Goal: Task Accomplishment & Management: Complete application form

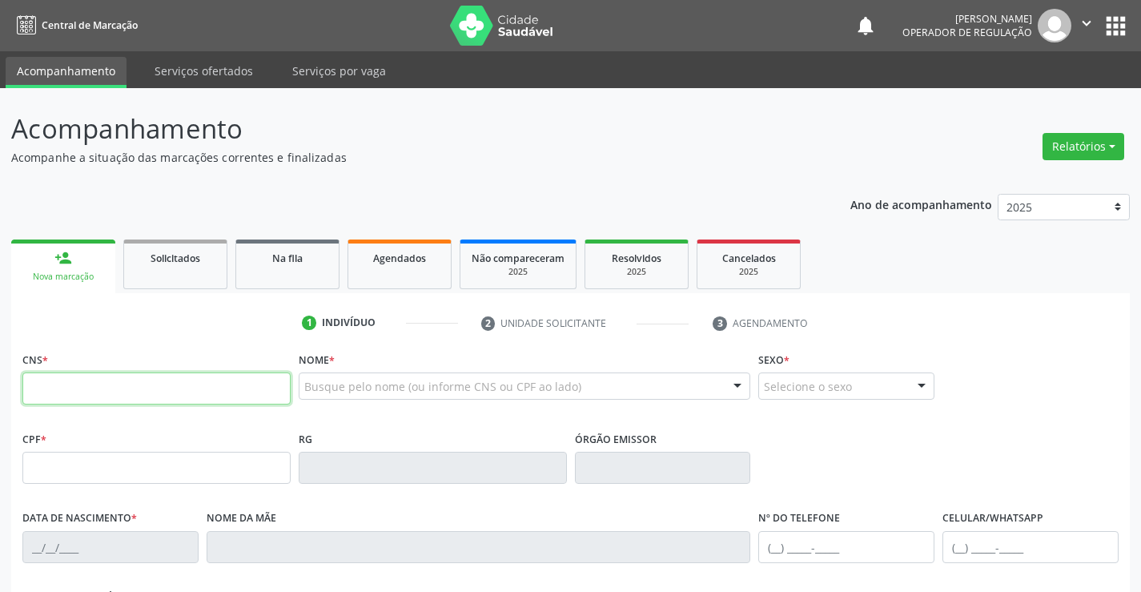
click at [112, 395] on input "text" at bounding box center [156, 388] width 268 height 32
type input "706 8087 1402 0625"
type input "639.223.205-20"
type input "0303630639"
type input "[DATE]"
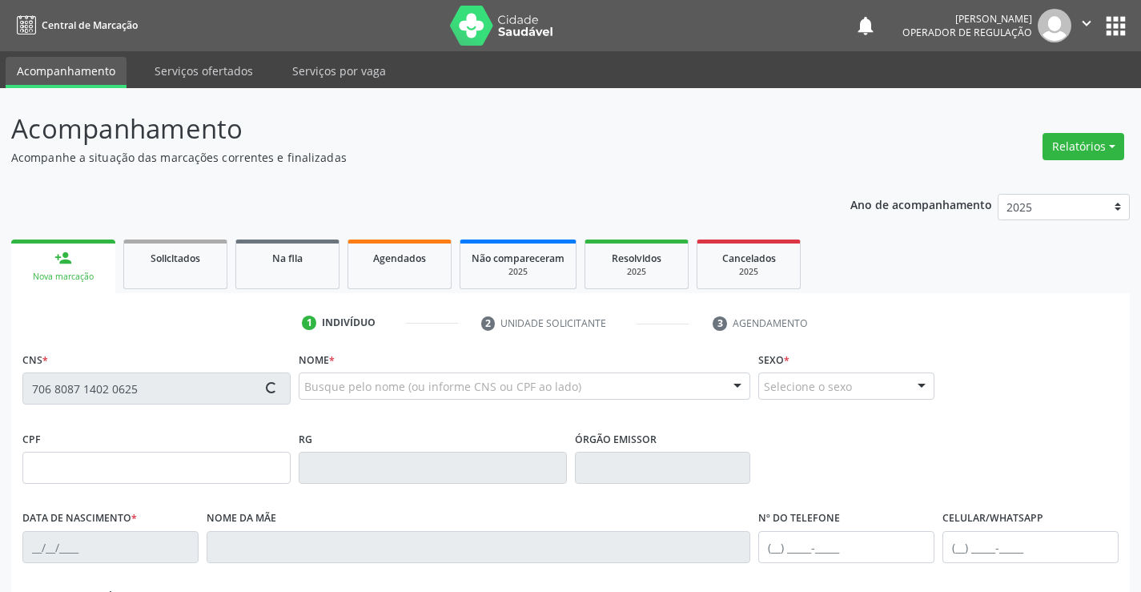
type input "[PHONE_NUMBER]"
type input "SN"
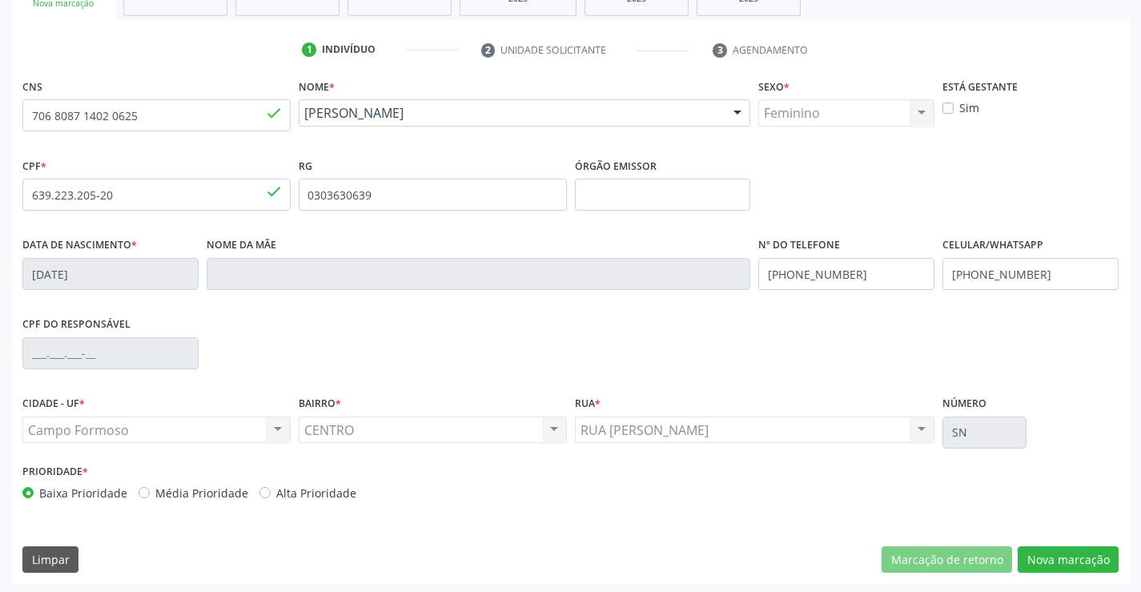
scroll to position [276, 0]
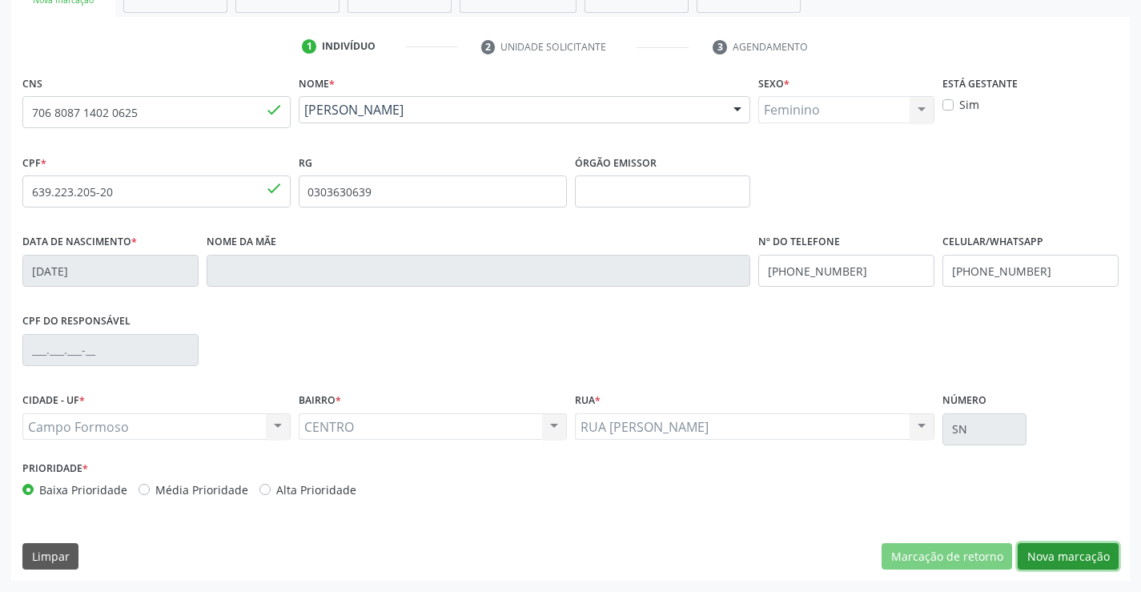
click at [1070, 553] on button "Nova marcação" at bounding box center [1068, 556] width 101 height 27
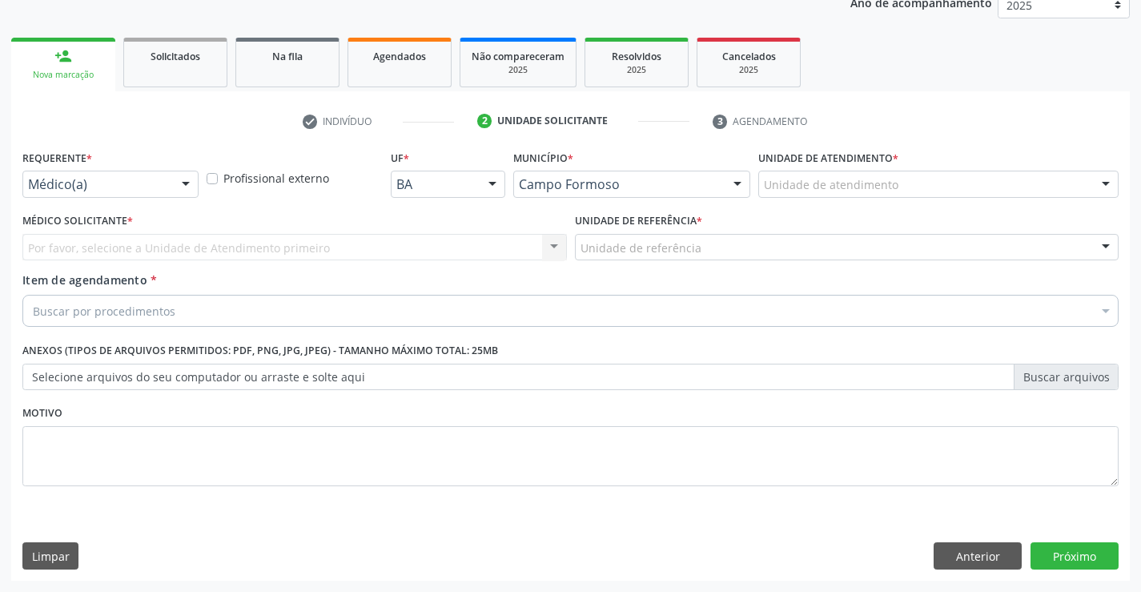
scroll to position [202, 0]
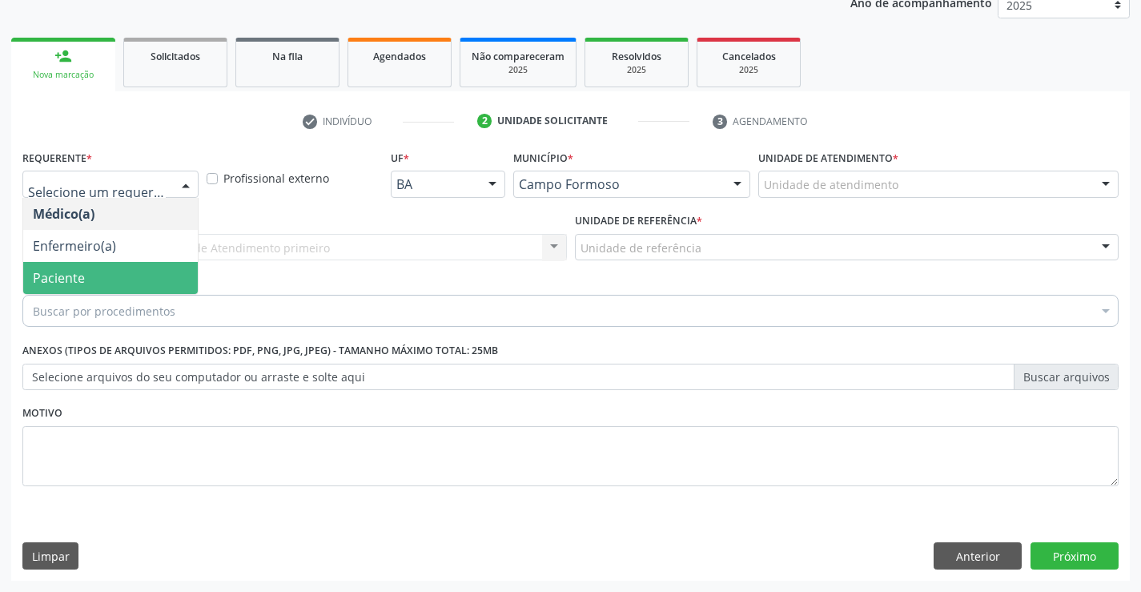
click at [78, 287] on span "Paciente" at bounding box center [110, 278] width 175 height 32
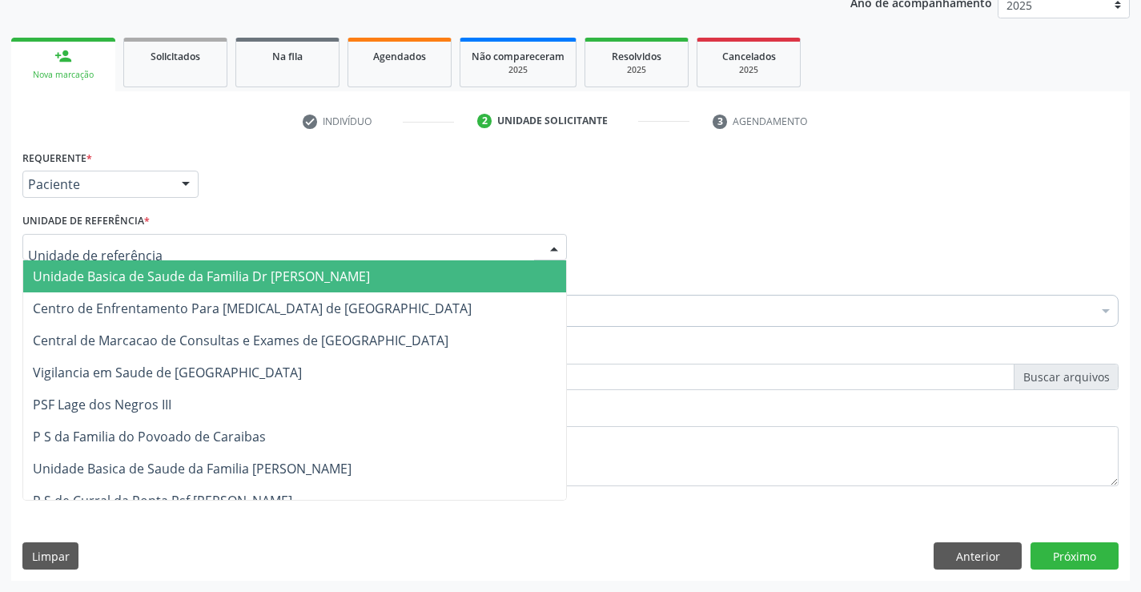
click at [99, 273] on span "Unidade Basica de Saude da Familia Dr [PERSON_NAME]" at bounding box center [201, 276] width 337 height 18
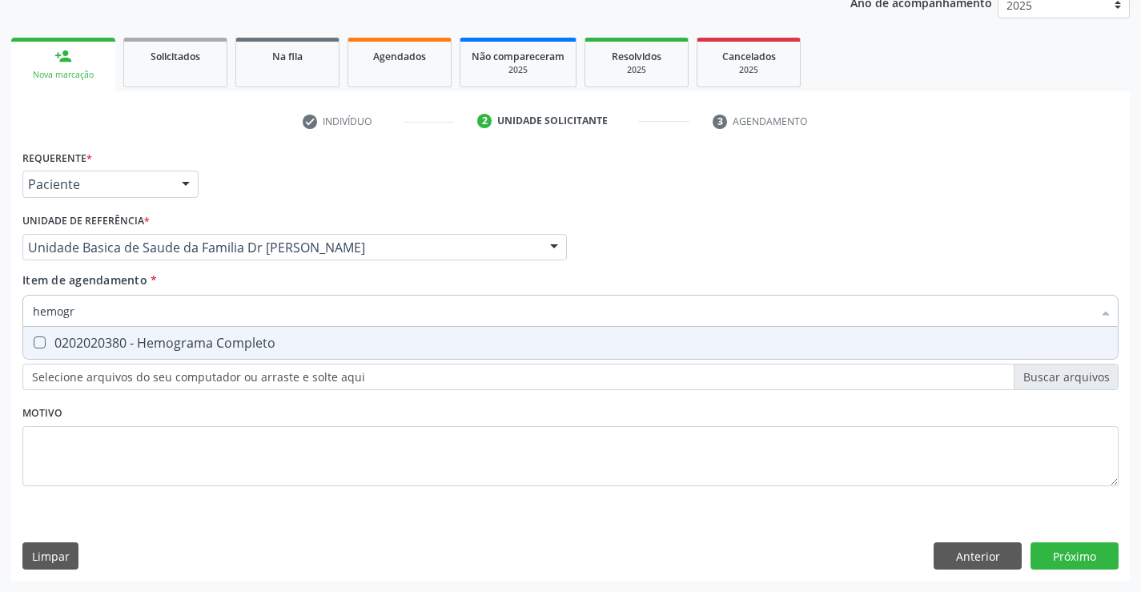
type input "hemogra"
click at [131, 343] on div "0202020380 - Hemograma Completo" at bounding box center [570, 342] width 1075 height 13
checkbox Completo "true"
type input "hemogra"
click at [175, 276] on div "Item de agendamento * hemogra Desfazer seleção 0202020380 - Hemograma Completo …" at bounding box center [570, 296] width 1096 height 50
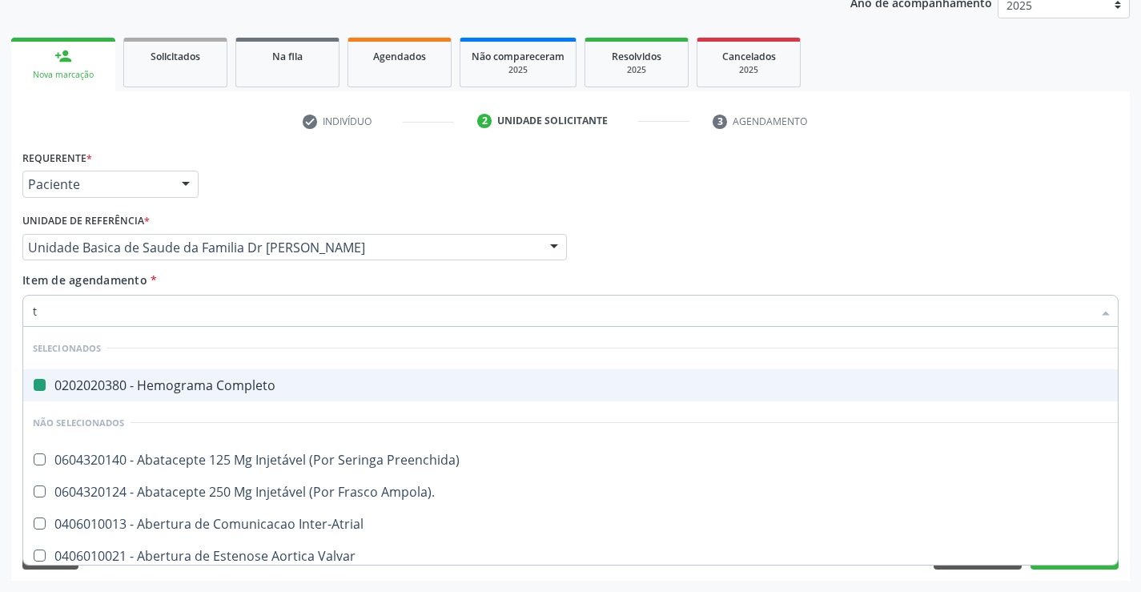
type input "te"
checkbox Completo "false"
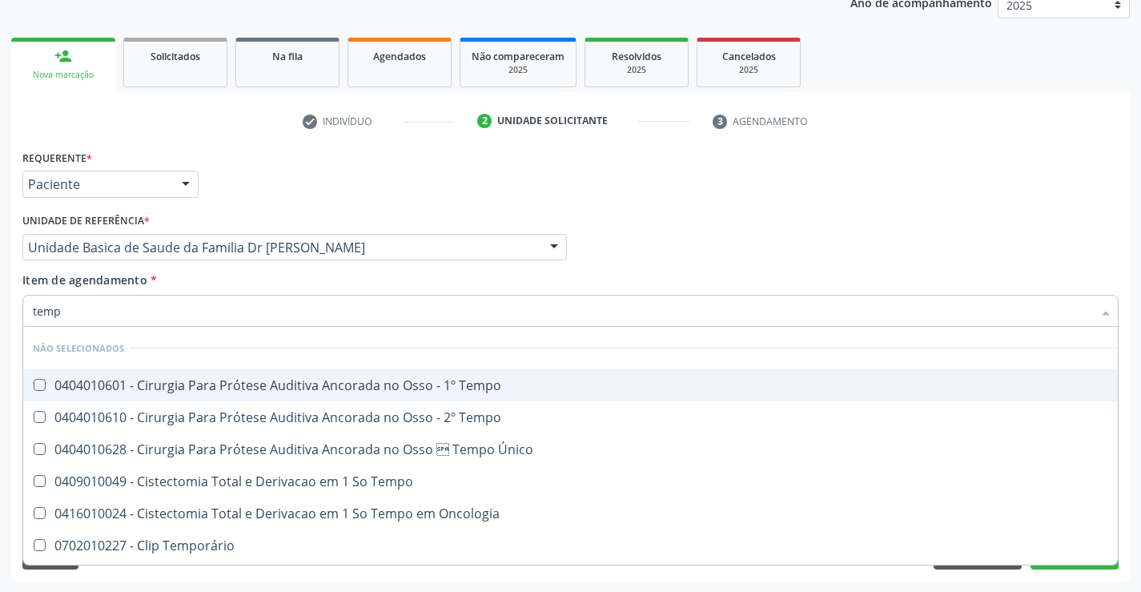
type input "tempo"
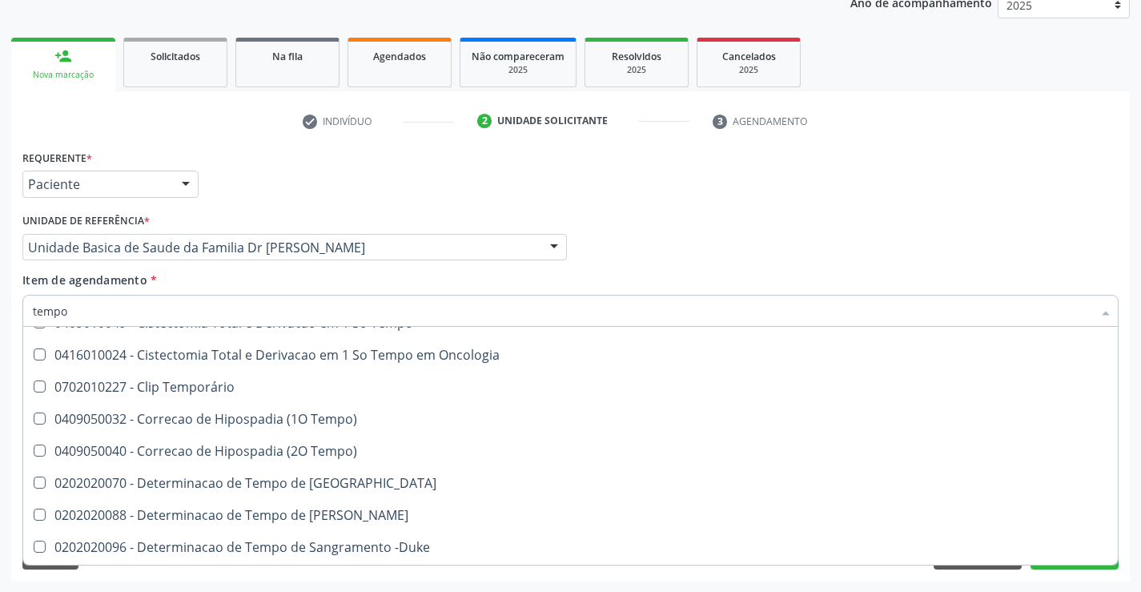
scroll to position [160, 0]
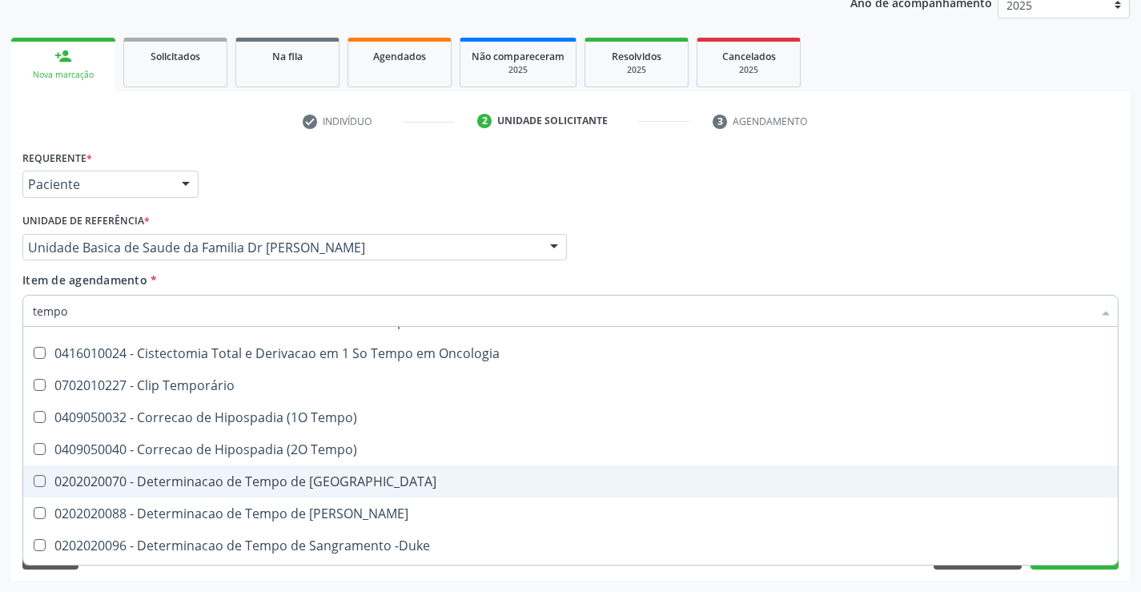
click at [403, 481] on div "0202020070 - Determinacao de Tempo de [GEOGRAPHIC_DATA]" at bounding box center [606, 481] width 1146 height 13
checkbox Coagulacao "true"
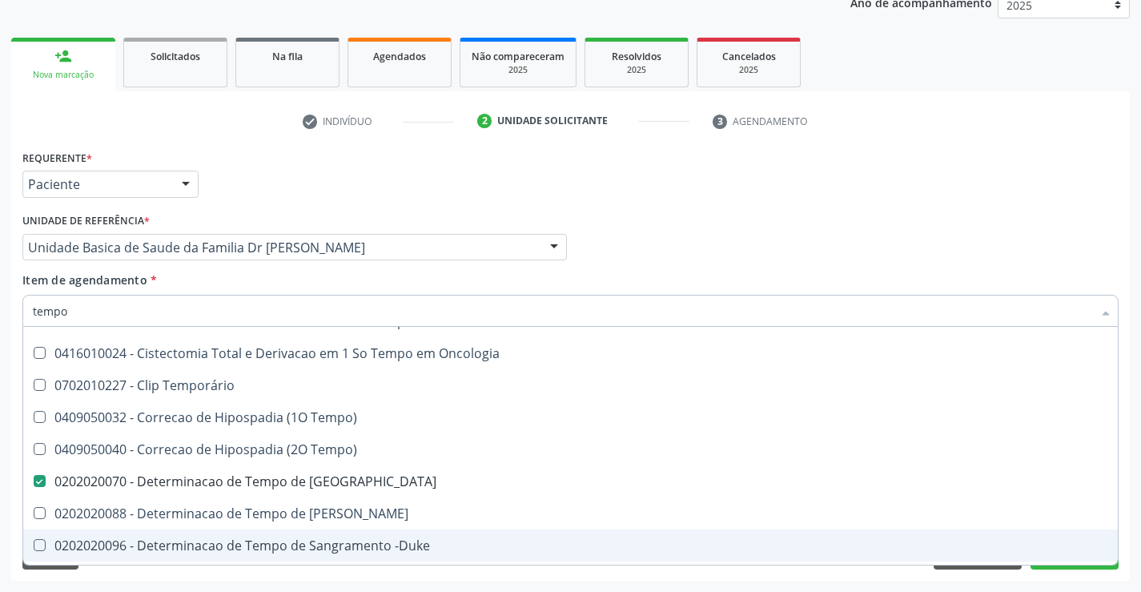
click at [439, 543] on div "0202020096 - Determinacao de Tempo de Sangramento -Duke" at bounding box center [606, 545] width 1146 height 13
checkbox -Duke "true"
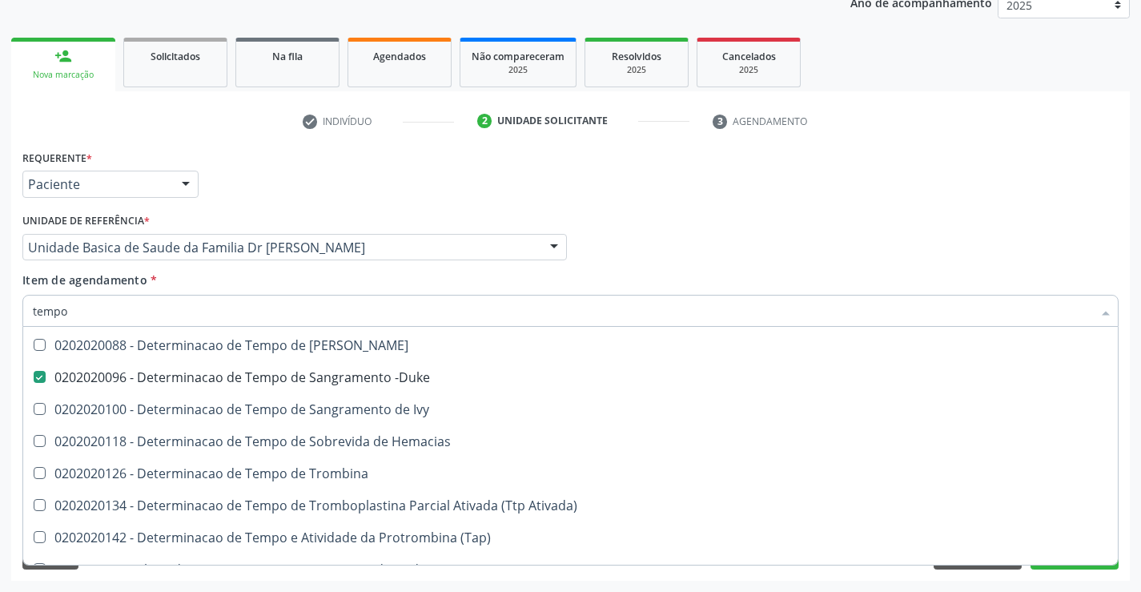
scroll to position [400, 0]
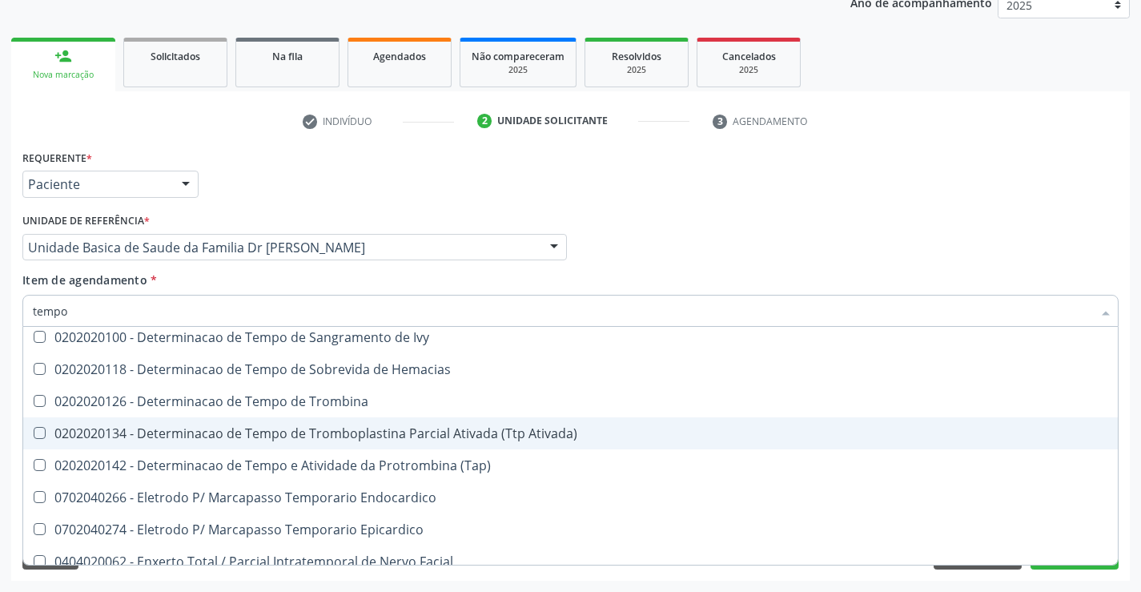
click at [523, 439] on div "0202020134 - Determinacao de Tempo de Tromboplastina Parcial Ativada (Ttp Ativa…" at bounding box center [606, 433] width 1146 height 13
checkbox Ativada\) "true"
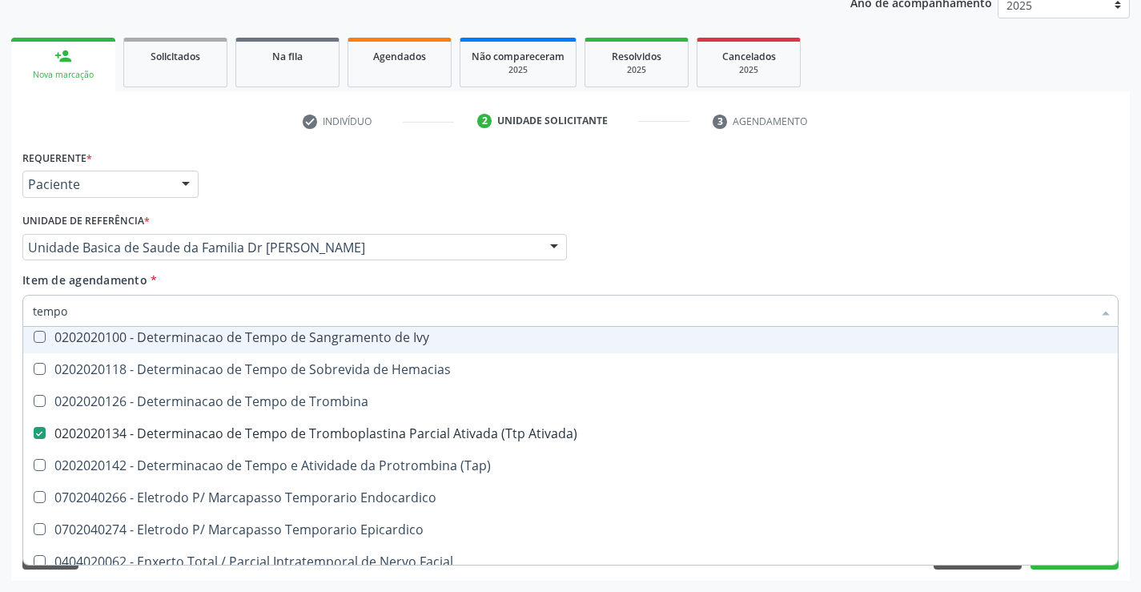
type input "tempo"
click at [305, 281] on div "Item de agendamento * tempo Desfazer seleção Não selecionados 0404010601 - Ciru…" at bounding box center [570, 296] width 1096 height 50
checkbox Tempo "true"
checkbox Único "true"
checkbox Tempo "true"
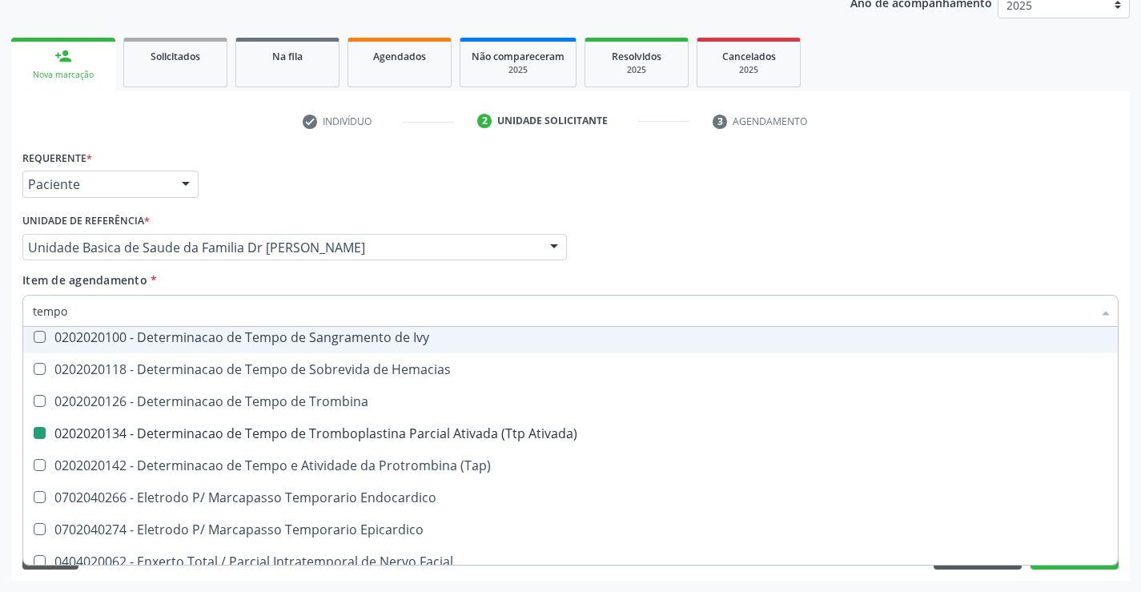
checkbox Coagulacao "false"
checkbox -Duke "false"
checkbox Ativada\) "false"
checkbox Tempo "true"
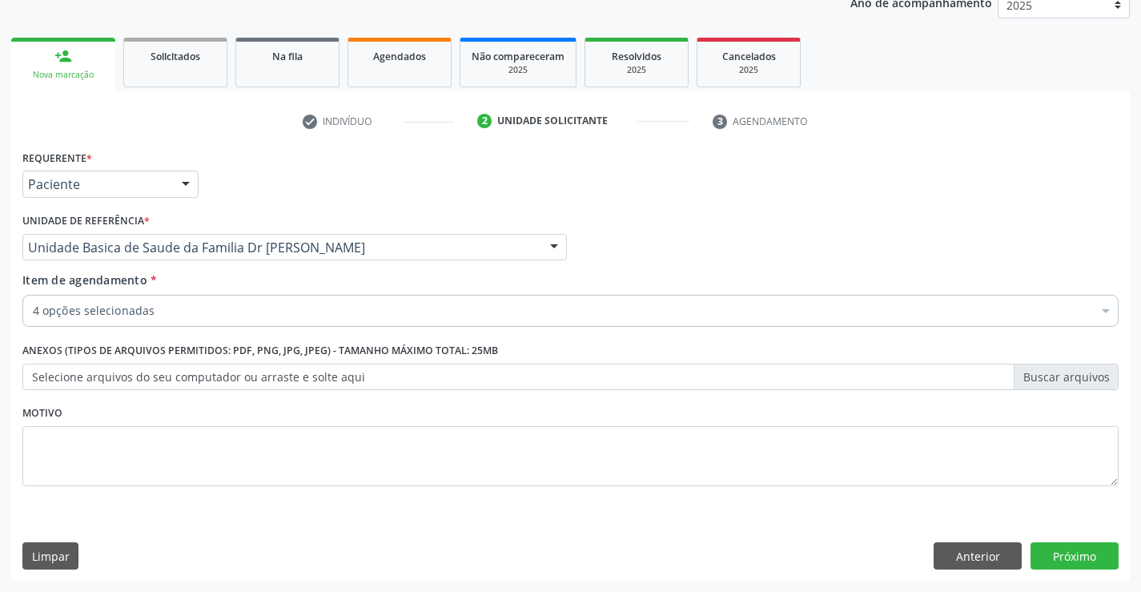
scroll to position [0, 0]
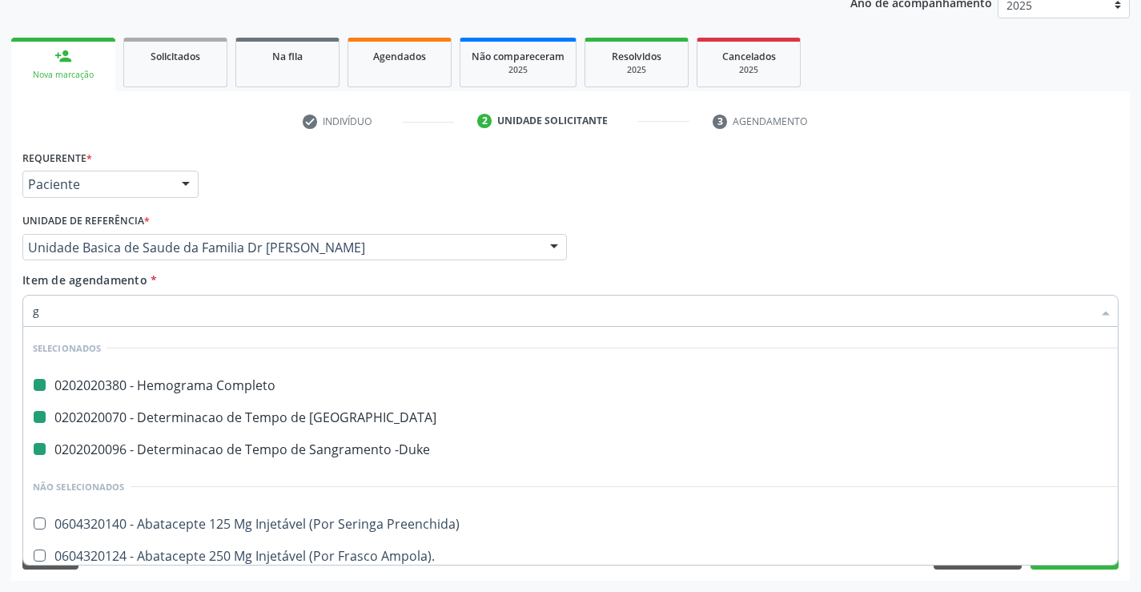
type input "gl"
checkbox Completo "false"
checkbox -Duke "false"
checkbox Coagulacao "false"
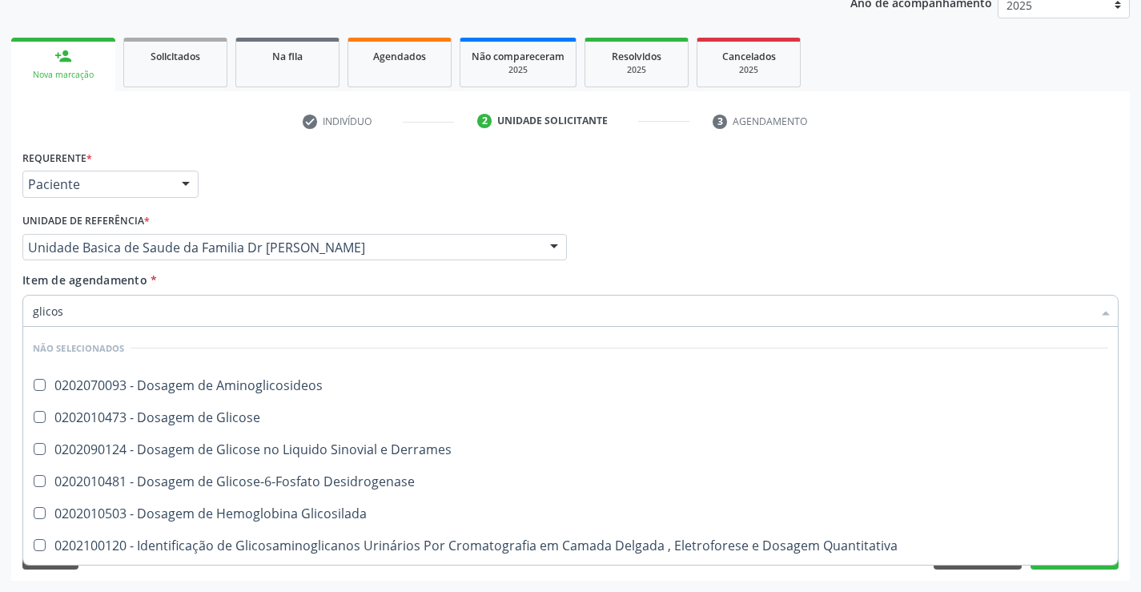
type input "glicose"
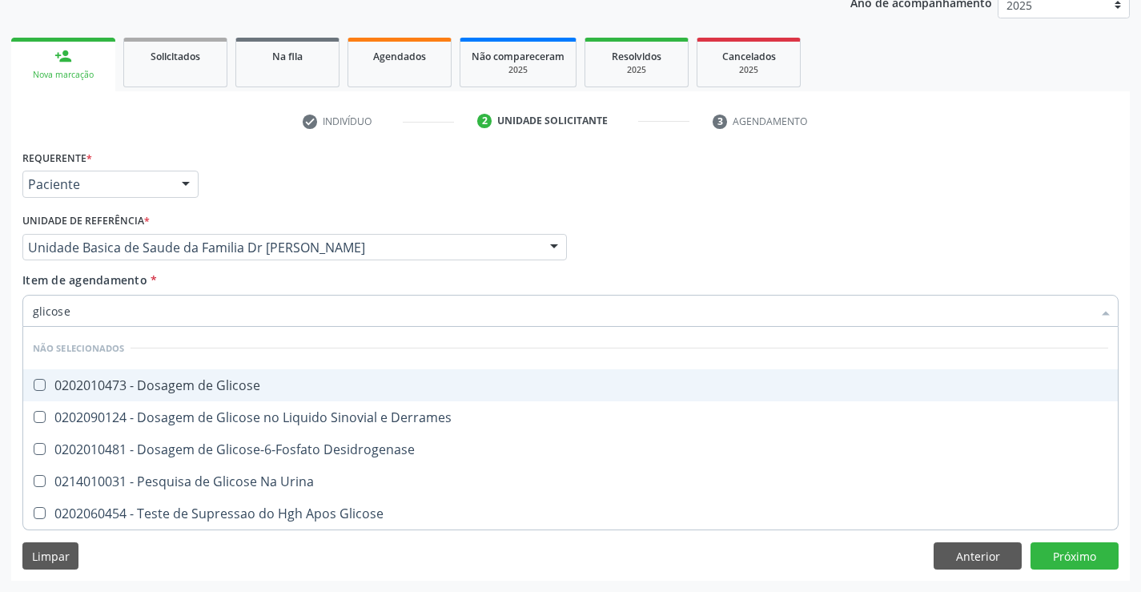
click at [303, 387] on div "0202010473 - Dosagem de Glicose" at bounding box center [570, 385] width 1075 height 13
checkbox Glicose "true"
click at [557, 319] on input "glicose" at bounding box center [562, 311] width 1059 height 32
click at [543, 271] on div "Item de agendamento * glicose Desfazer seleção Não selecionados 0202010473 - Do…" at bounding box center [570, 296] width 1096 height 50
checkbox Desidrogenase "true"
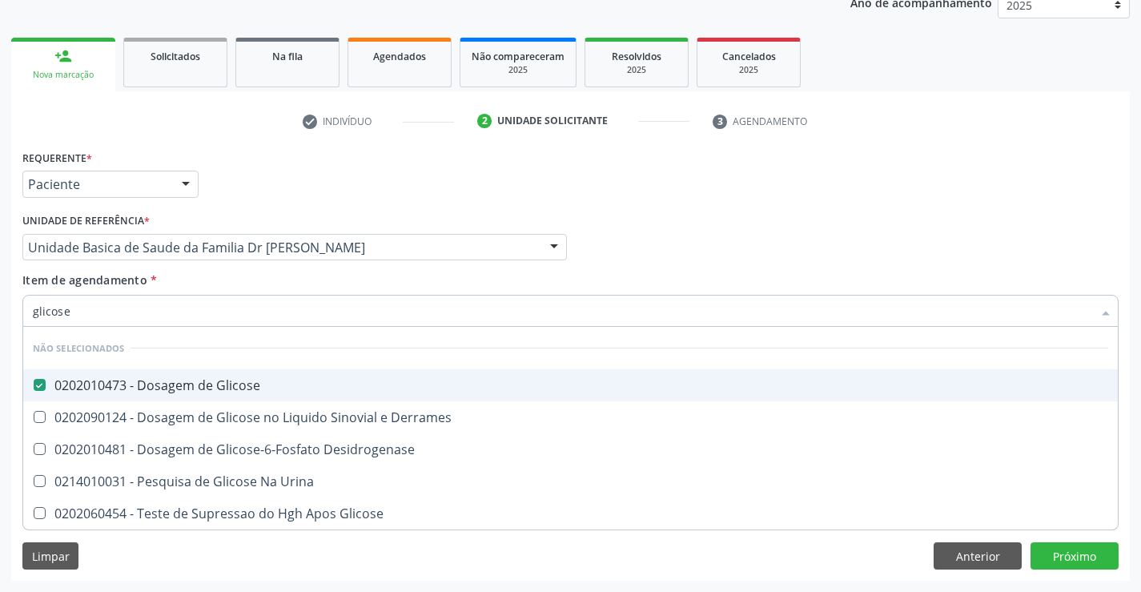
checkbox Derrames "true"
checkbox Glicose "true"
checkbox Urina "true"
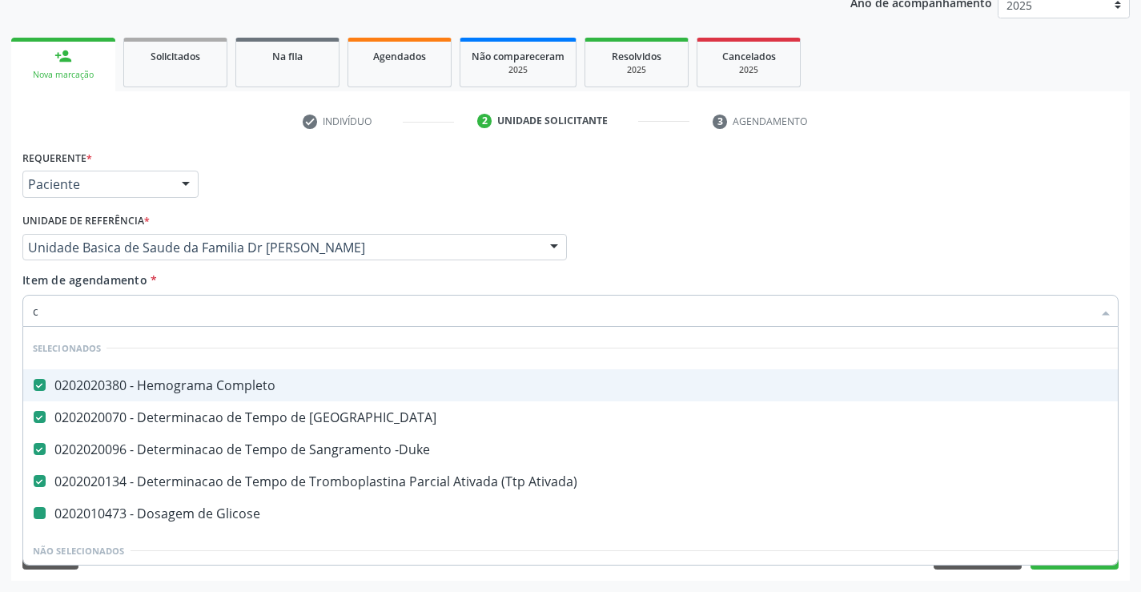
type input "co"
checkbox Glicose "false"
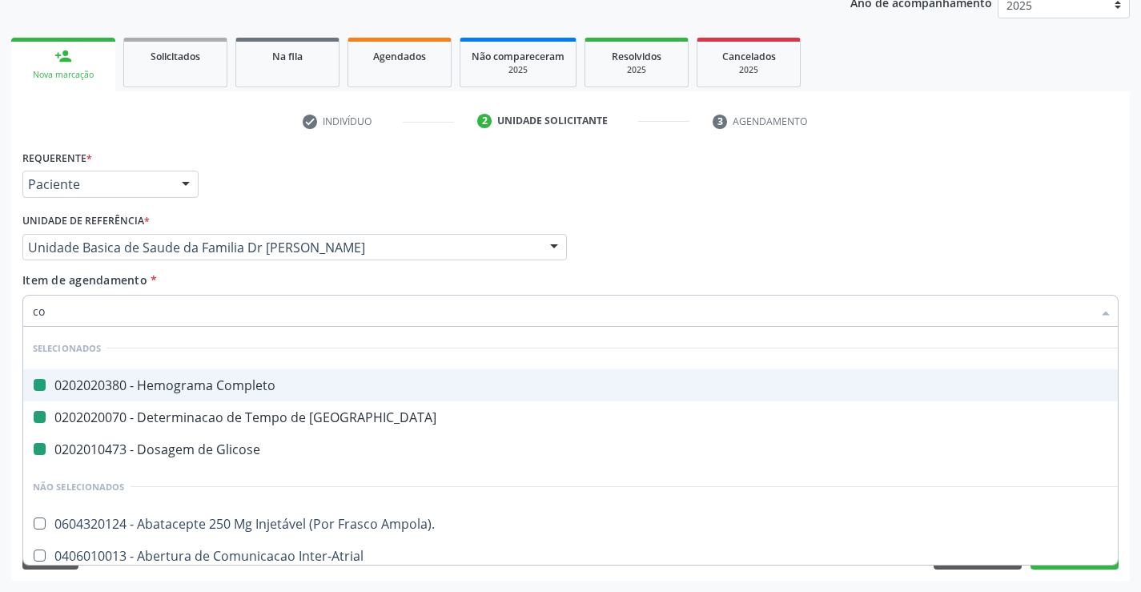
type input "col"
checkbox Completo "false"
checkbox Glicose "false"
checkbox Coagulacao "false"
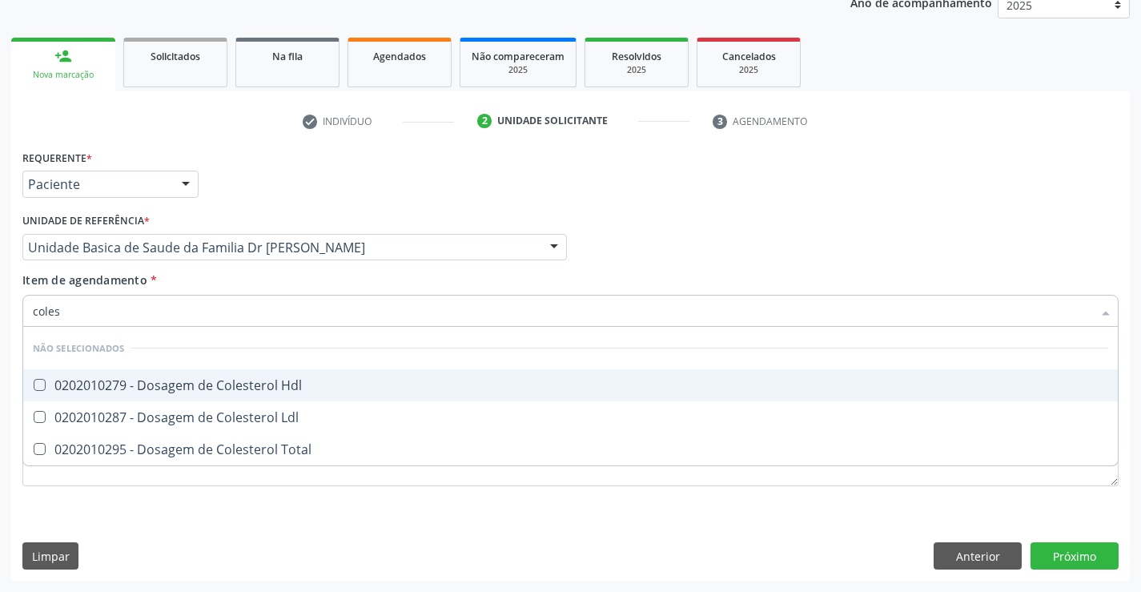
type input "colest"
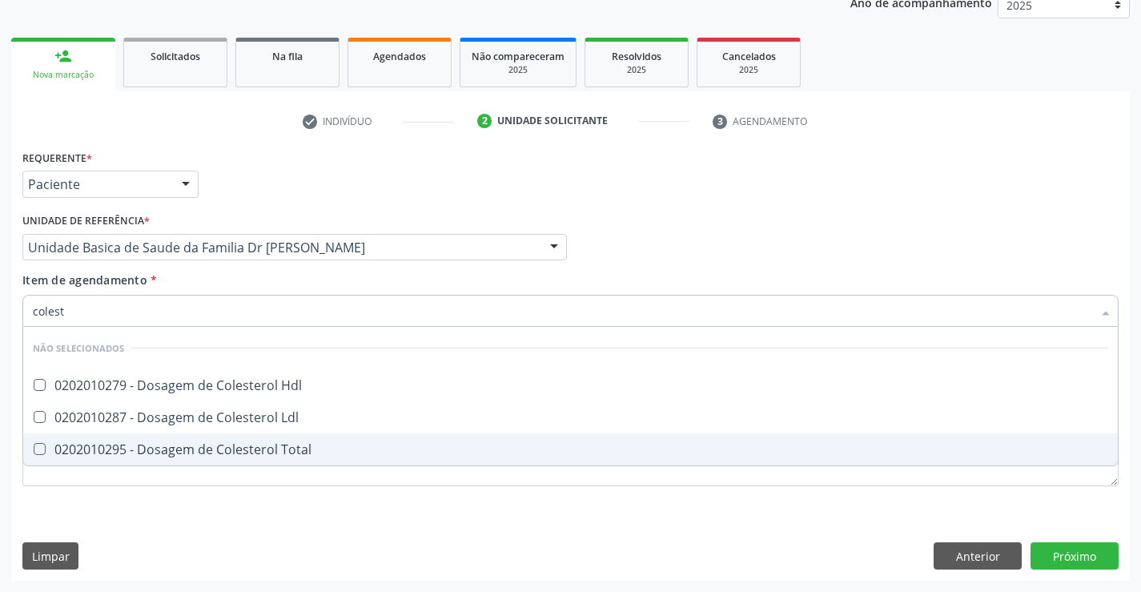
click at [411, 442] on span "0202010295 - Dosagem de Colesterol Total" at bounding box center [570, 449] width 1095 height 32
checkbox Total "true"
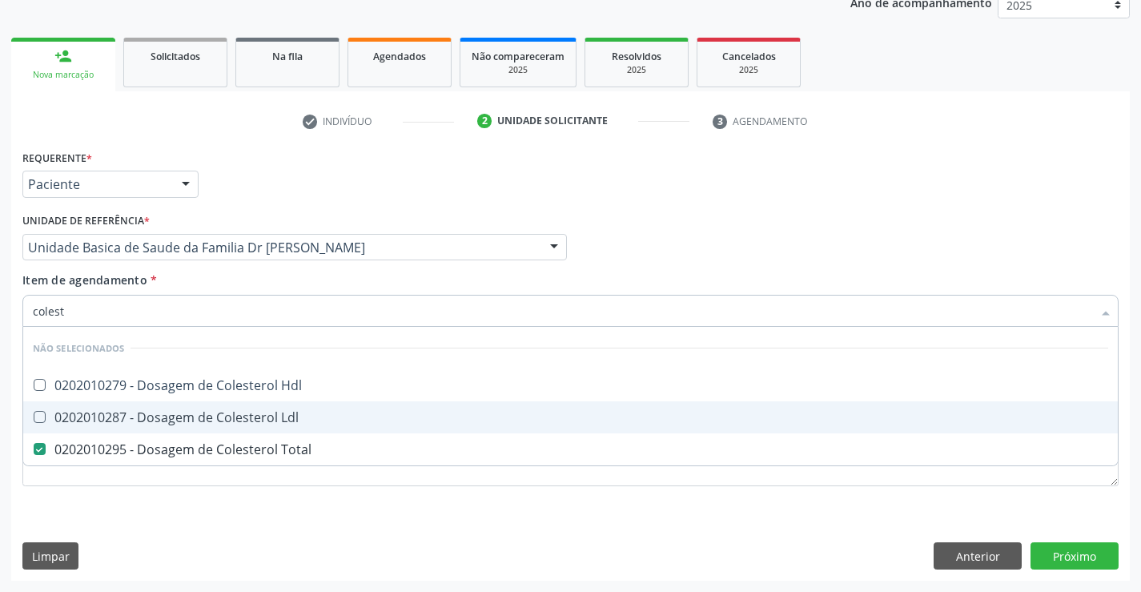
click at [411, 418] on div "0202010287 - Dosagem de Colesterol Ldl" at bounding box center [570, 417] width 1075 height 13
checkbox Ldl "true"
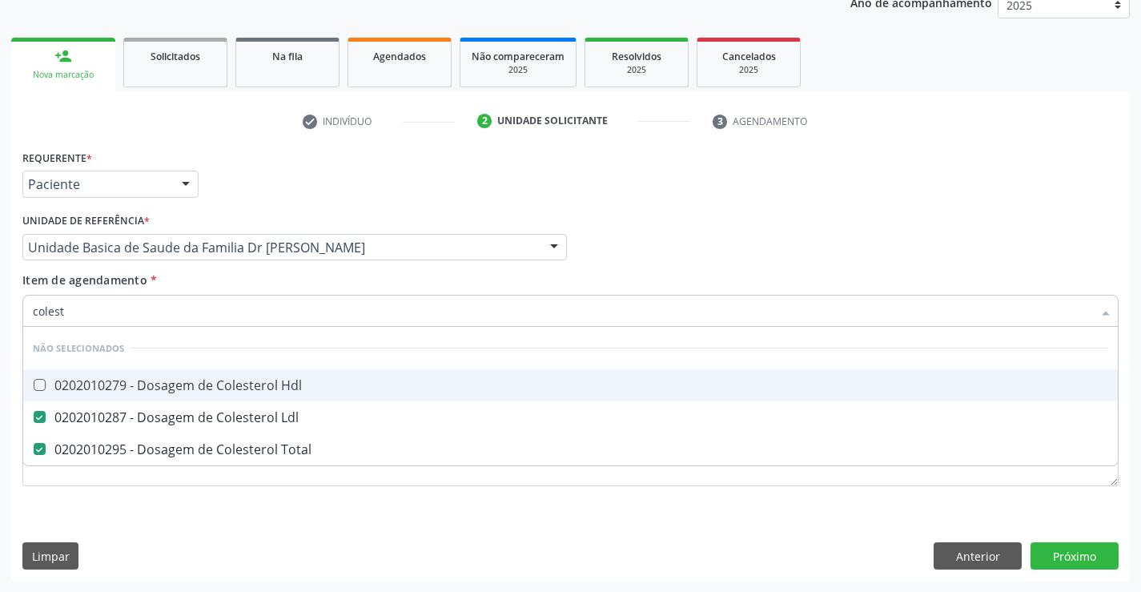
click at [411, 386] on div "0202010279 - Dosagem de Colesterol Hdl" at bounding box center [570, 385] width 1075 height 13
checkbox Hdl "true"
click at [423, 276] on div "Item de agendamento * colest Desfazer seleção Não selecionados 0202010279 - Dos…" at bounding box center [570, 296] width 1096 height 50
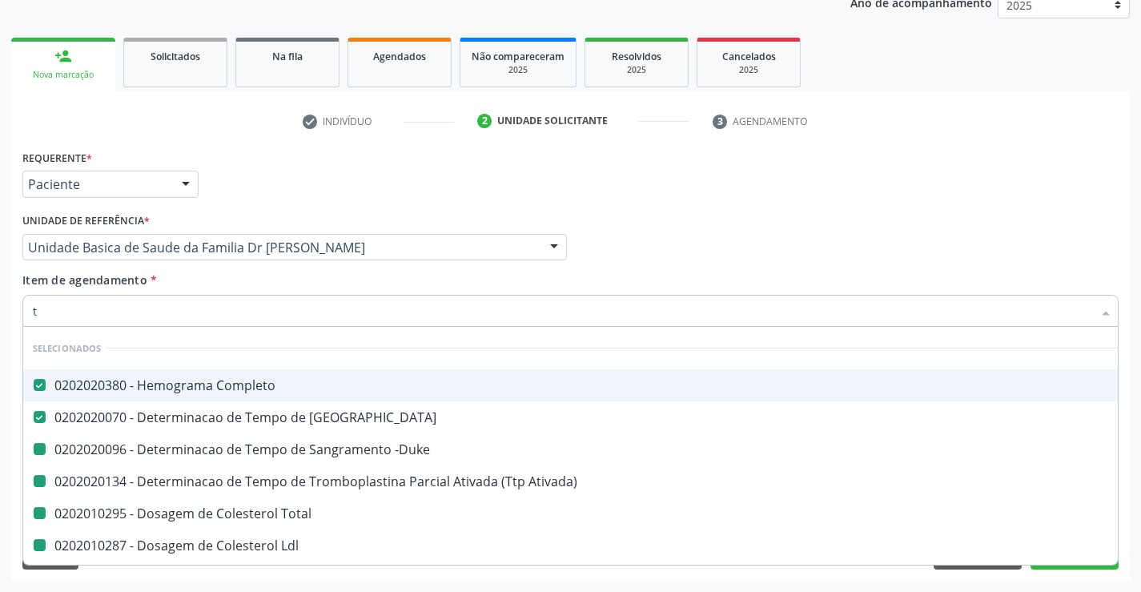
type input "tr"
checkbox -Duke "false"
checkbox Ativada\) "false"
checkbox Total "false"
checkbox Ldl "false"
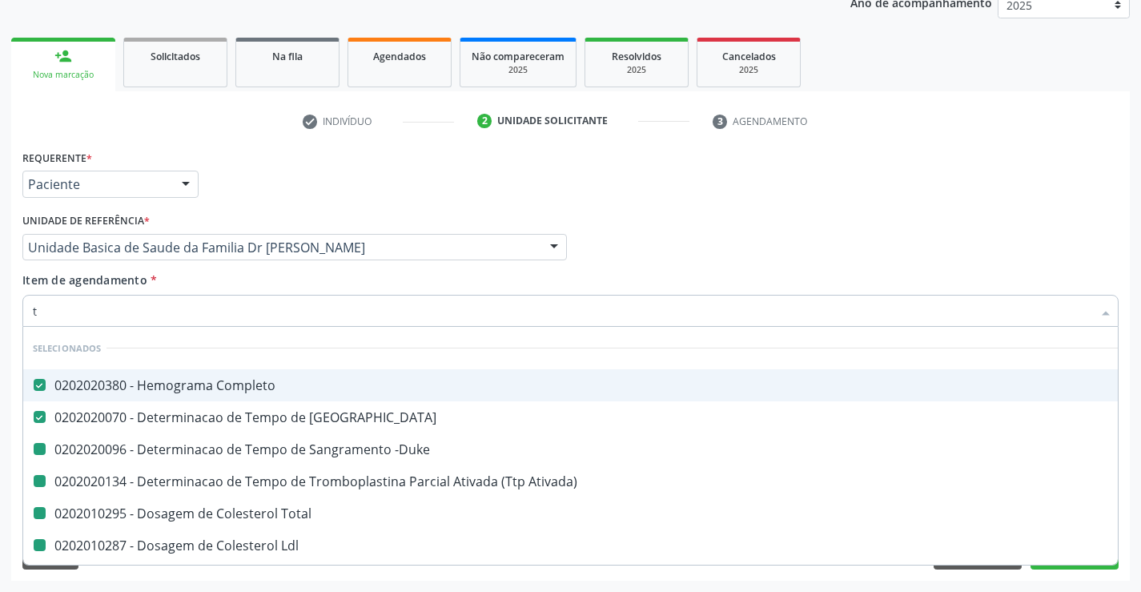
checkbox Hdl "false"
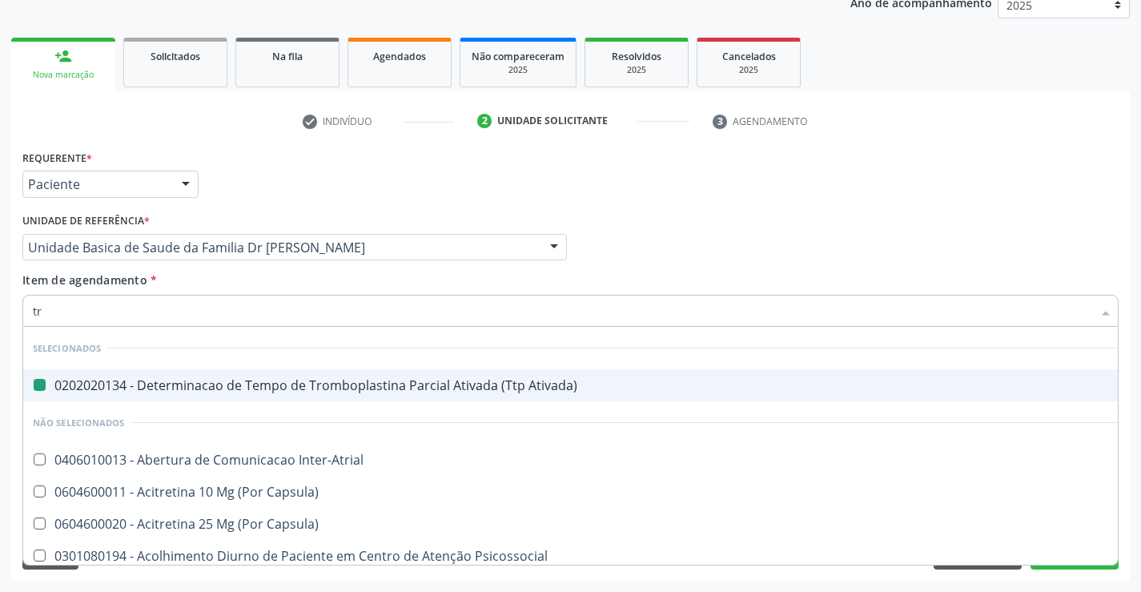
type input "tri"
checkbox Ativada\) "false"
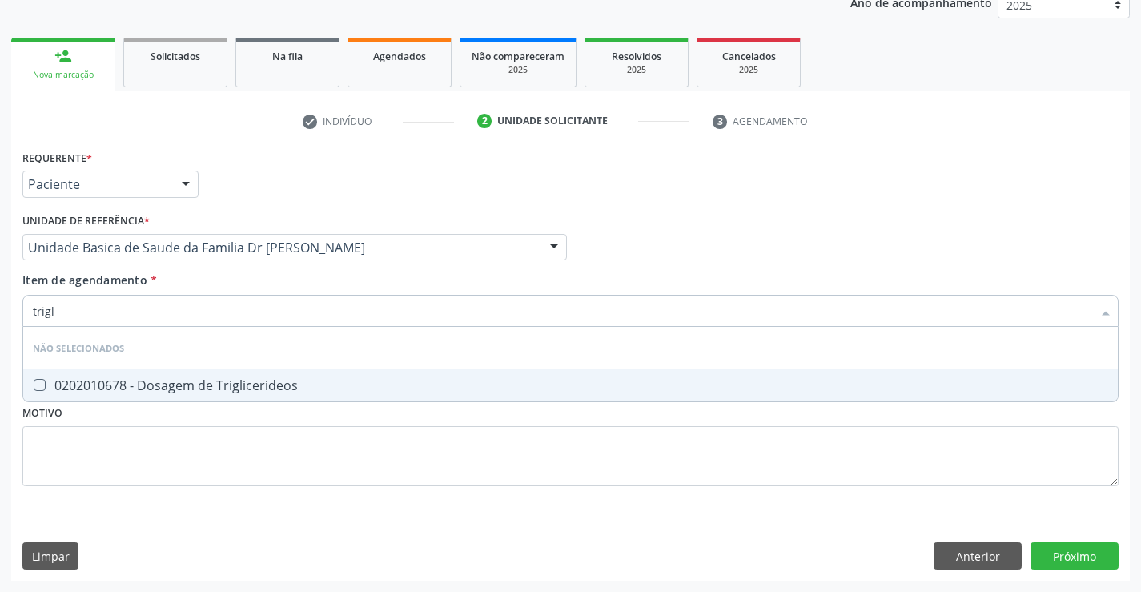
type input "trigli"
click at [408, 380] on div "0202010678 - Dosagem de Triglicerideos" at bounding box center [570, 385] width 1075 height 13
checkbox Triglicerideos "true"
click at [426, 275] on div "Item de agendamento * trigli Desfazer seleção Não selecionados 0202010678 - Dos…" at bounding box center [570, 296] width 1096 height 50
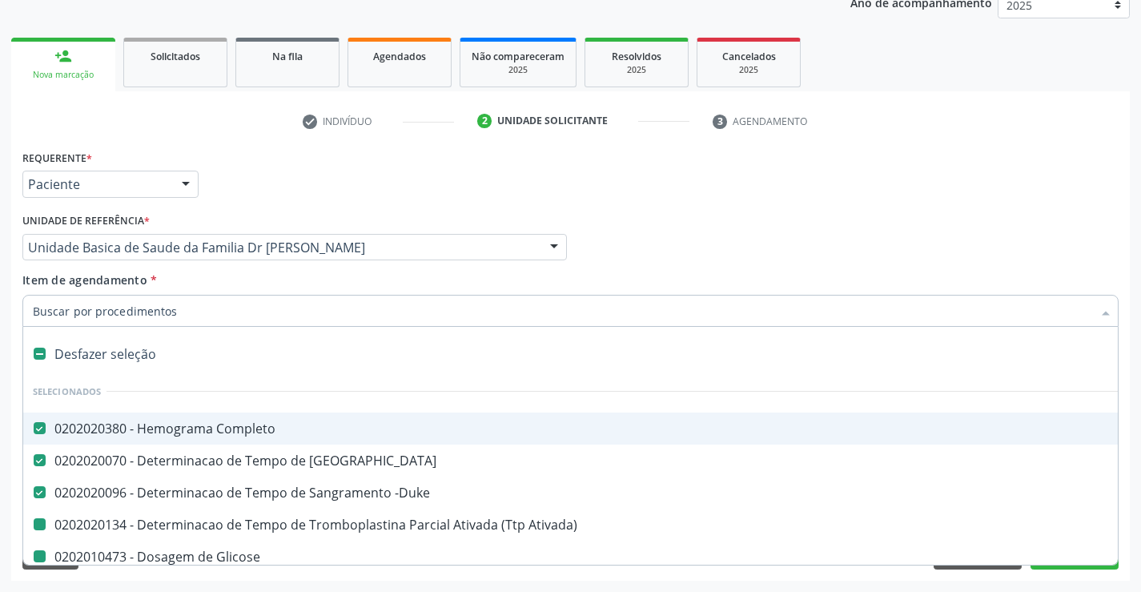
type input "u"
checkbox Ativada\) "false"
checkbox Glicose "false"
checkbox Total "false"
checkbox Ldl "false"
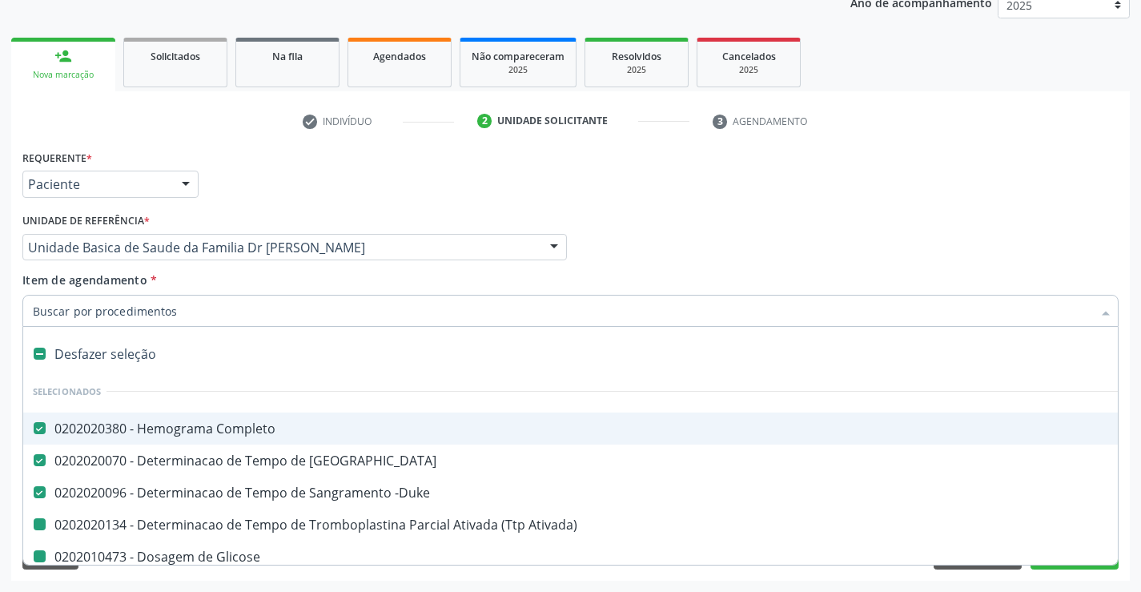
checkbox Hdl "false"
checkbox Triglicerideos "false"
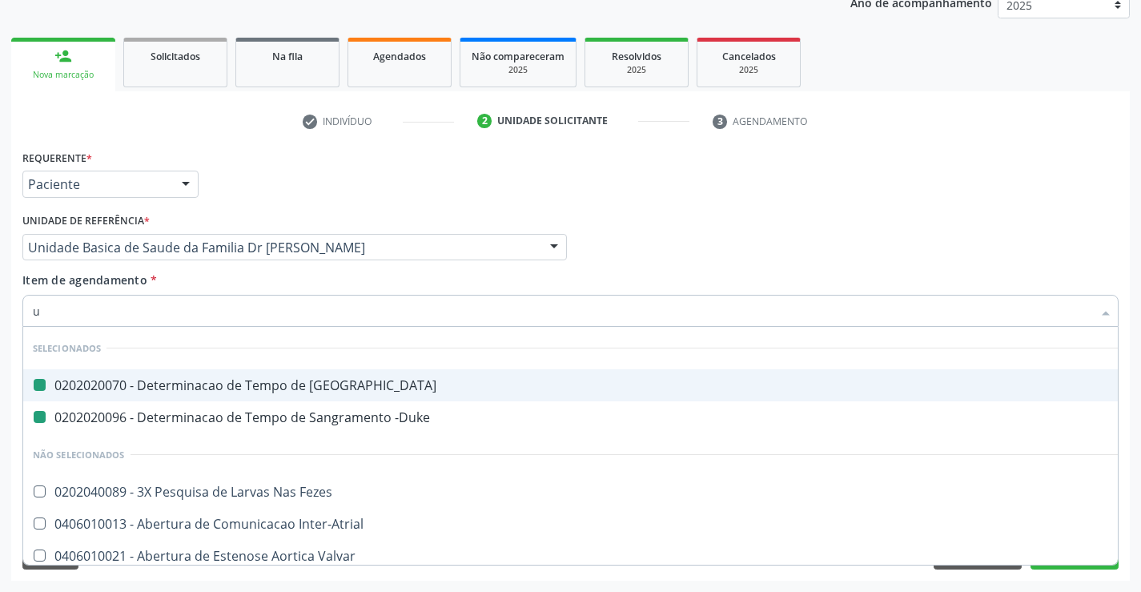
type input "ue"
checkbox Coagulacao "false"
checkbox -Duke "false"
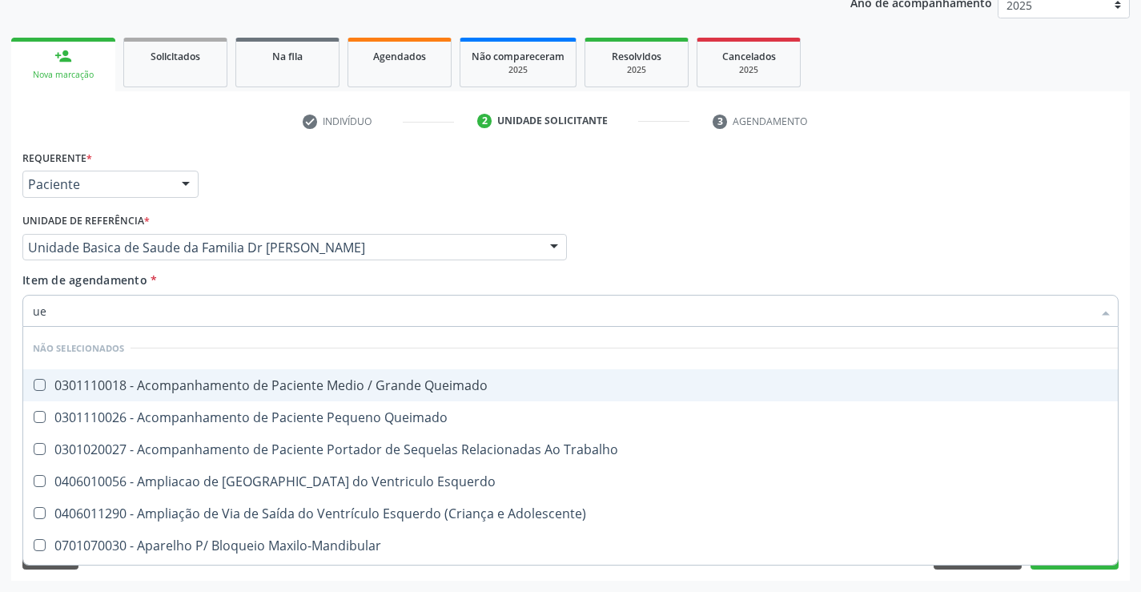
type input "u"
checkbox Queimado "true"
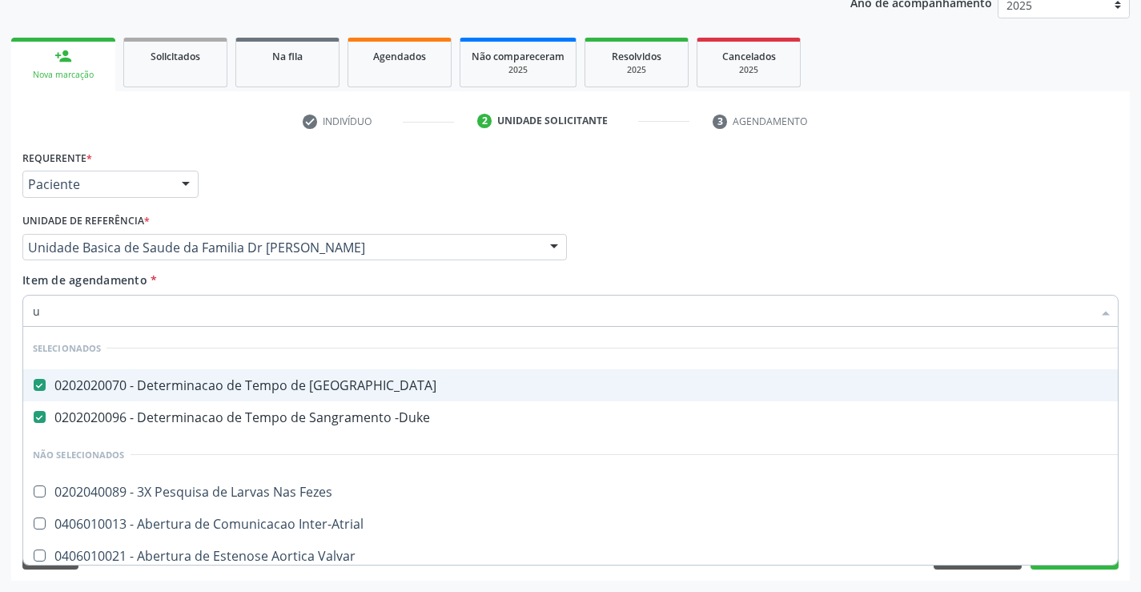
type input "ur"
checkbox Coagulacao "false"
checkbox -Duke "false"
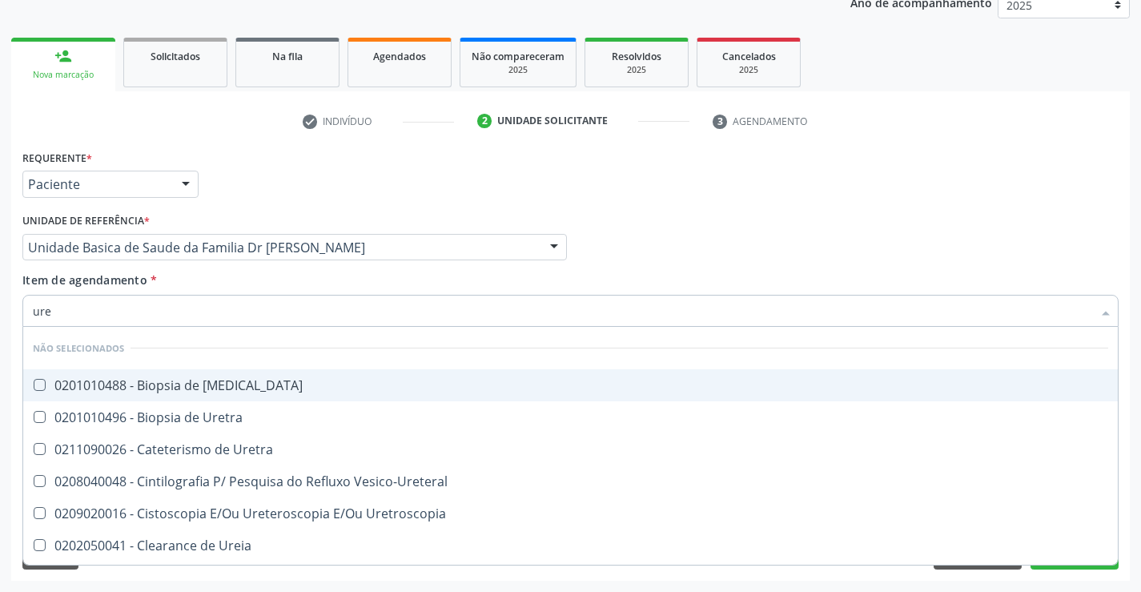
type input "urei"
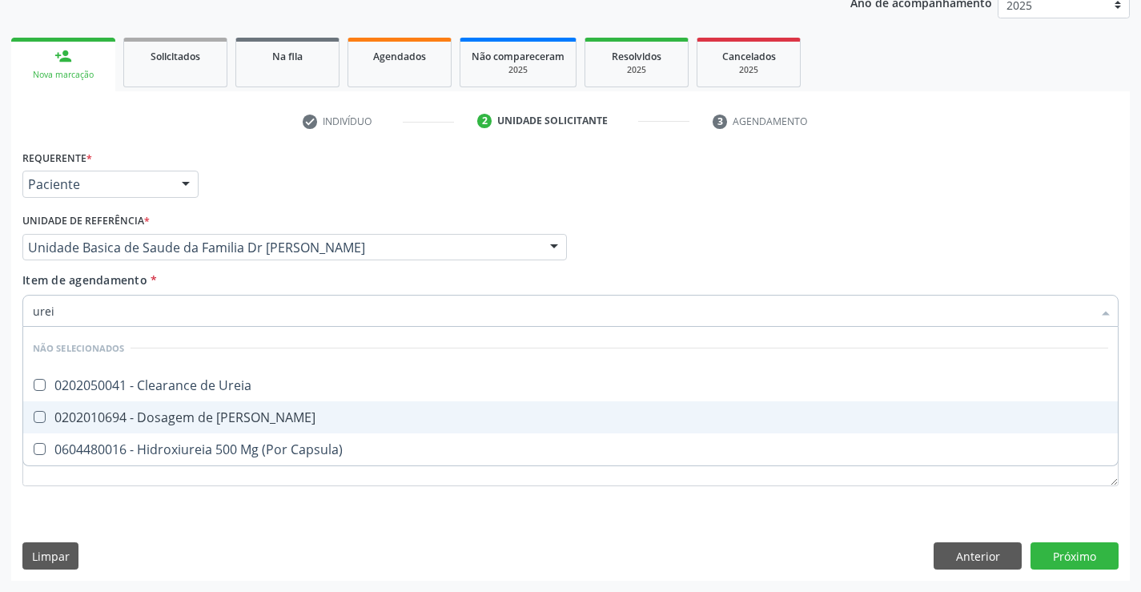
click at [302, 420] on div "0202010694 - Dosagem de [PERSON_NAME]" at bounding box center [570, 417] width 1075 height 13
checkbox Ureia "true"
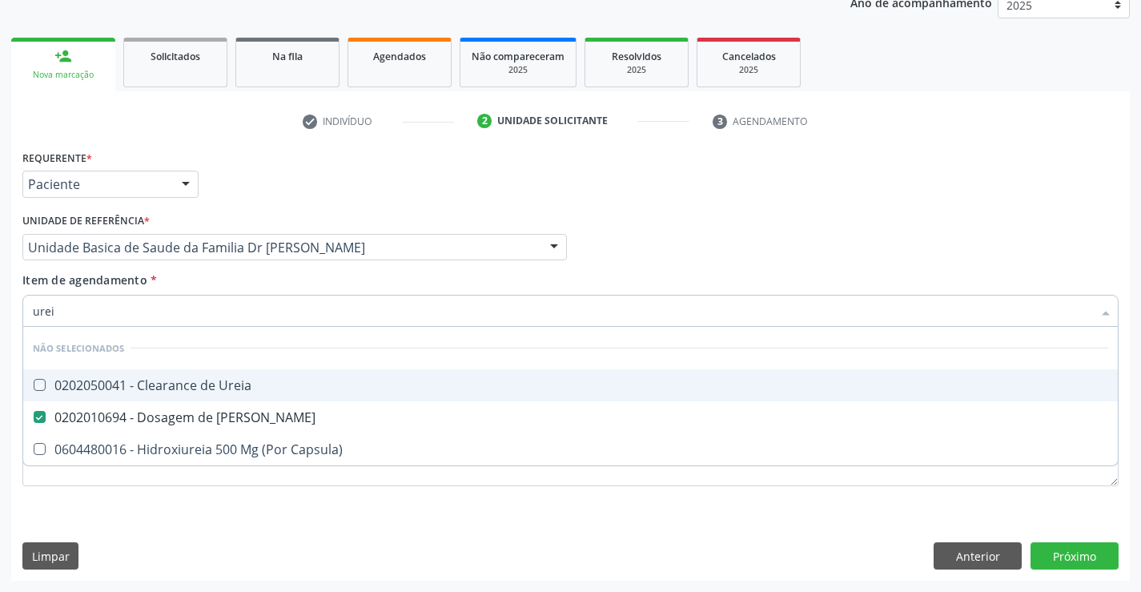
click at [317, 285] on div "Item de agendamento * urei Desfazer seleção Não selecionados 0202050041 - Clear…" at bounding box center [570, 296] width 1096 height 50
checkbox Ureia "true"
checkbox Capsula\) "true"
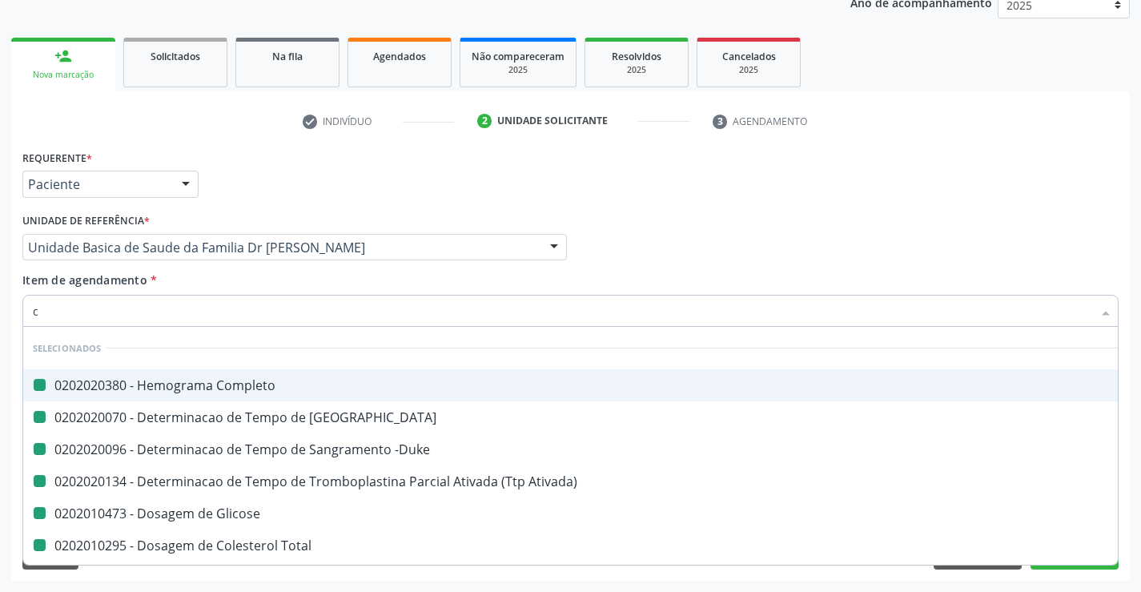
type input "cr"
checkbox Completo "false"
checkbox Coagulacao "false"
checkbox -Duke "false"
checkbox Ativada\) "false"
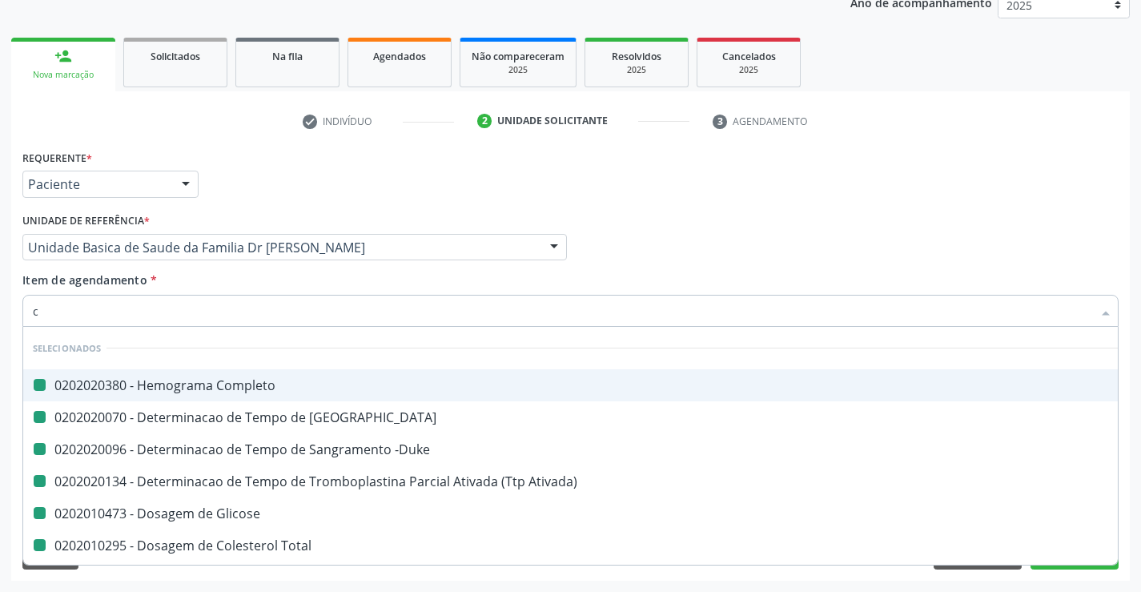
checkbox Glicose "false"
checkbox Total "false"
checkbox Ldl "false"
checkbox Hdl "false"
checkbox Triglicerideos "false"
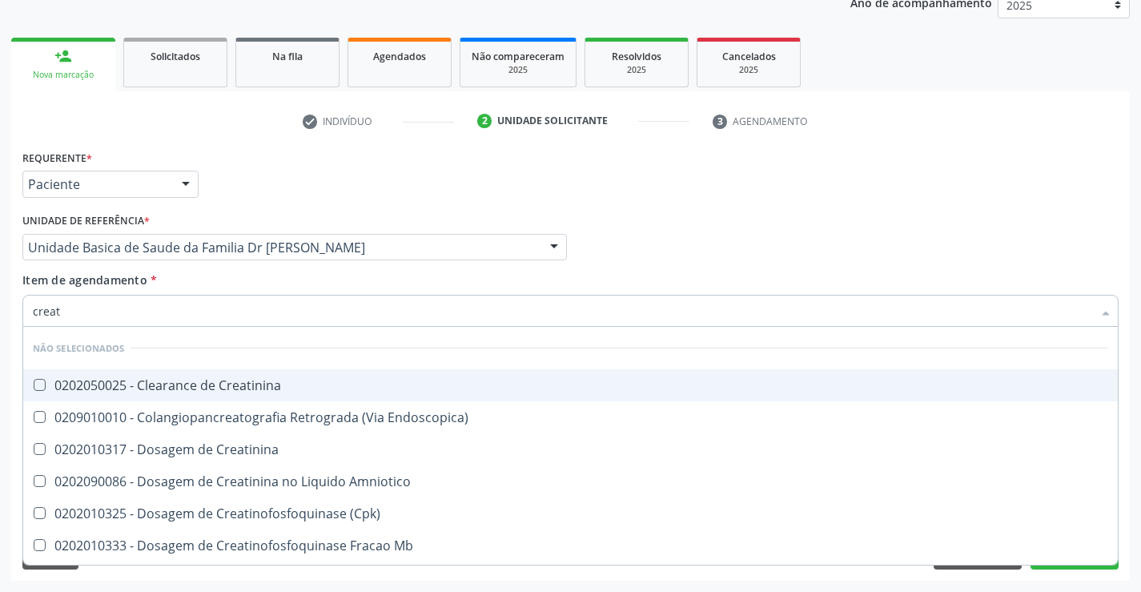
type input "creati"
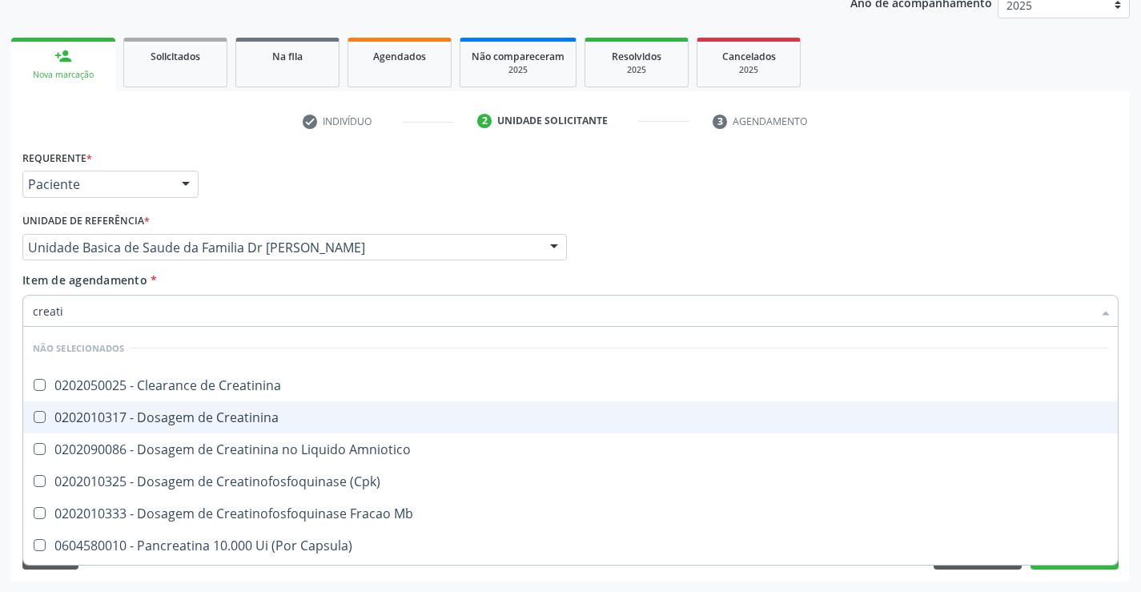
click at [315, 415] on div "0202010317 - Dosagem de Creatinina" at bounding box center [570, 417] width 1075 height 13
checkbox Creatinina "true"
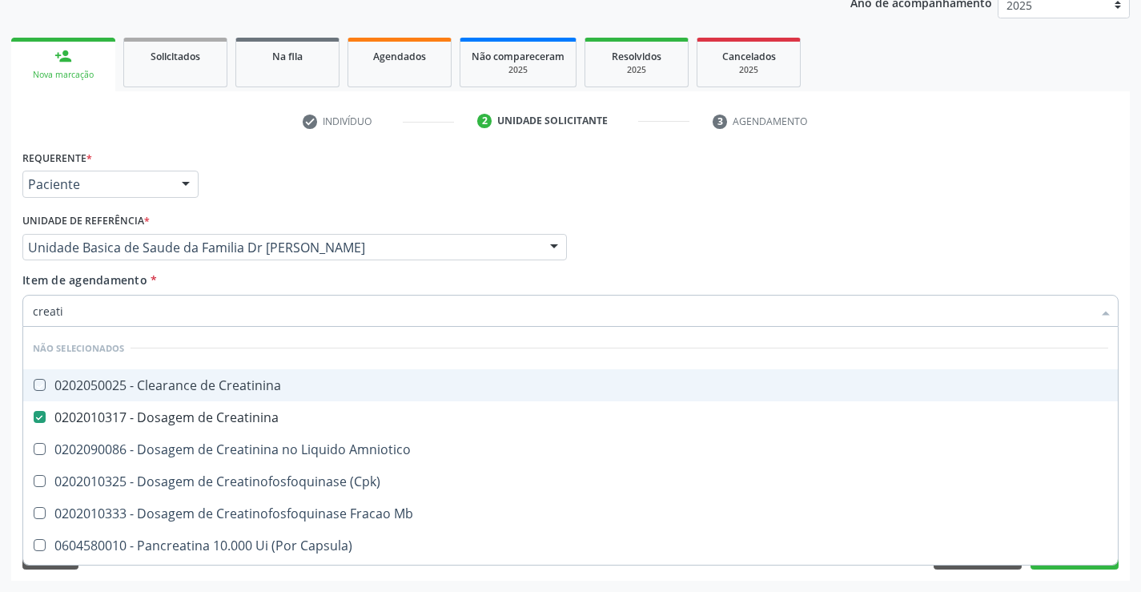
click at [348, 287] on div "Item de agendamento * creati Desfazer seleção Não selecionados 0202050025 - Cle…" at bounding box center [570, 296] width 1096 height 50
checkbox Creatinina "true"
checkbox Amniotico "true"
checkbox \(Cpk\) "true"
checkbox Mb "true"
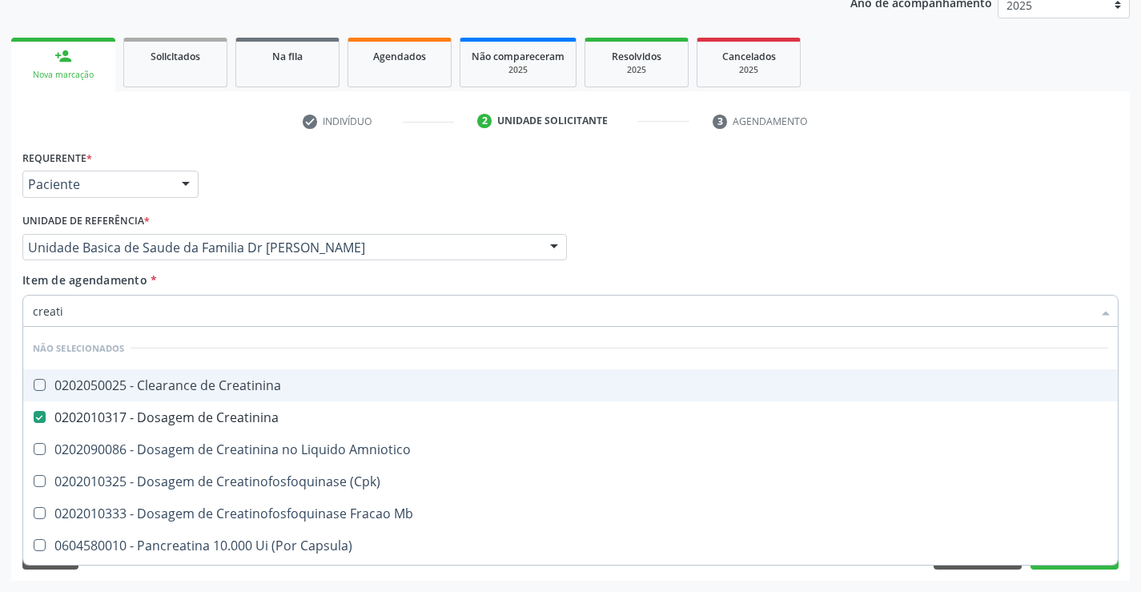
checkbox Capsula\) "true"
checkbox Pancreaticos "true"
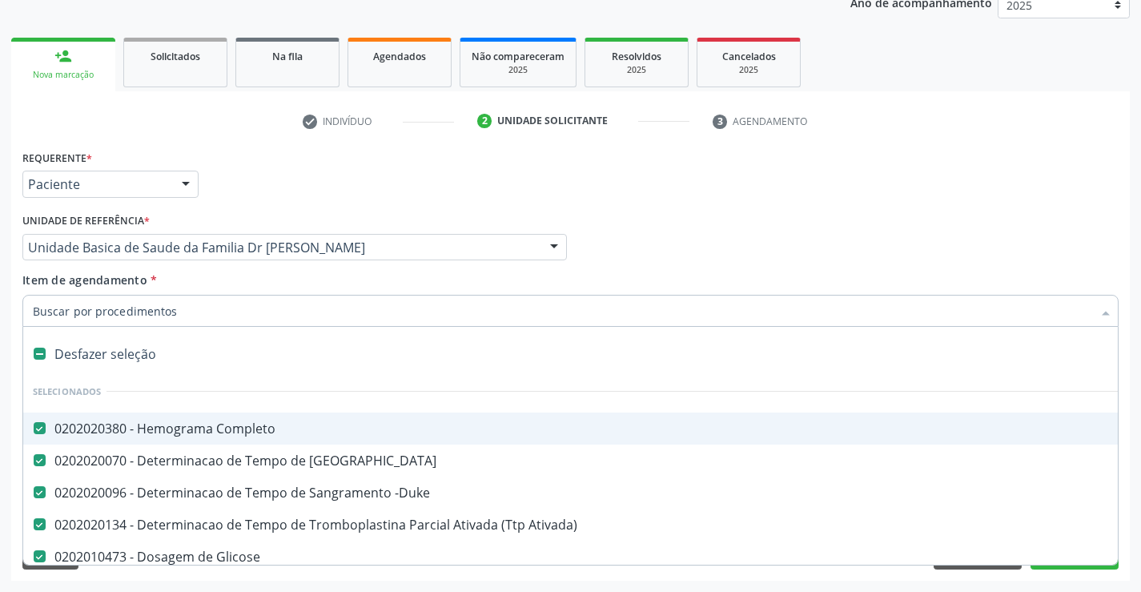
type input "t"
checkbox Creatinina "false"
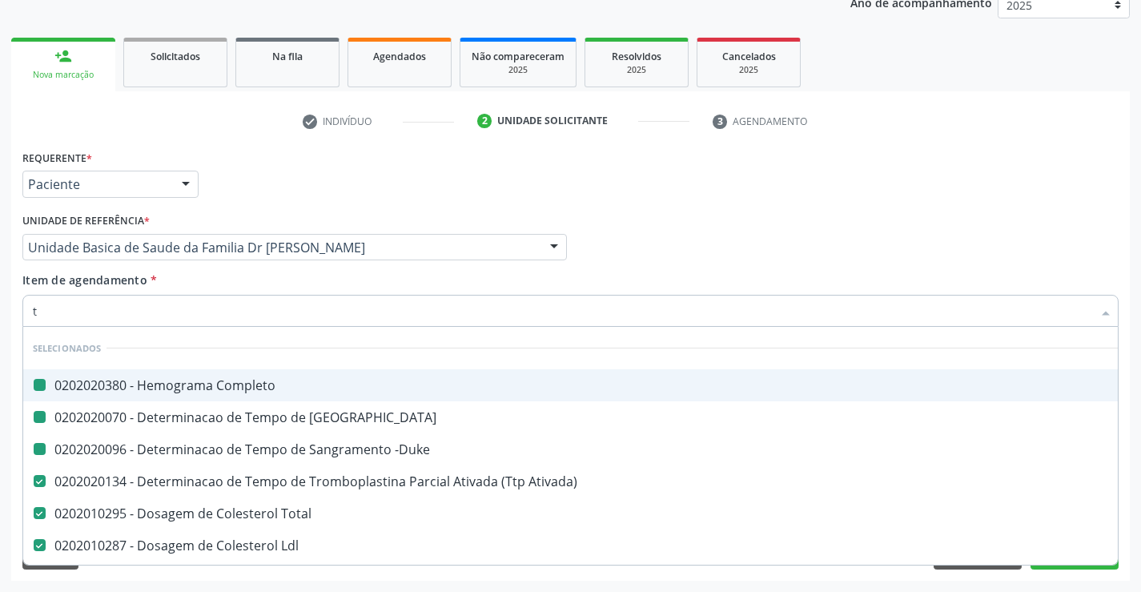
type input "tg"
checkbox Completo "false"
checkbox Coagulacao "false"
checkbox -Duke "false"
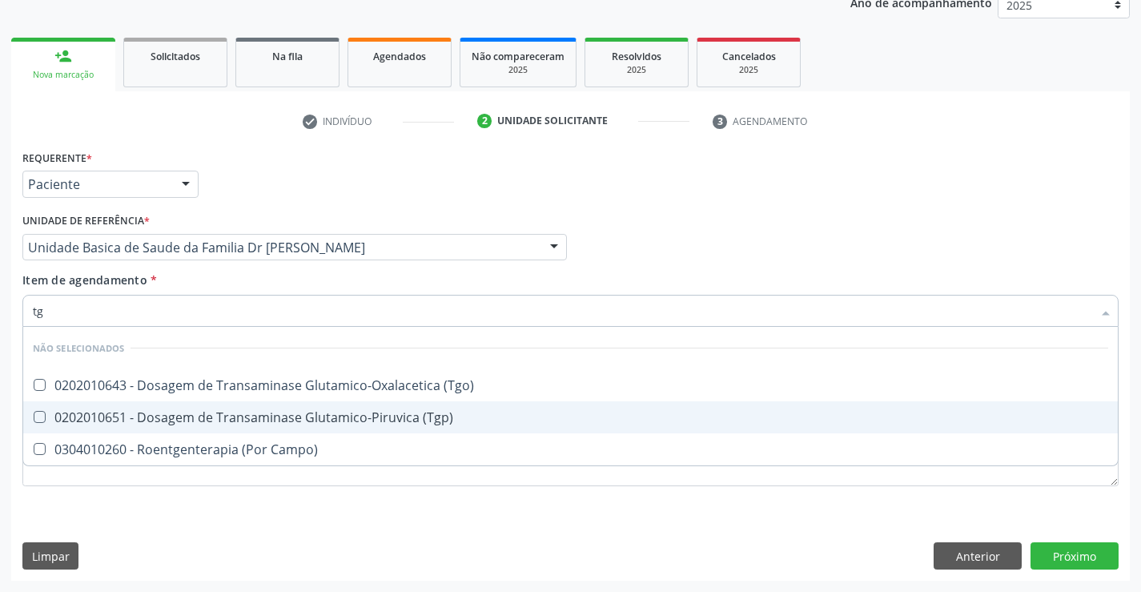
click at [338, 415] on div "0202010651 - Dosagem de Transaminase Glutamico-Piruvica (Tgp)" at bounding box center [570, 417] width 1075 height 13
checkbox \(Tgp\) "true"
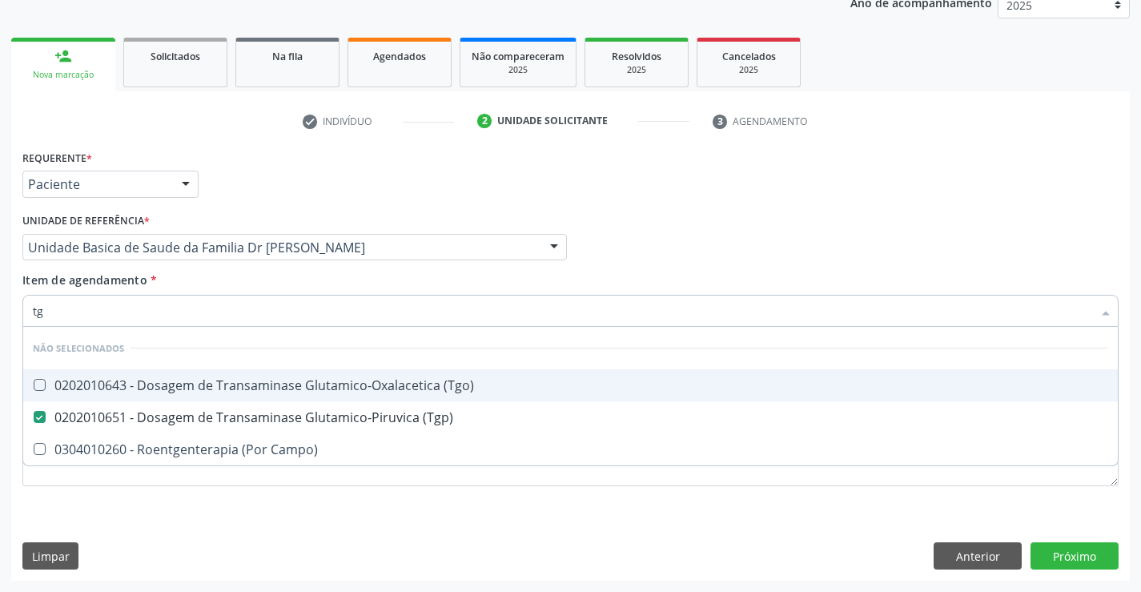
click at [344, 382] on div "0202010643 - Dosagem de Transaminase Glutamico-Oxalacetica (Tgo)" at bounding box center [570, 385] width 1075 height 13
checkbox \(Tgo\) "true"
click at [345, 284] on div "Item de agendamento * tg Desfazer seleção Não selecionados 0202010643 - Dosagem…" at bounding box center [570, 296] width 1096 height 50
checkbox Campo\) "true"
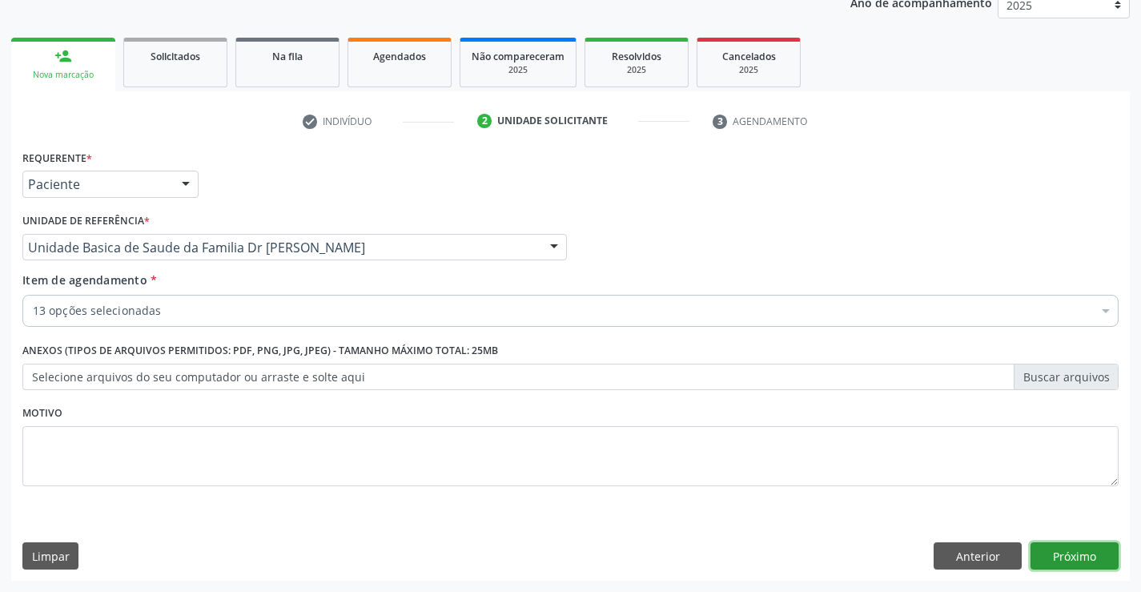
click at [1072, 553] on button "Próximo" at bounding box center [1075, 555] width 88 height 27
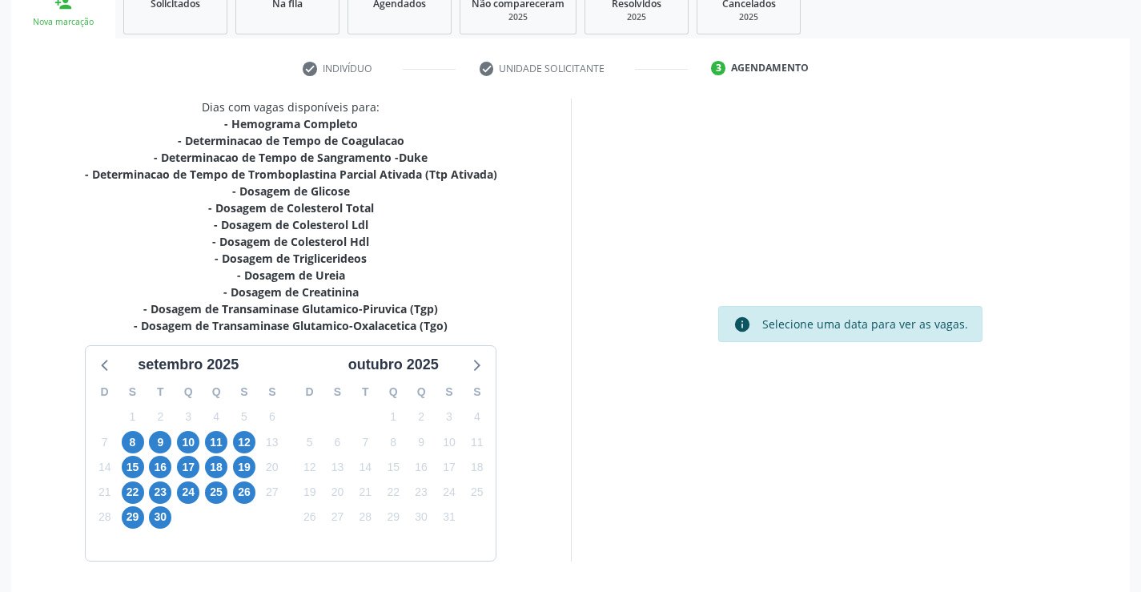
scroll to position [307, 0]
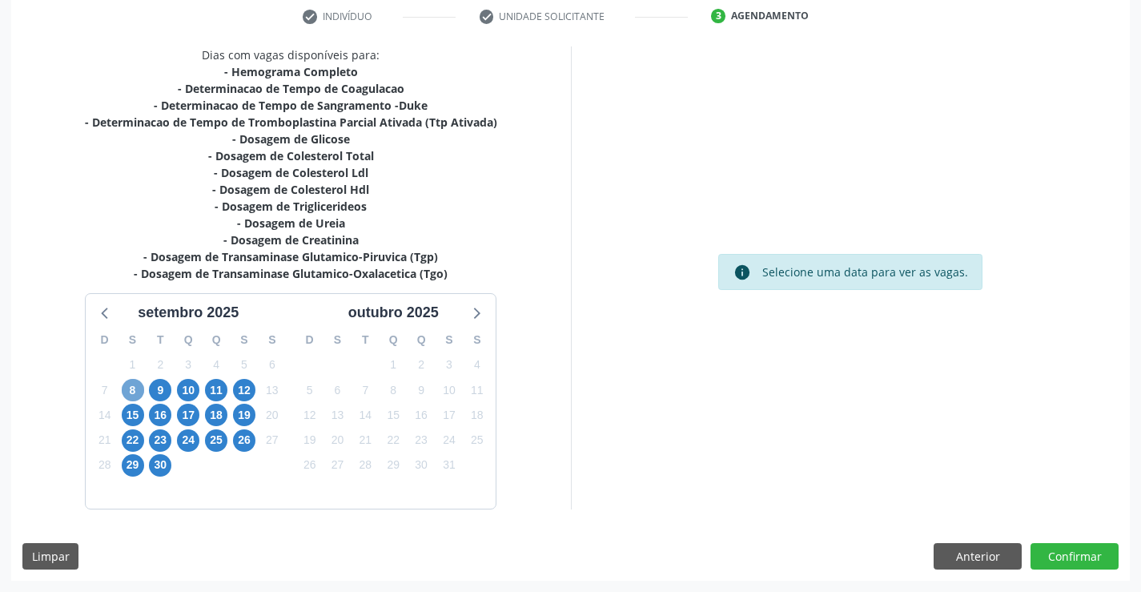
click at [133, 388] on span "8" at bounding box center [133, 390] width 22 height 22
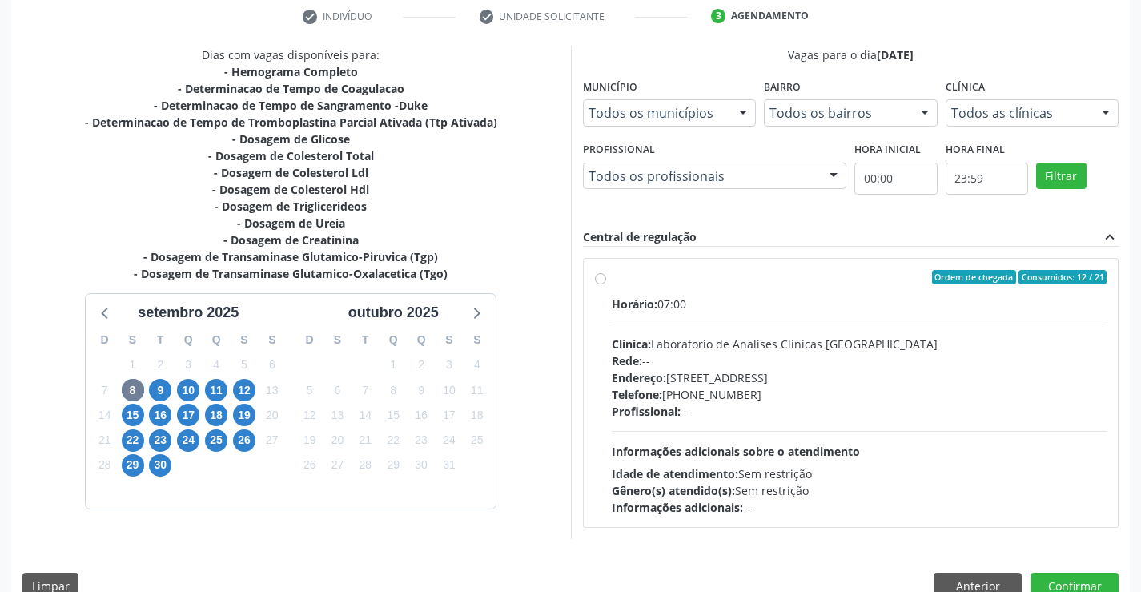
click at [741, 282] on div "Ordem de chegada Consumidos: 12 / 21" at bounding box center [860, 277] width 496 height 14
click at [606, 282] on input "Ordem de chegada Consumidos: 12 / 21 Horário: 07:00 Clínica: Laboratorio de Ana…" at bounding box center [600, 277] width 11 height 14
radio input "true"
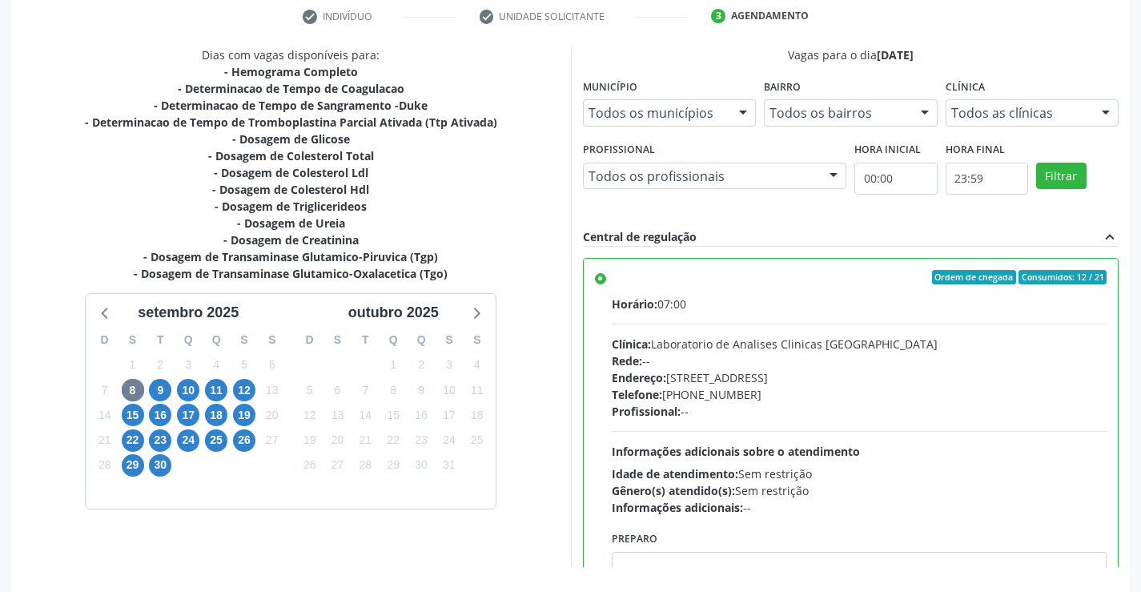
click at [1134, 386] on div "Acompanhamento Acompanhe a situação das marcações correntes e finalizadas Relat…" at bounding box center [570, 215] width 1141 height 869
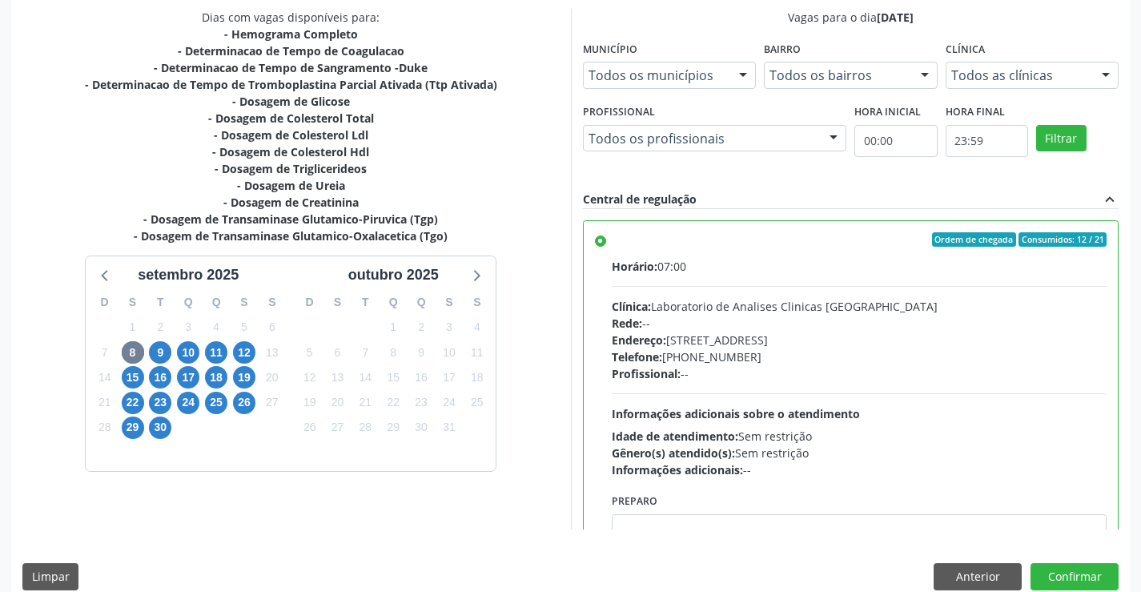
scroll to position [365, 0]
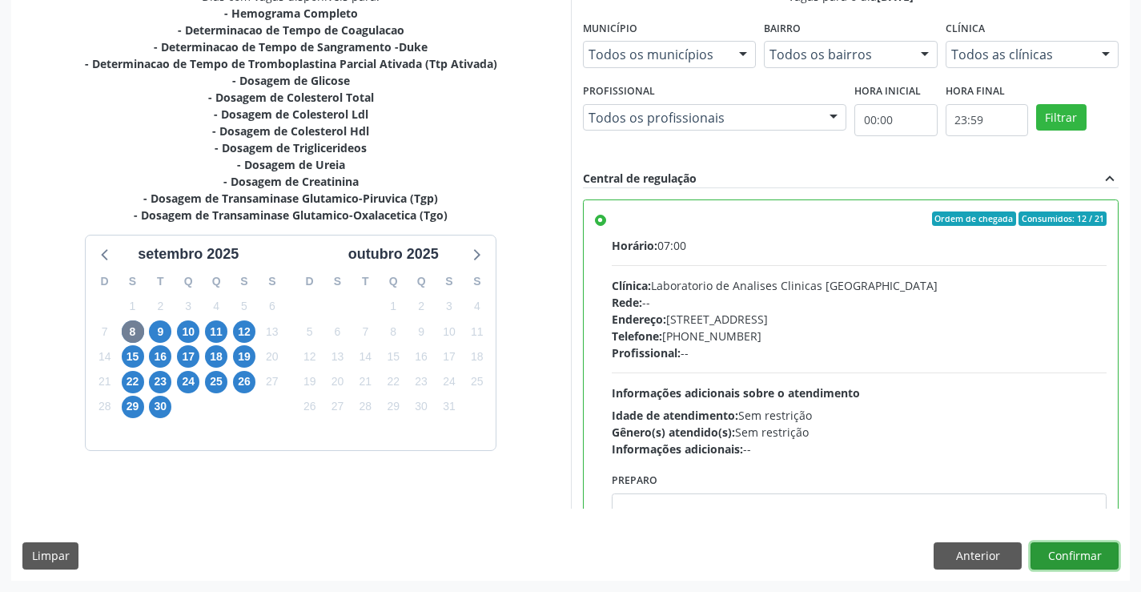
click at [1060, 549] on button "Confirmar" at bounding box center [1075, 555] width 88 height 27
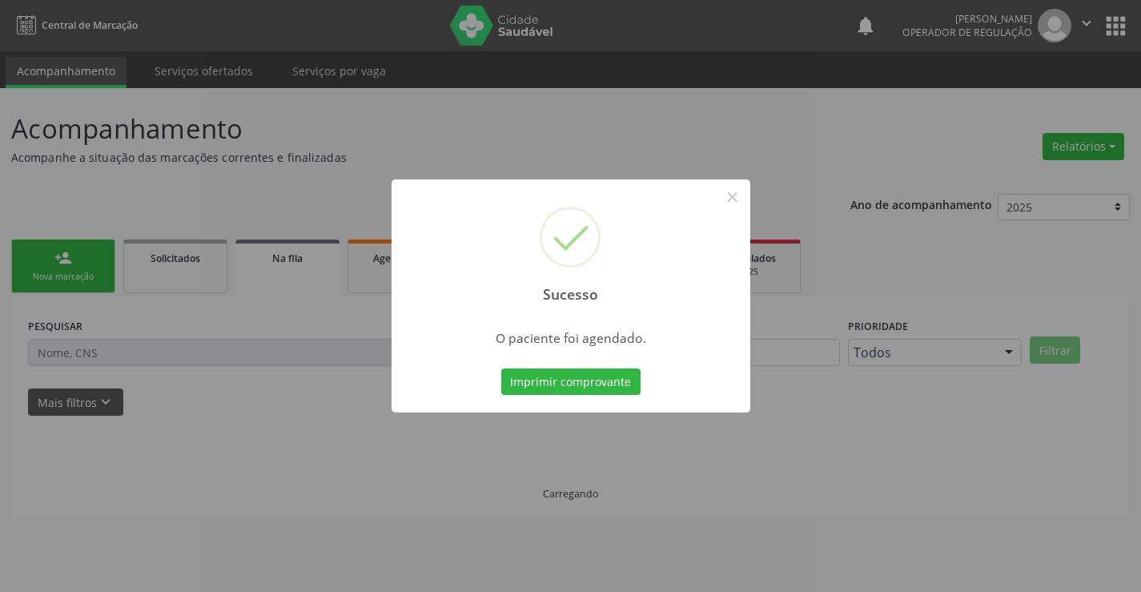
scroll to position [0, 0]
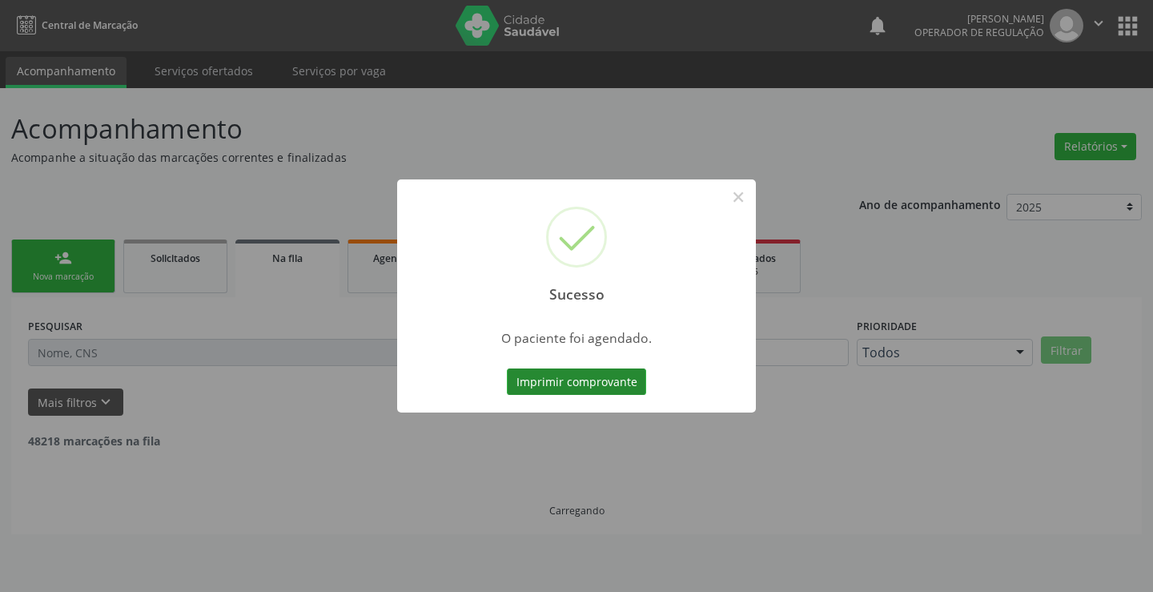
click at [571, 379] on button "Imprimir comprovante" at bounding box center [576, 381] width 139 height 27
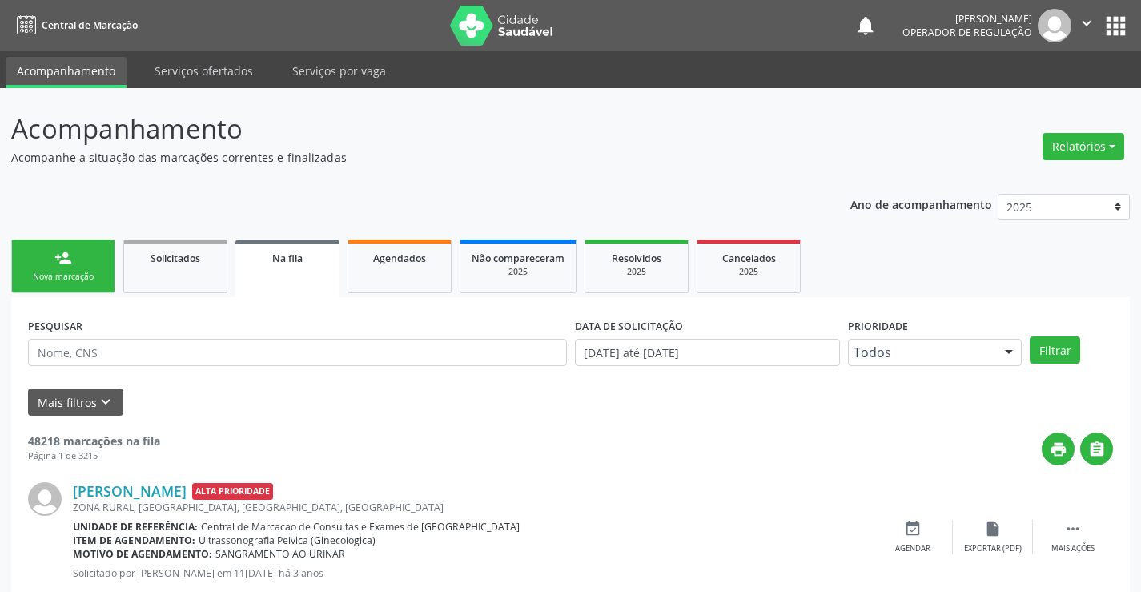
click at [82, 285] on link "person_add Nova marcação" at bounding box center [63, 266] width 104 height 54
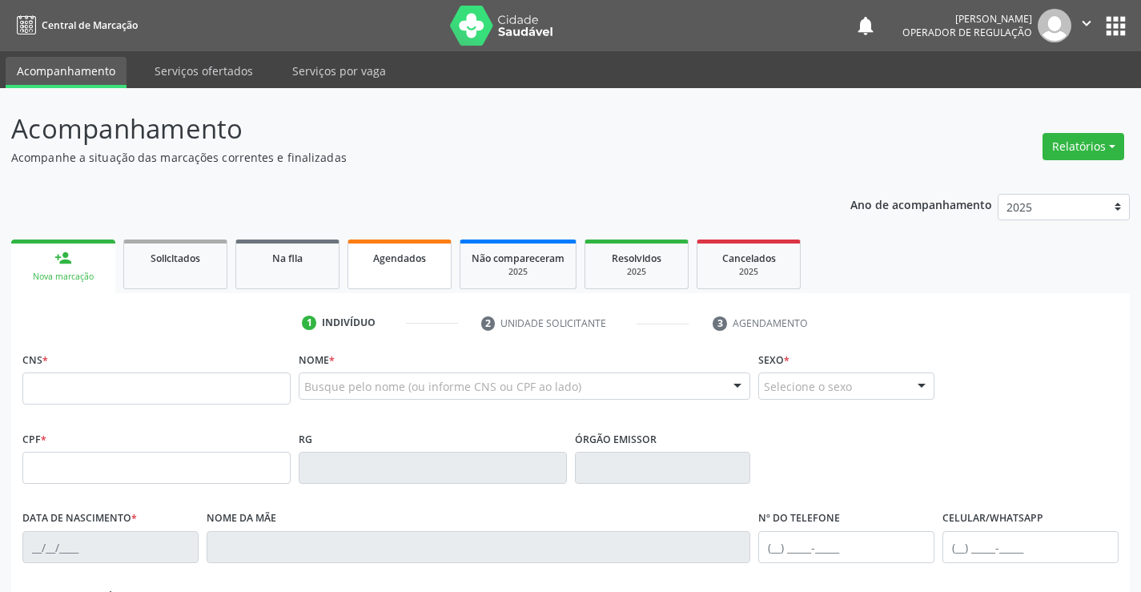
click at [422, 263] on span "Agendados" at bounding box center [399, 258] width 53 height 14
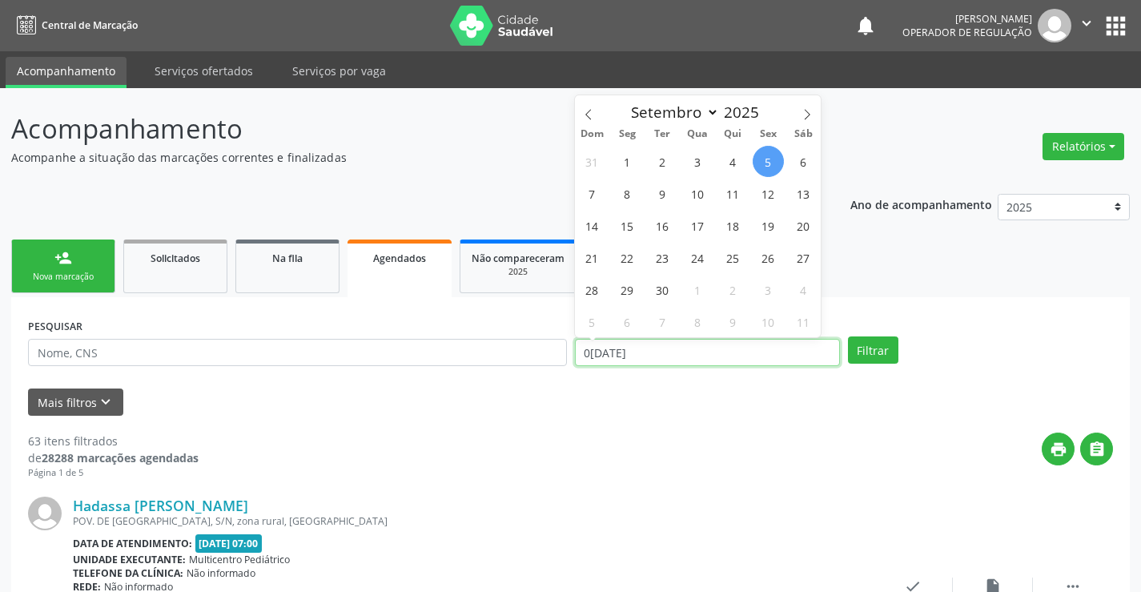
drag, startPoint x: 648, startPoint y: 357, endPoint x: 578, endPoint y: 364, distance: 70.0
click at [578, 364] on input "0[DATE]" at bounding box center [707, 352] width 265 height 27
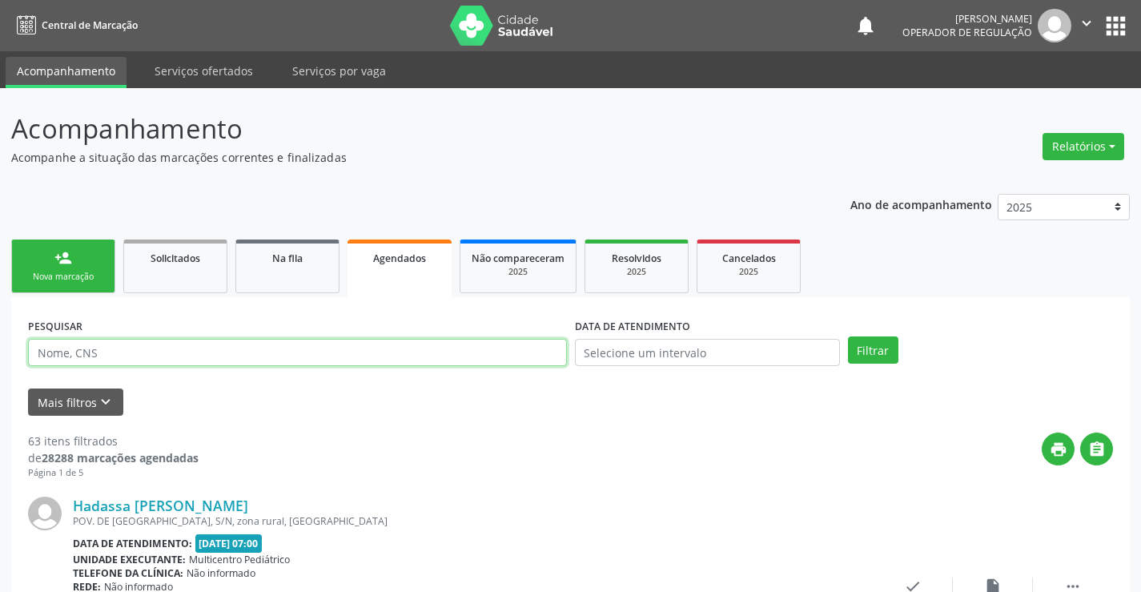
click at [169, 350] on input "text" at bounding box center [297, 352] width 539 height 27
type input "706808714020625"
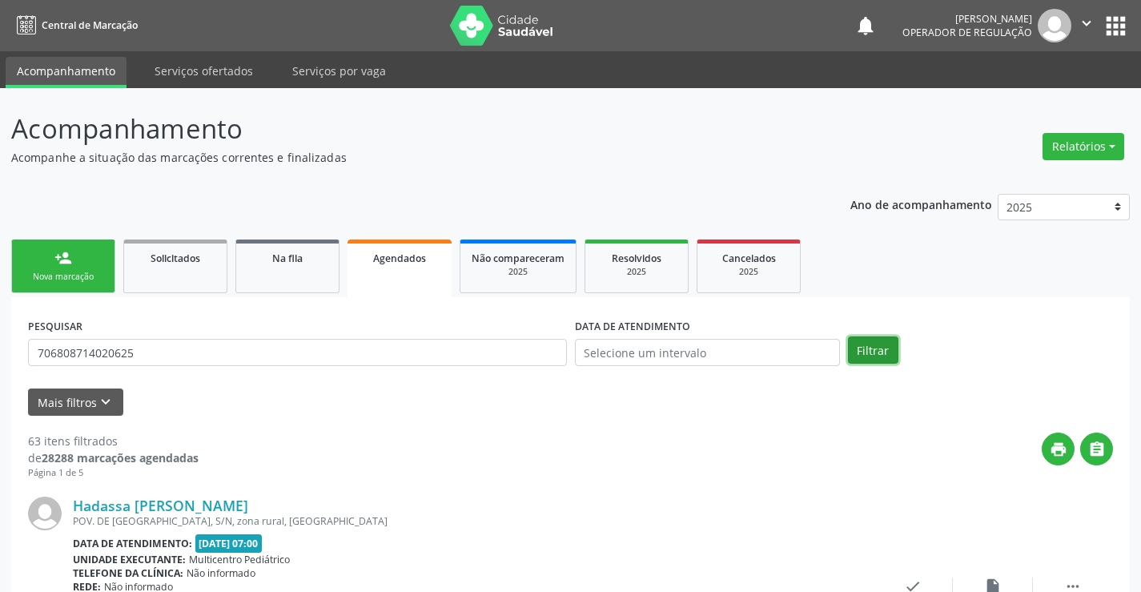
click at [861, 347] on button "Filtrar" at bounding box center [873, 349] width 50 height 27
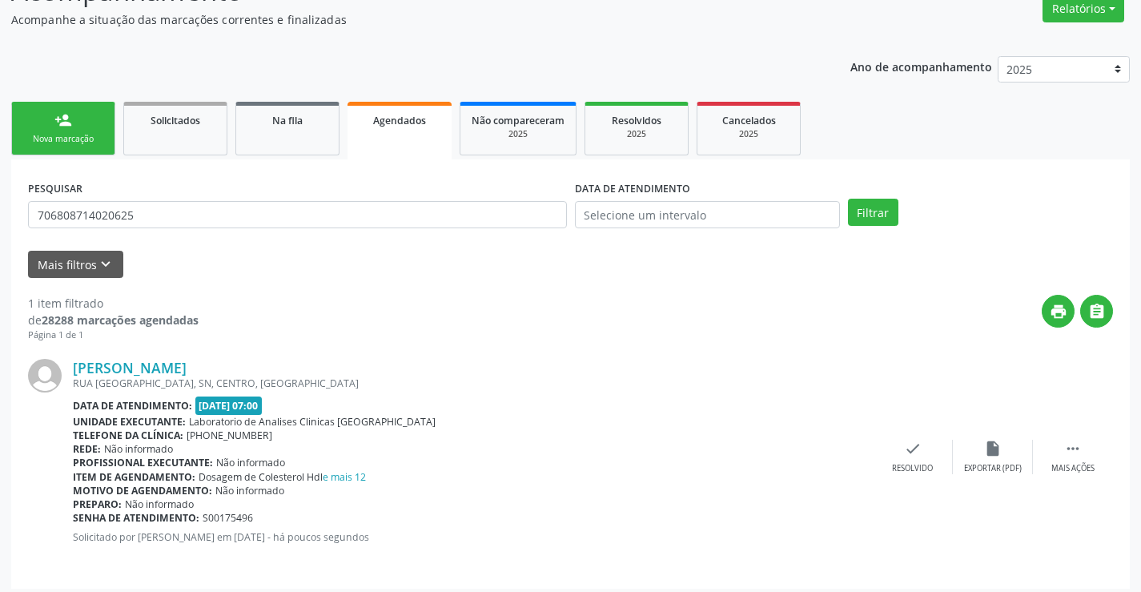
scroll to position [146, 0]
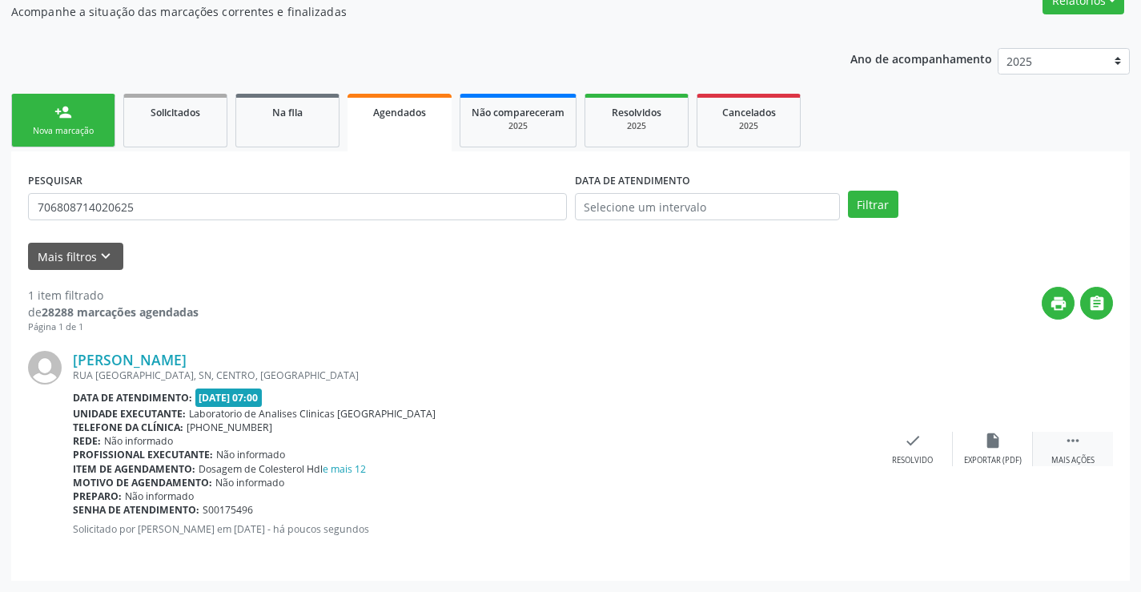
click at [1077, 448] on icon "" at bounding box center [1073, 441] width 18 height 18
click at [996, 444] on icon "edit" at bounding box center [993, 441] width 18 height 18
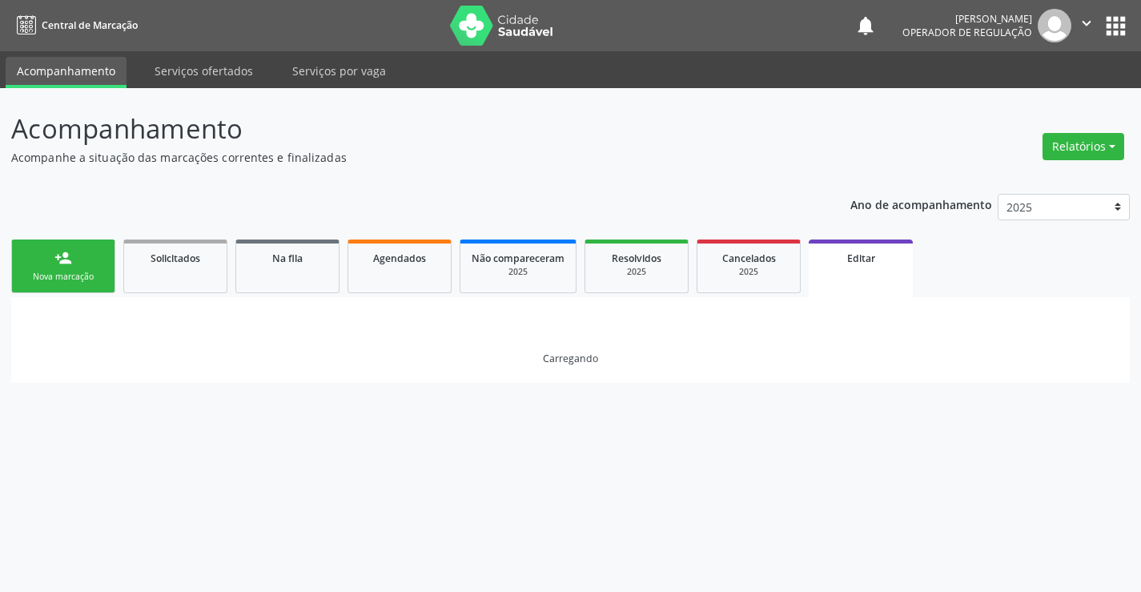
scroll to position [0, 0]
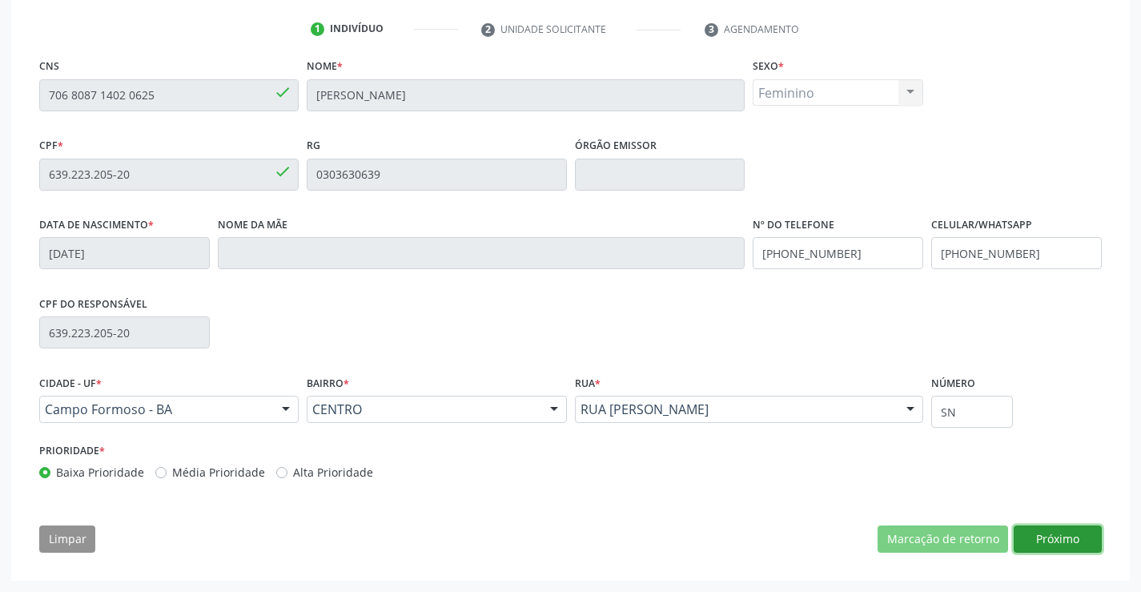
click at [1057, 532] on button "Próximo" at bounding box center [1058, 538] width 88 height 27
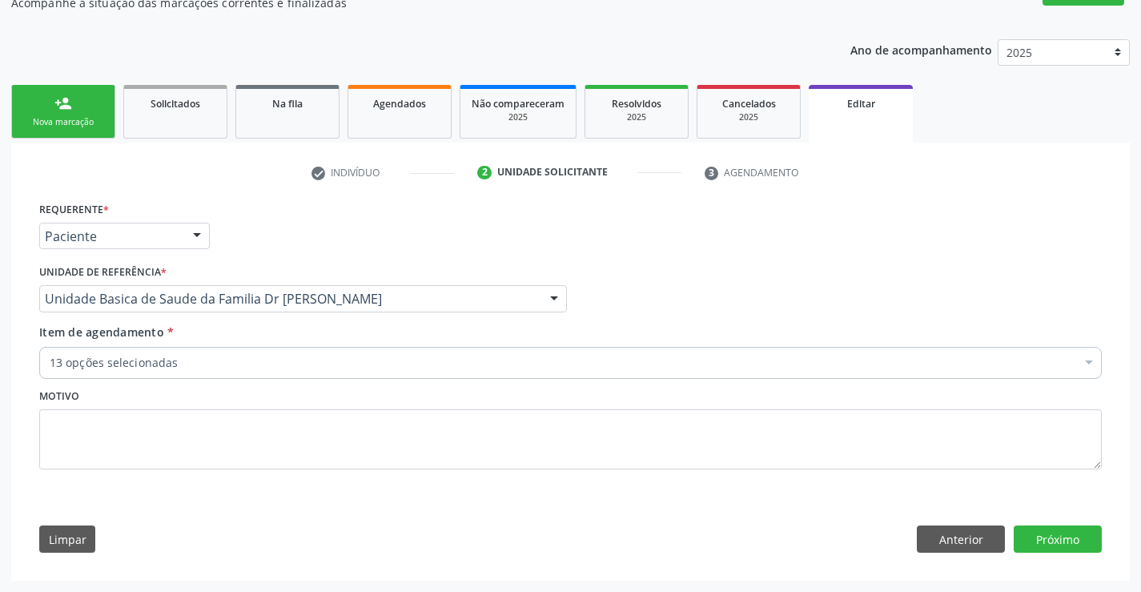
scroll to position [155, 0]
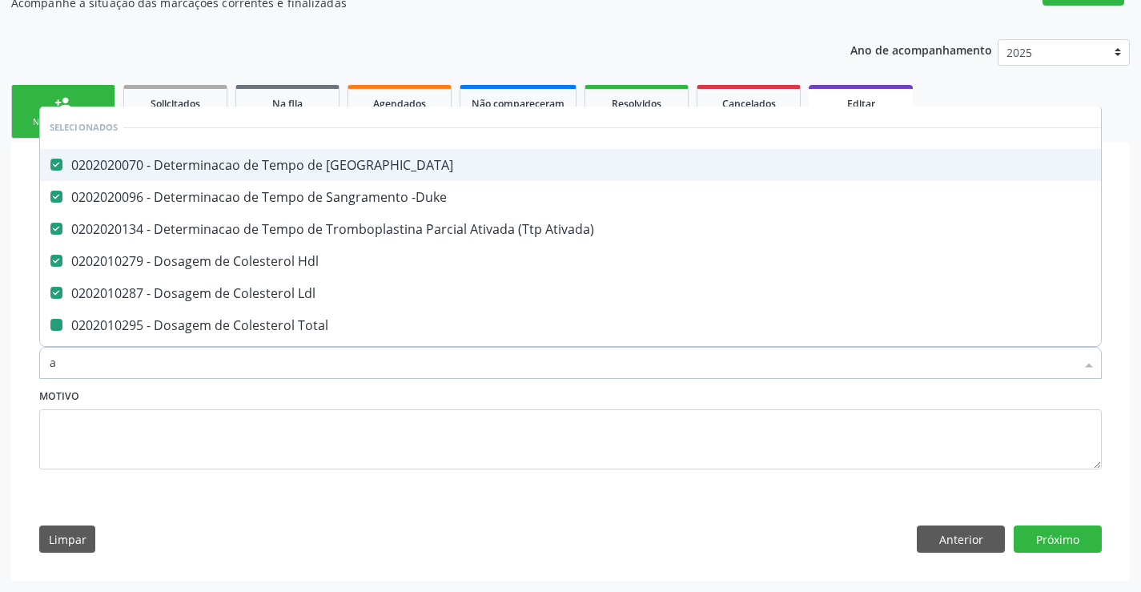
type input "ac"
checkbox Total "false"
checkbox Creatinina "false"
checkbox Glicose "false"
checkbox \(Tgo\) "false"
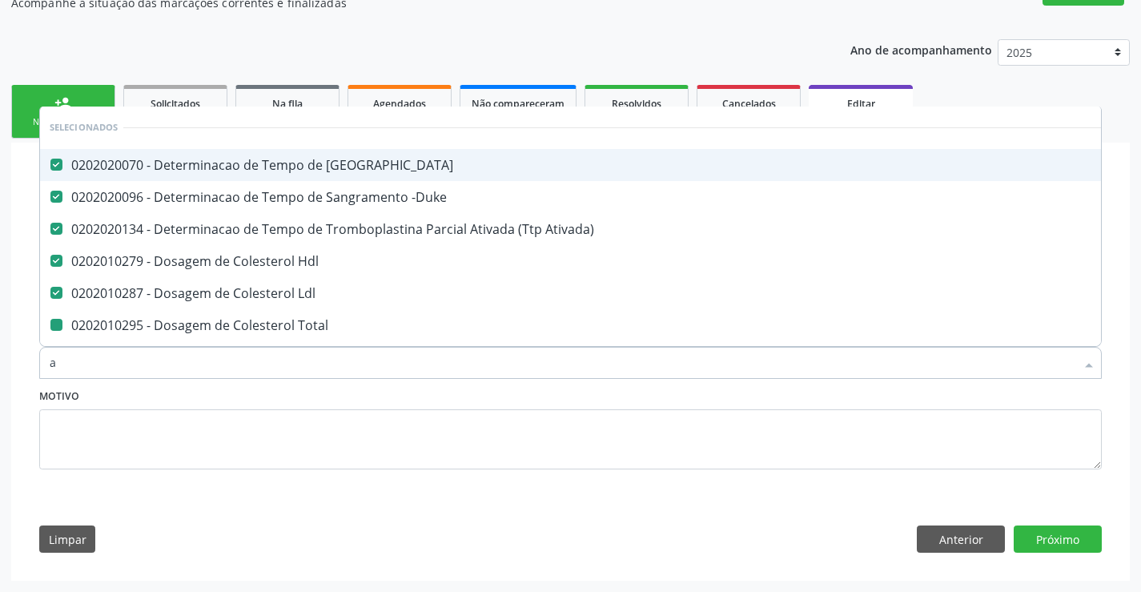
checkbox \(Tgp\) "false"
checkbox Triglicerideos "false"
checkbox Ureia "false"
checkbox Completo "false"
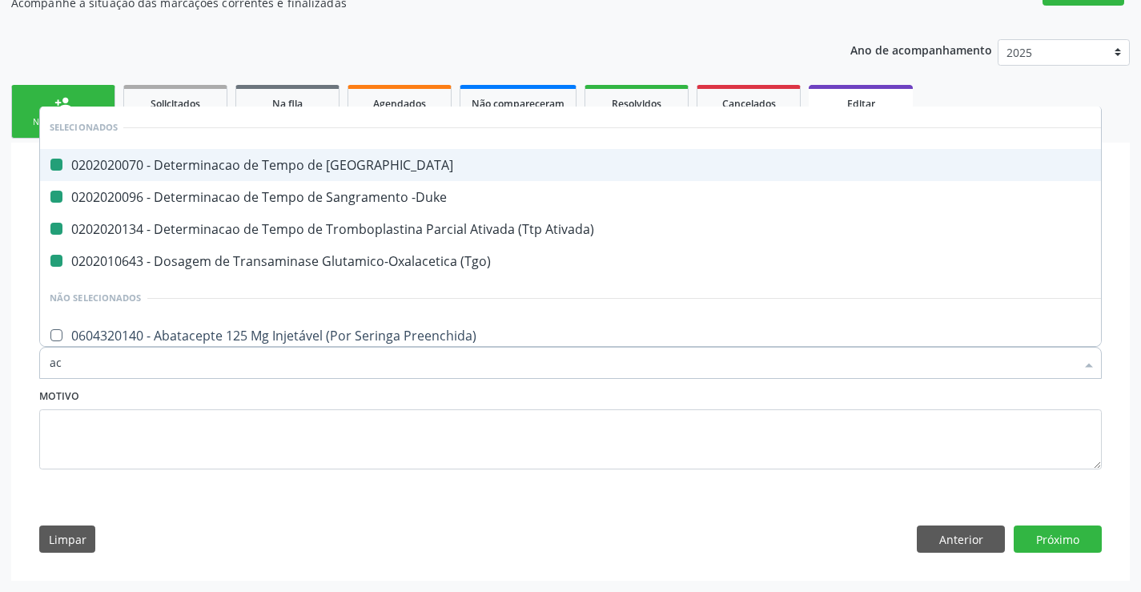
type input "aci"
checkbox Coagulacao "false"
checkbox -Duke "false"
checkbox Ativada\) "false"
checkbox \(Tgo\) "false"
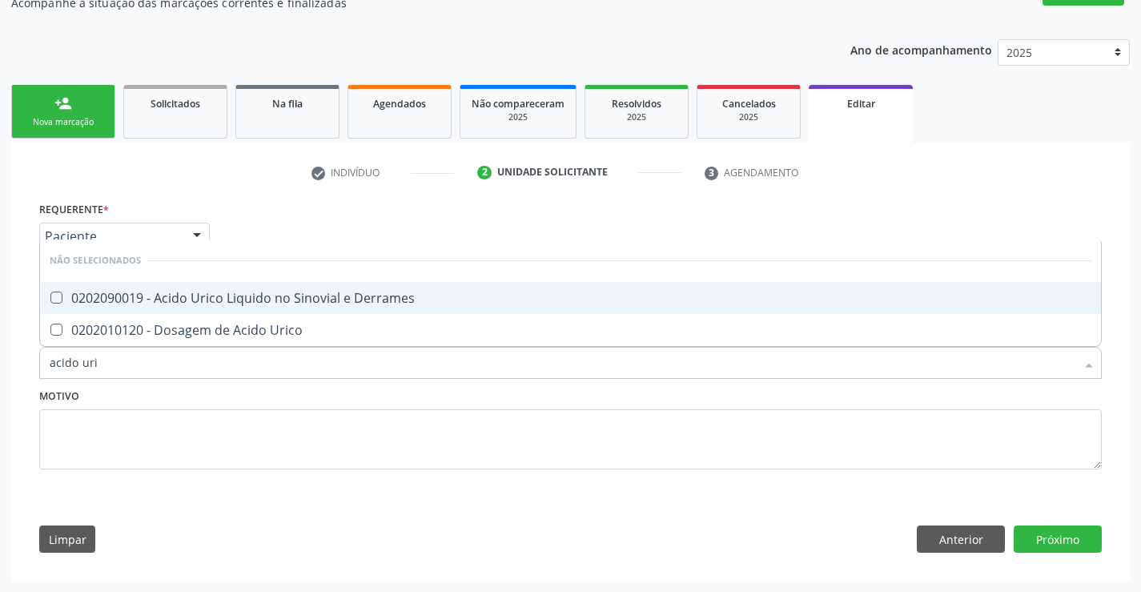
type input "acido uric"
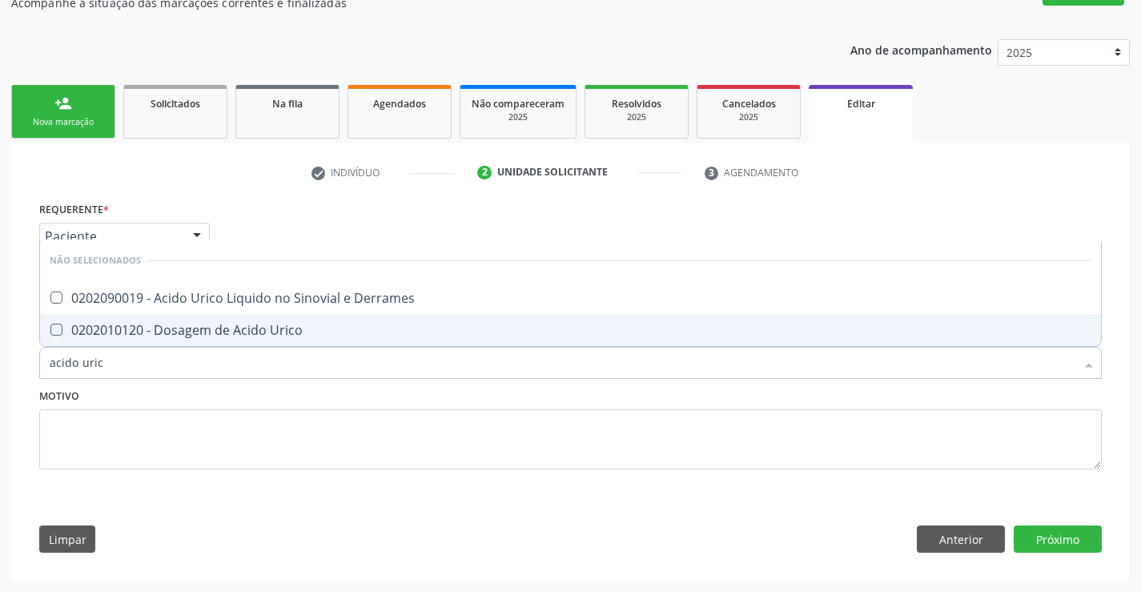
click at [219, 330] on div "0202010120 - Dosagem de Acido Urico" at bounding box center [571, 329] width 1042 height 13
checkbox Urico "true"
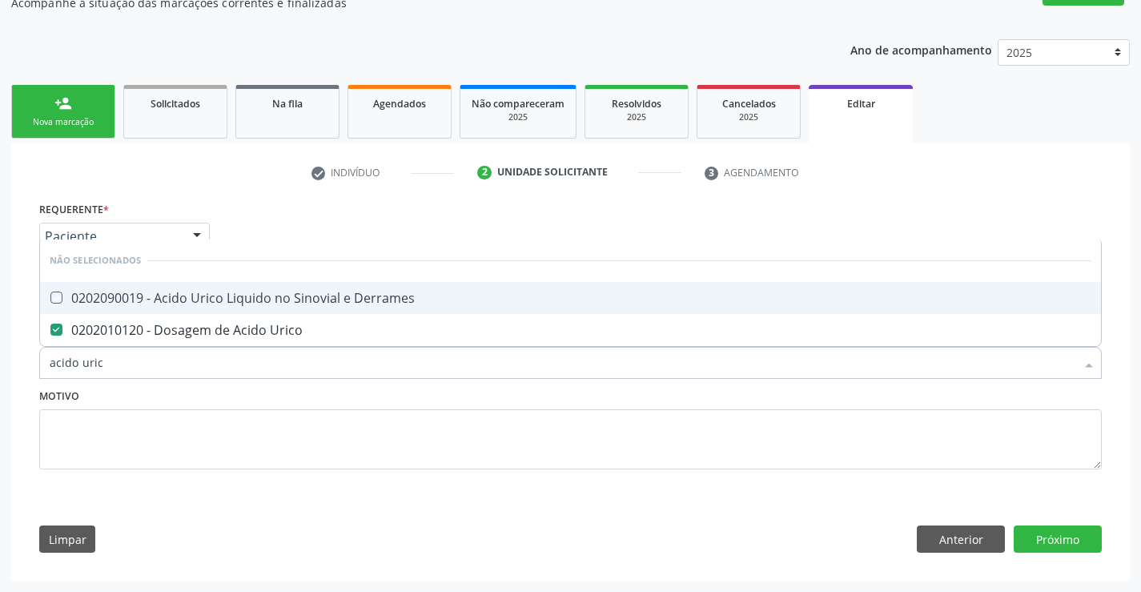
click at [247, 235] on div "Requerente * Paciente Médico(a) Enfermeiro(a) Paciente Nenhum resultado encontr…" at bounding box center [570, 345] width 1063 height 295
checkbox Derrames "true"
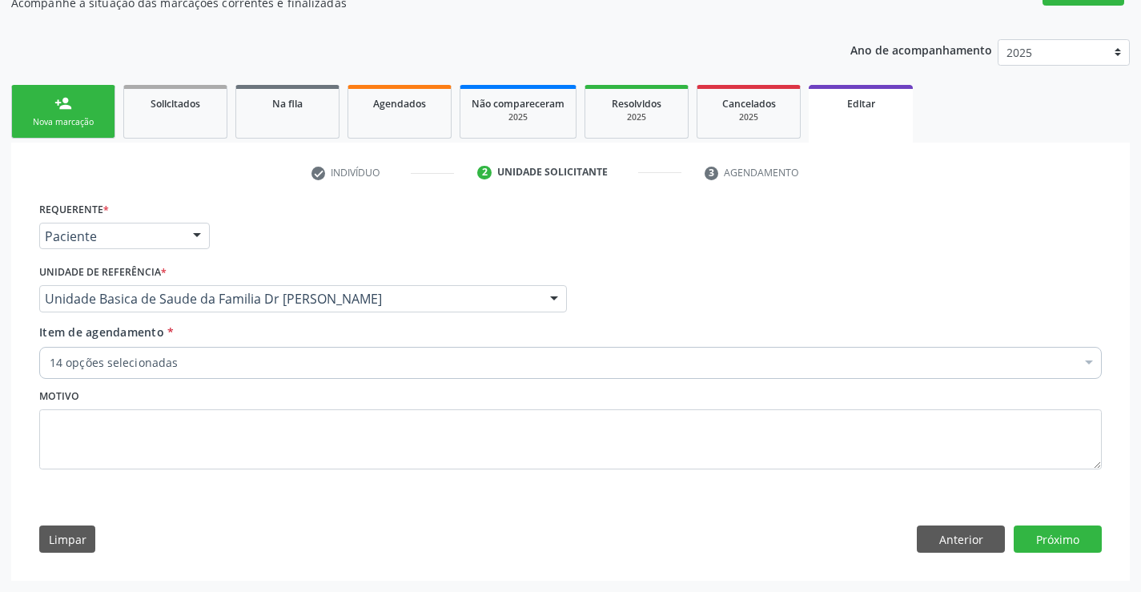
click at [203, 376] on div "14 opções selecionadas" at bounding box center [570, 363] width 1063 height 32
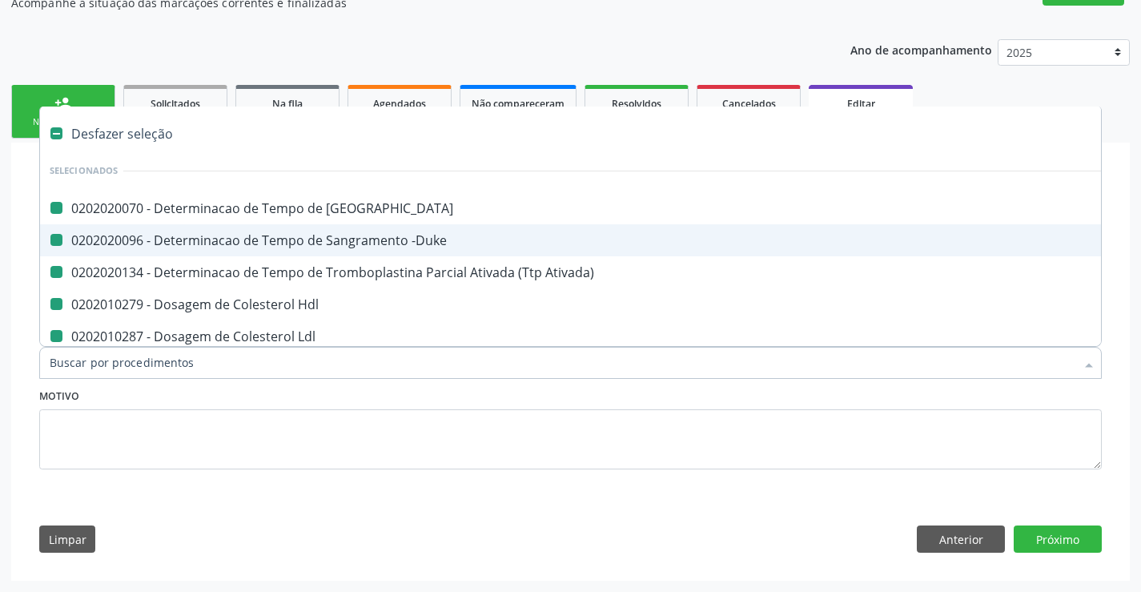
type input "f"
checkbox Coagulacao "false"
checkbox -Duke "false"
checkbox Ativada\) "false"
checkbox Hdl "false"
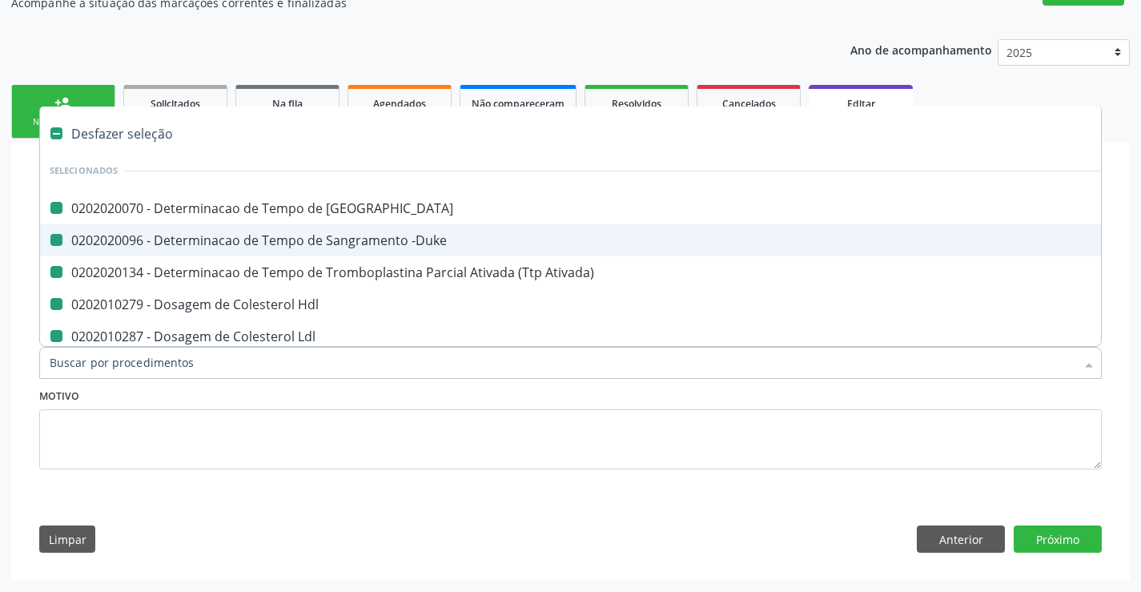
checkbox Ldl "false"
checkbox Total "false"
checkbox Creatinina "false"
checkbox Glicose "false"
checkbox \(Tgo\) "false"
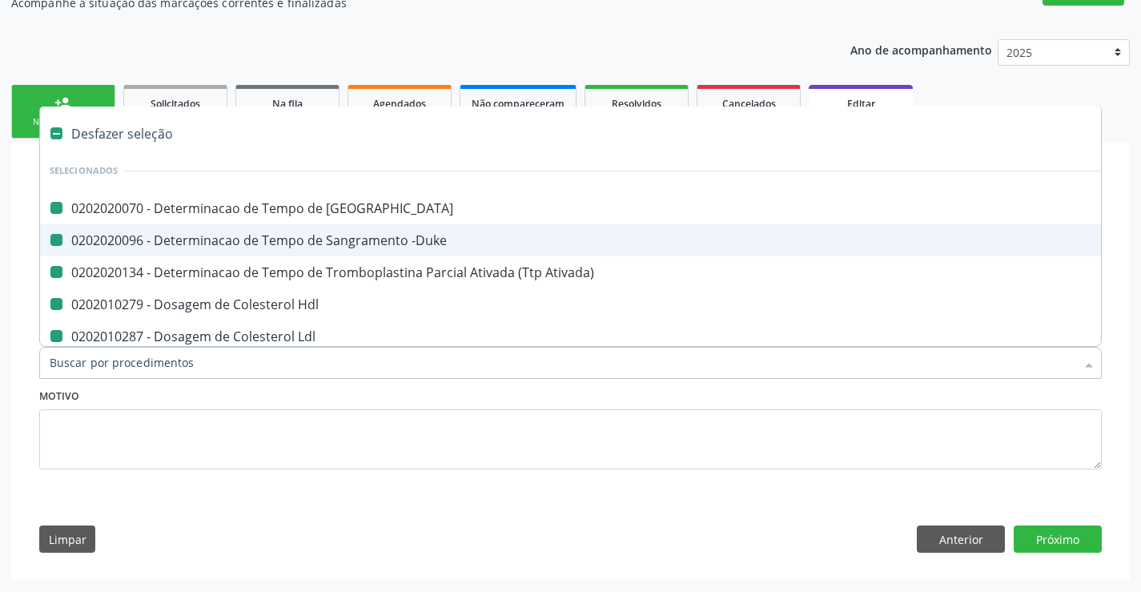
checkbox \(Tgp\) "false"
checkbox Triglicerideos "false"
checkbox Ureia "false"
checkbox Completo "false"
checkbox Urico "false"
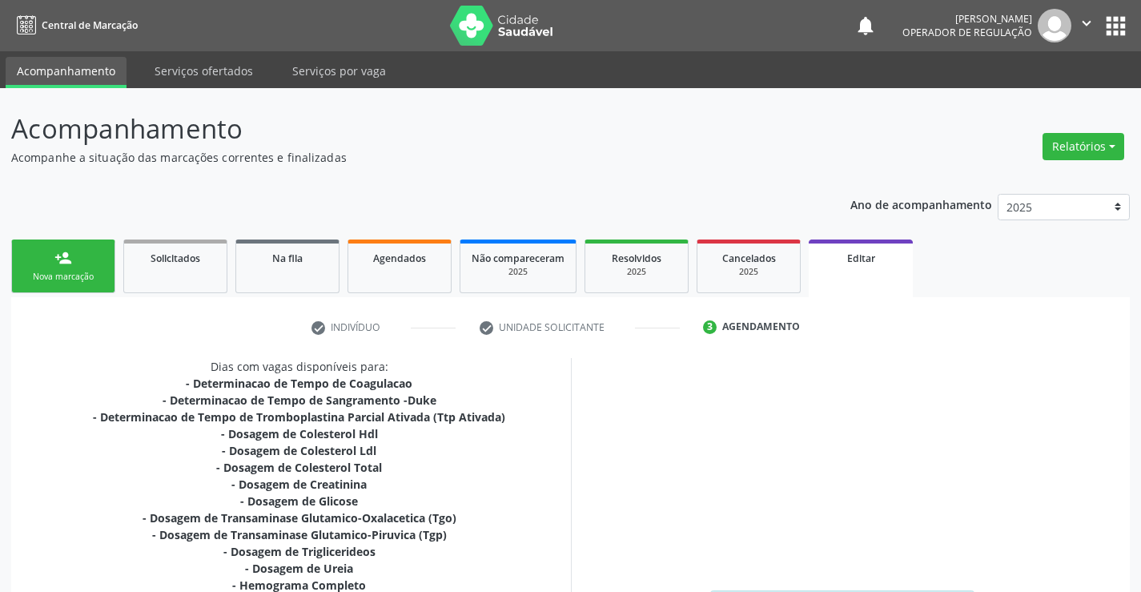
scroll to position [378, 0]
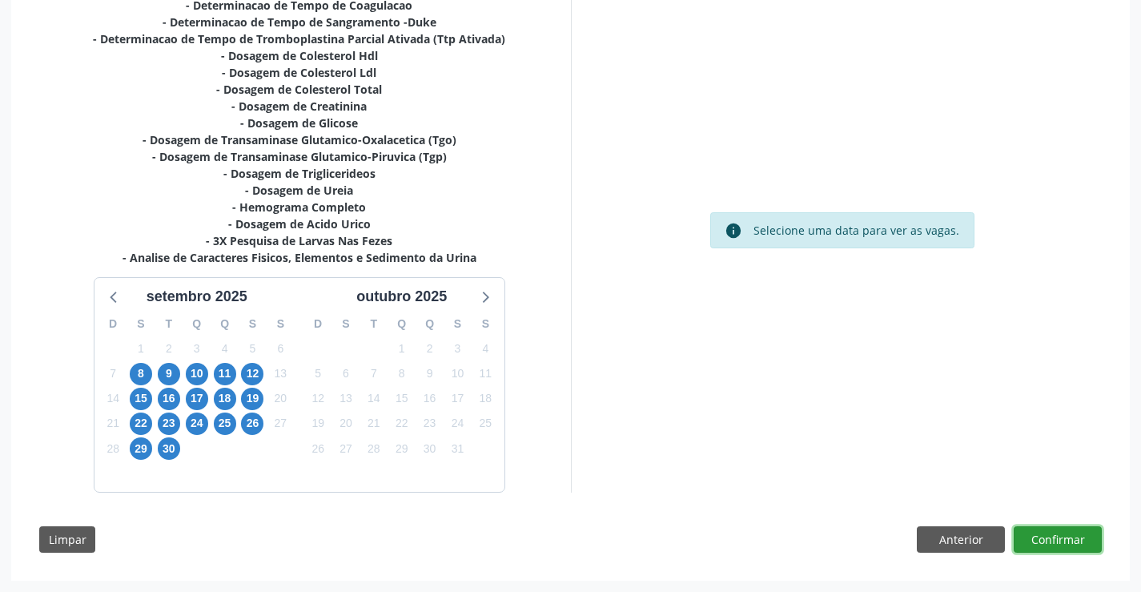
click at [1043, 531] on button "Confirmar" at bounding box center [1058, 539] width 88 height 27
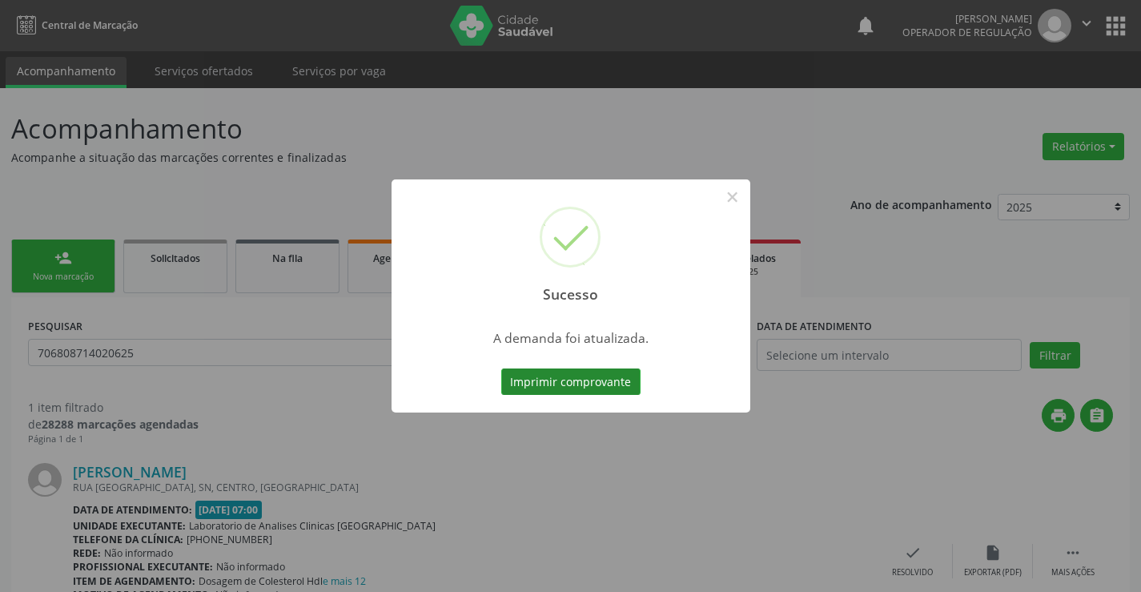
click at [565, 379] on button "Imprimir comprovante" at bounding box center [570, 381] width 139 height 27
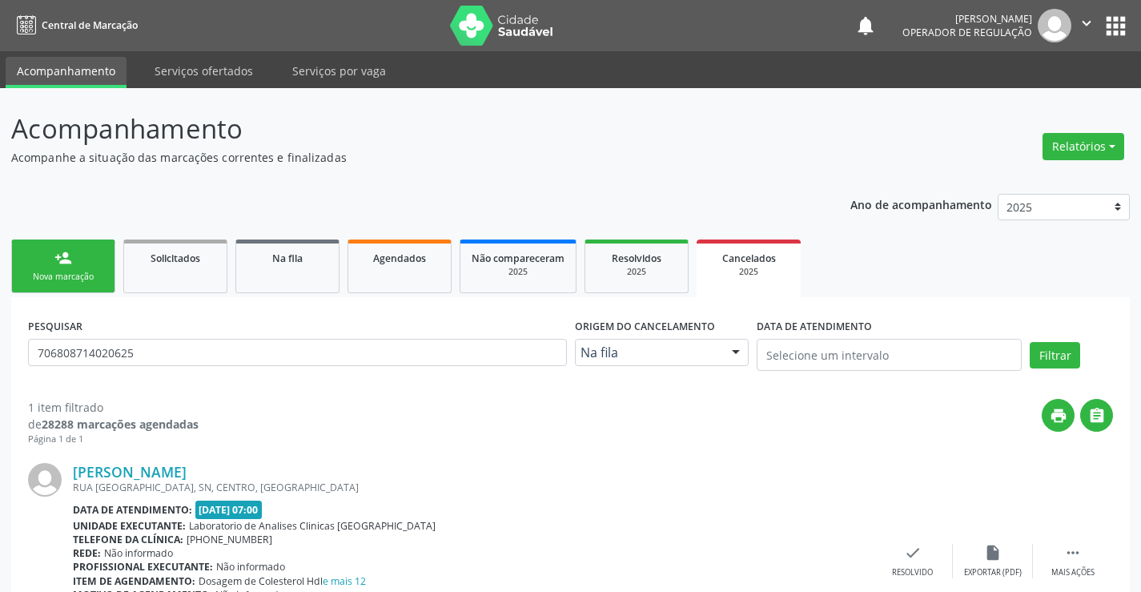
click at [68, 272] on div "Nova marcação" at bounding box center [63, 277] width 80 height 12
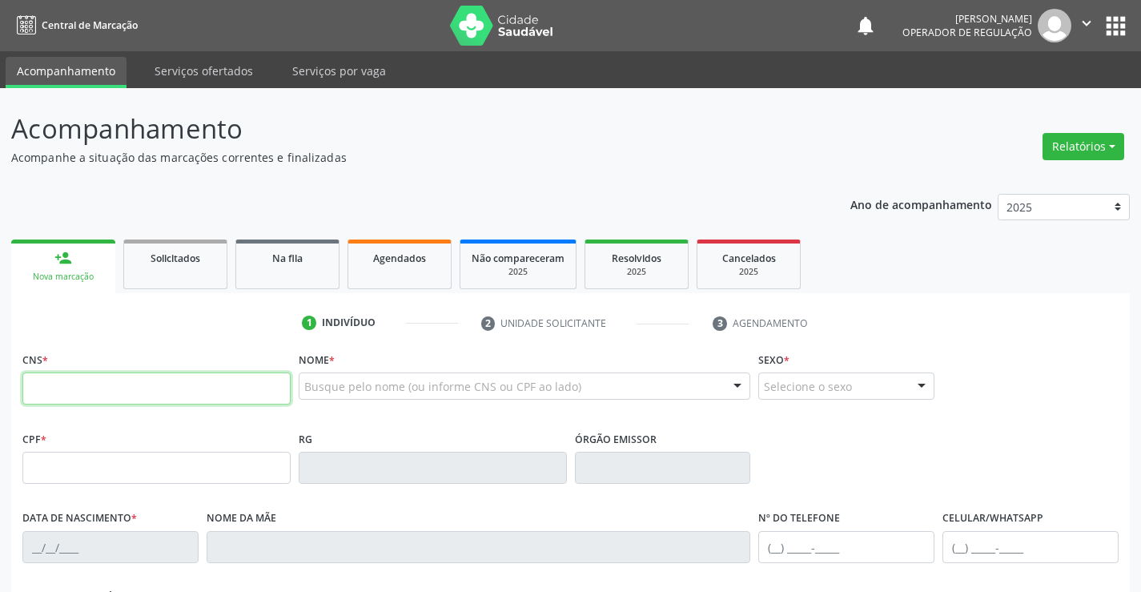
click at [94, 385] on input "text" at bounding box center [156, 388] width 268 height 32
type input "701 0098 8898 8495"
type input "1125654767"
type input "19/04/1948"
type input "(74) 98853-4197"
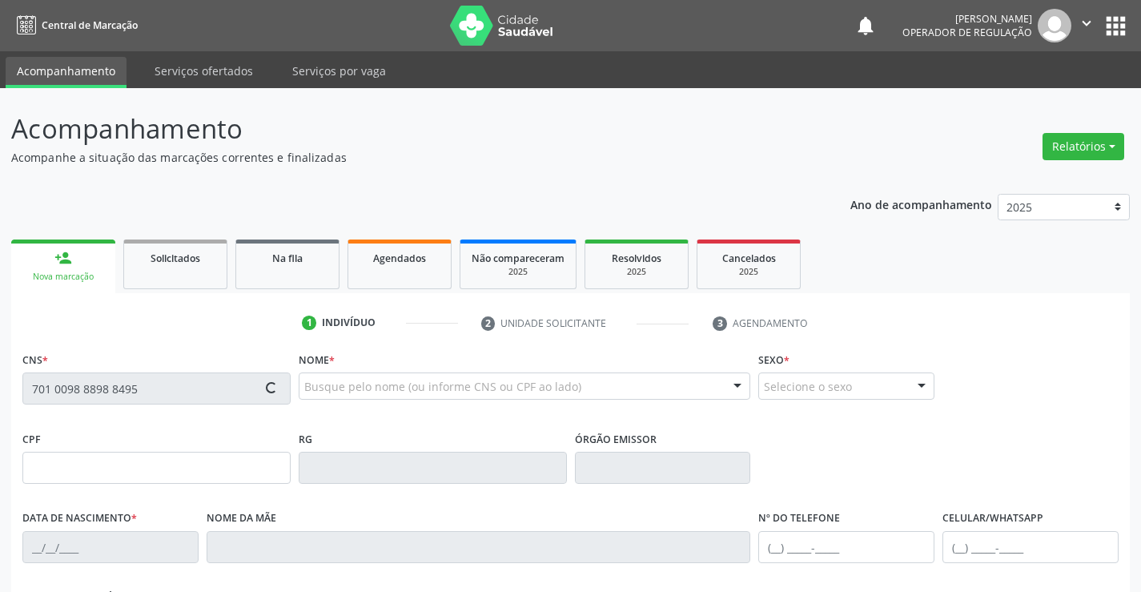
type input "(74) 98853-4197"
type input "S/N"
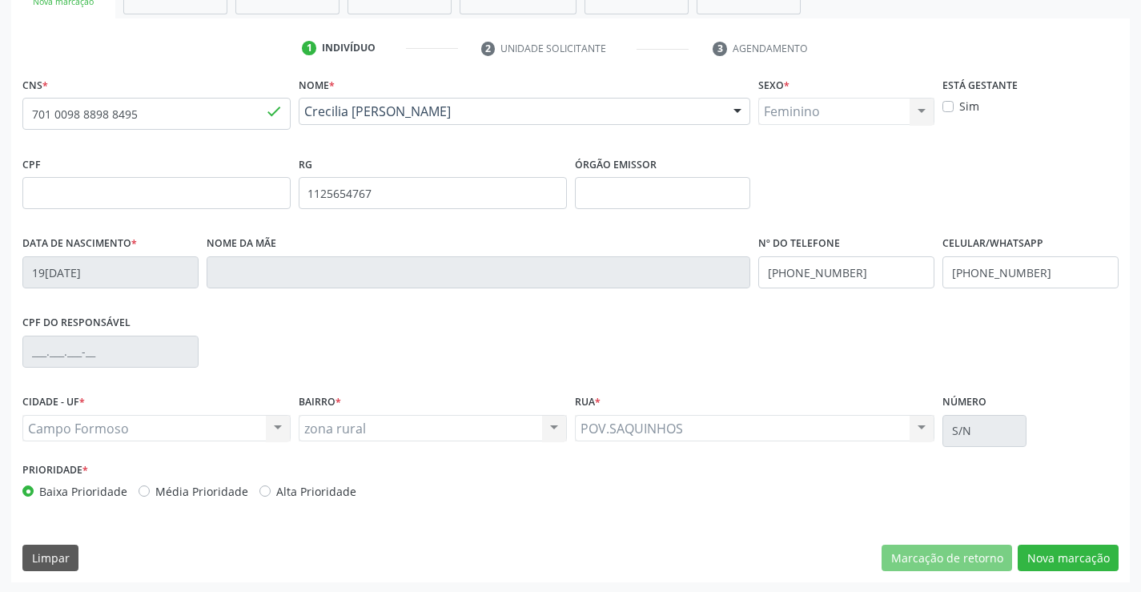
scroll to position [276, 0]
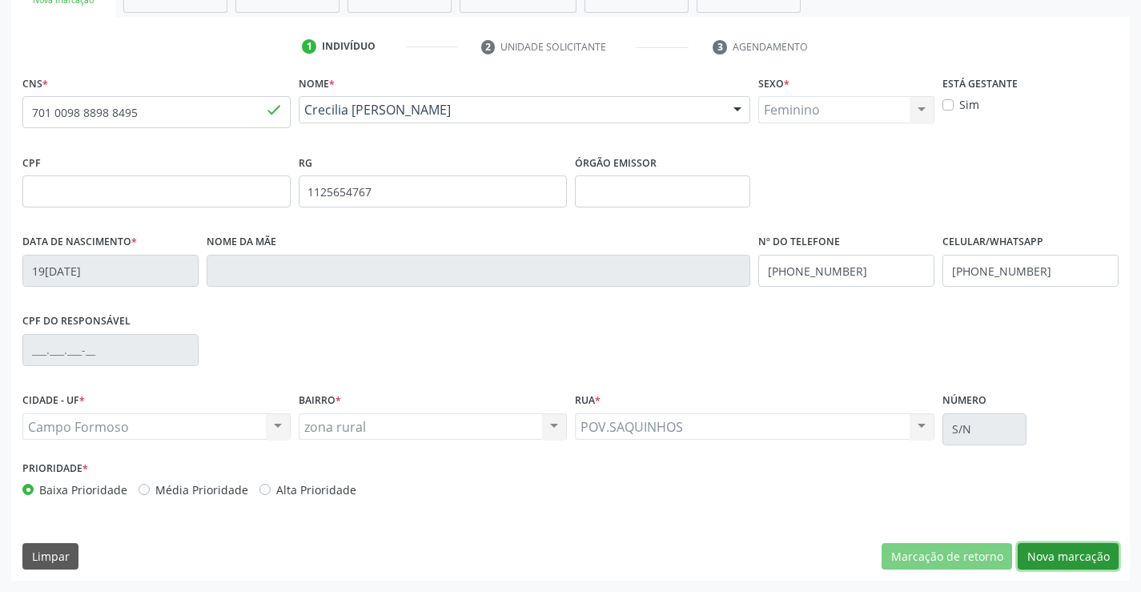
click at [1065, 551] on button "Nova marcação" at bounding box center [1068, 556] width 101 height 27
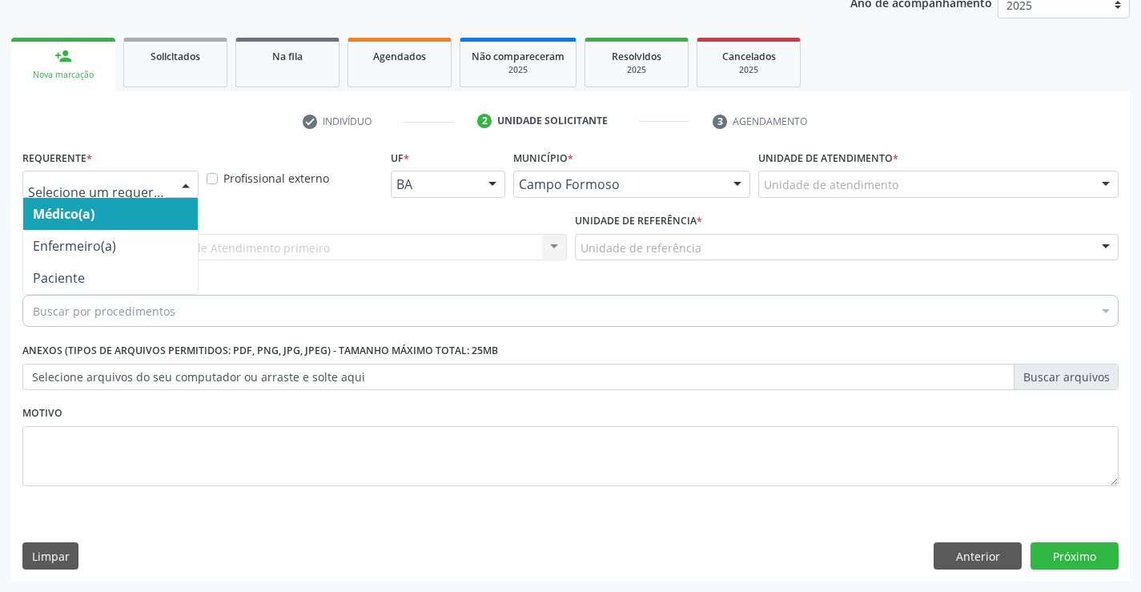
click at [104, 175] on div at bounding box center [110, 184] width 176 height 27
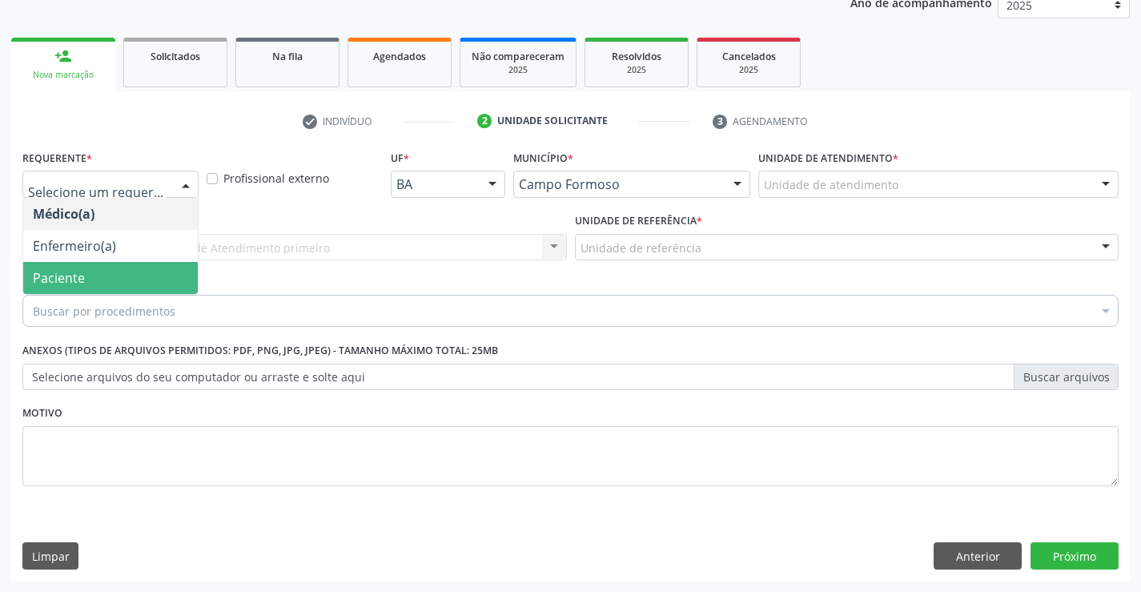
click at [94, 273] on span "Paciente" at bounding box center [110, 278] width 175 height 32
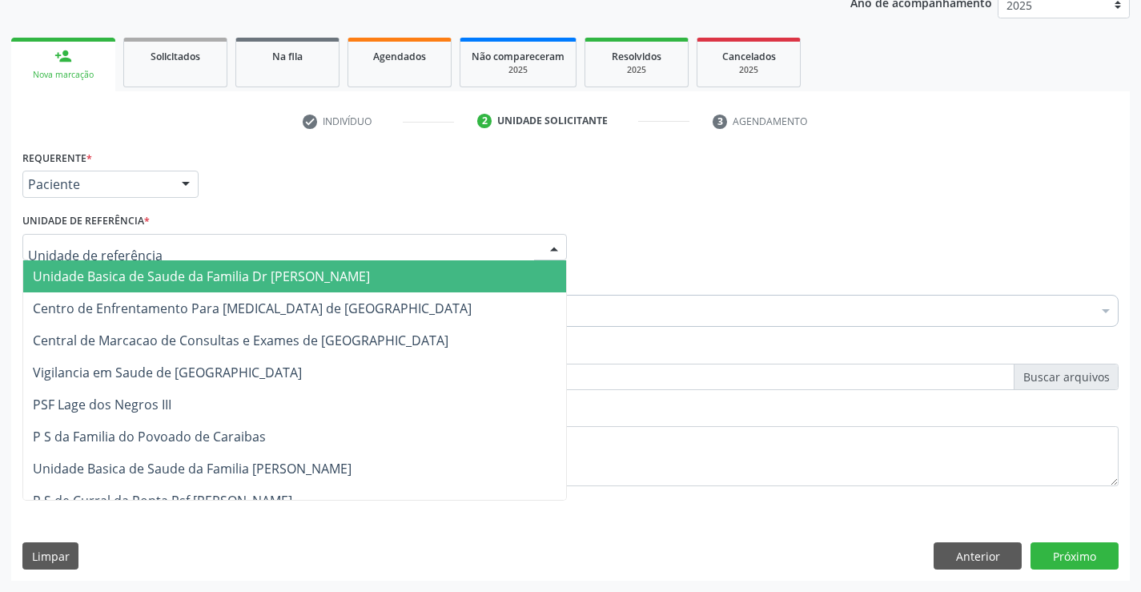
click at [138, 271] on span "Unidade Basica de Saude da Familia Dr [PERSON_NAME]" at bounding box center [201, 276] width 337 height 18
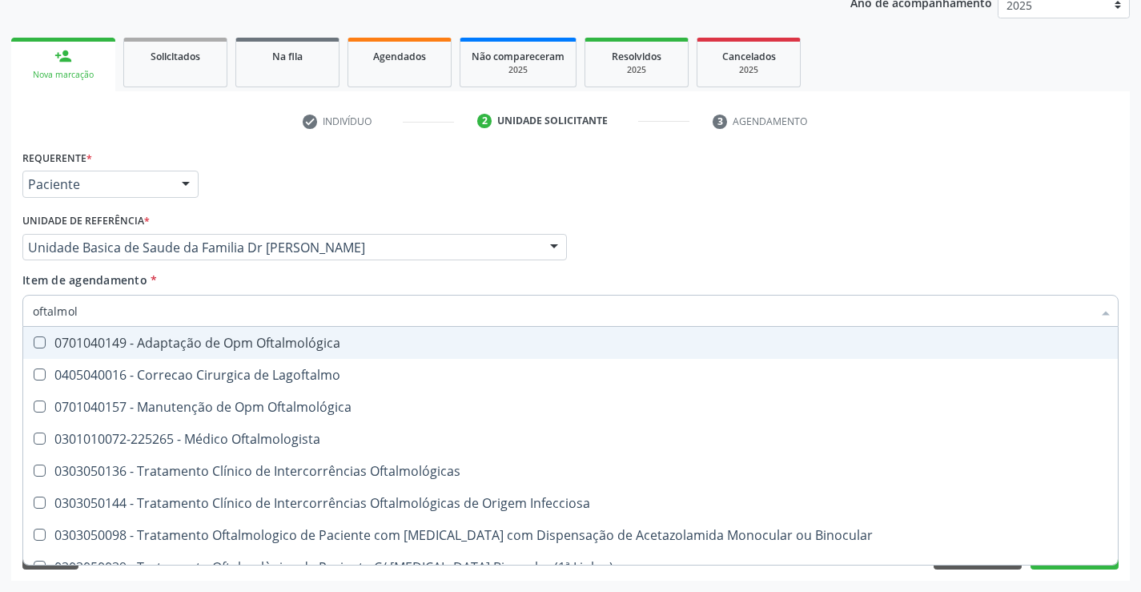
type input "oftalmolo"
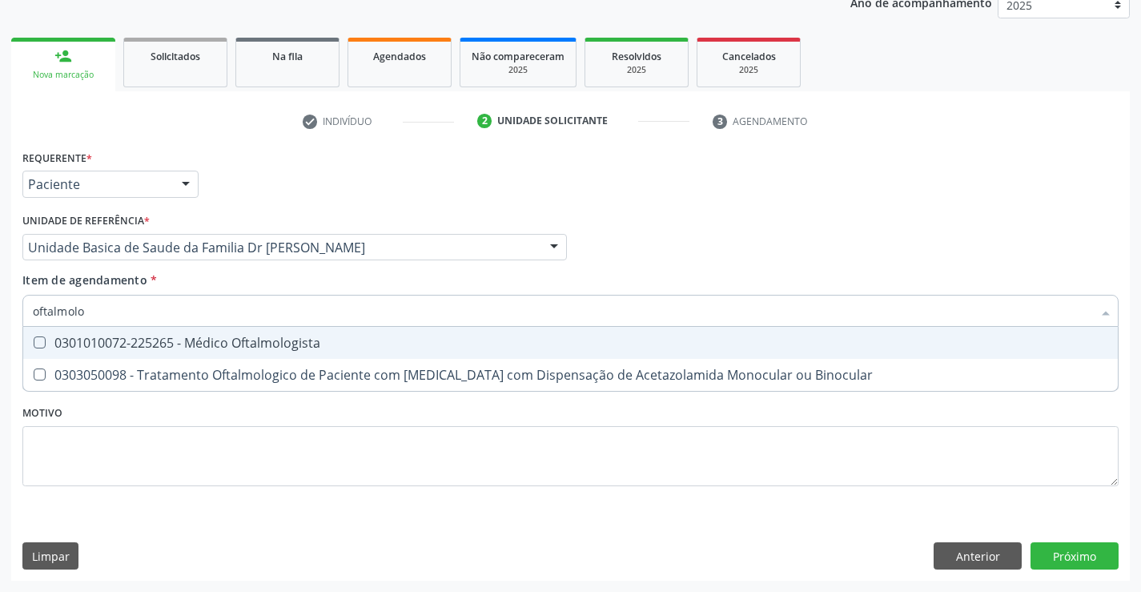
click at [299, 343] on div "0301010072-225265 - Médico Oftalmologista" at bounding box center [570, 342] width 1075 height 13
checkbox Oftalmologista "true"
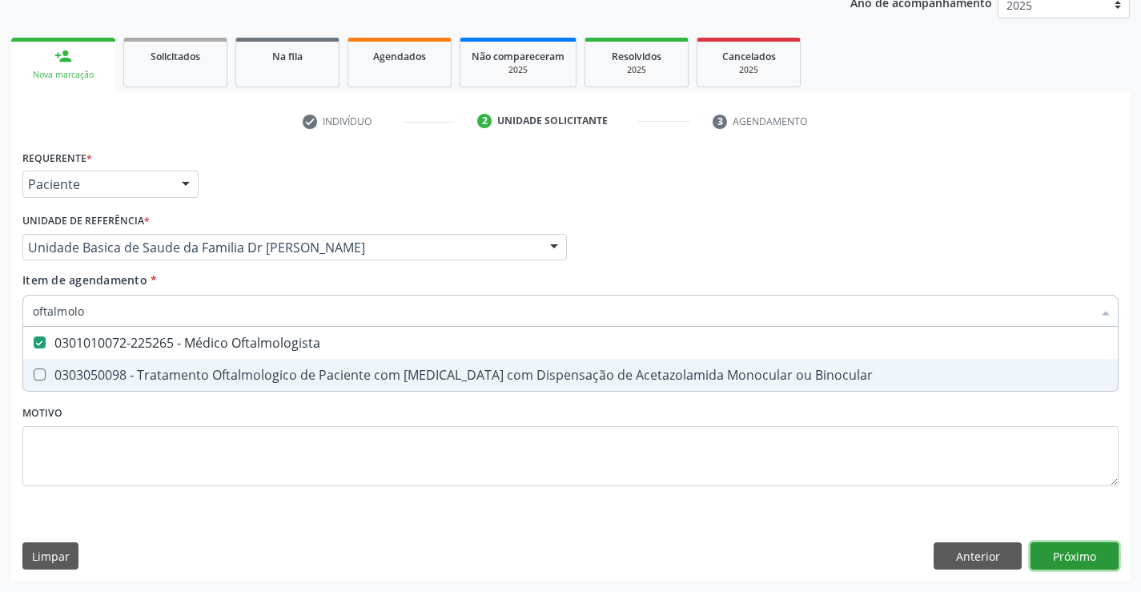
click at [1074, 546] on div "Requerente * Paciente Médico(a) Enfermeiro(a) Paciente Nenhum resultado encontr…" at bounding box center [570, 363] width 1119 height 435
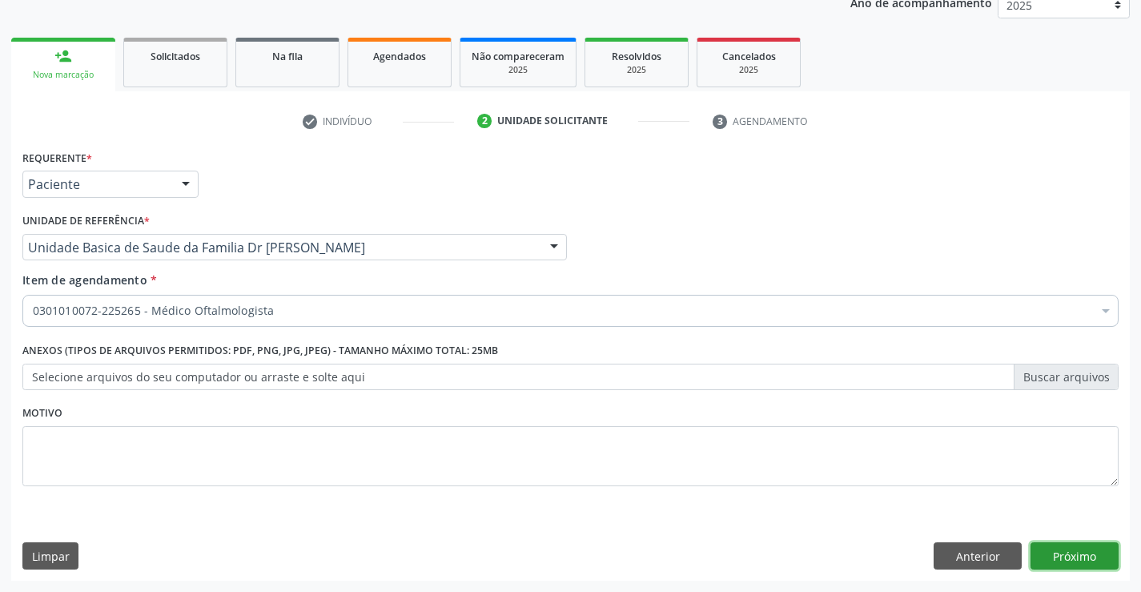
click at [1075, 553] on button "Próximo" at bounding box center [1075, 555] width 88 height 27
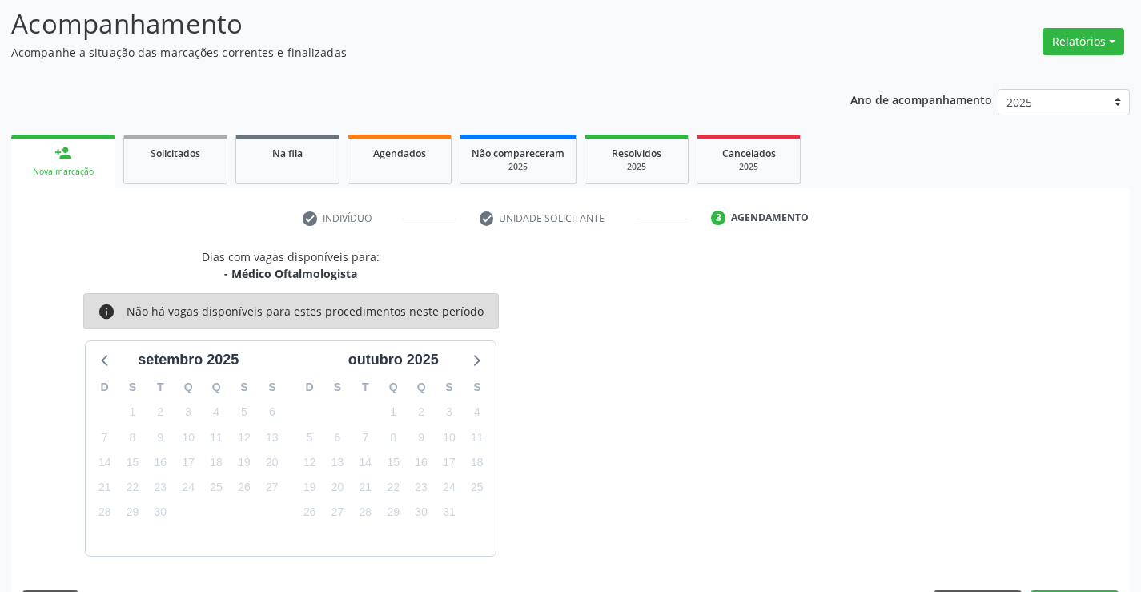
scroll to position [152, 0]
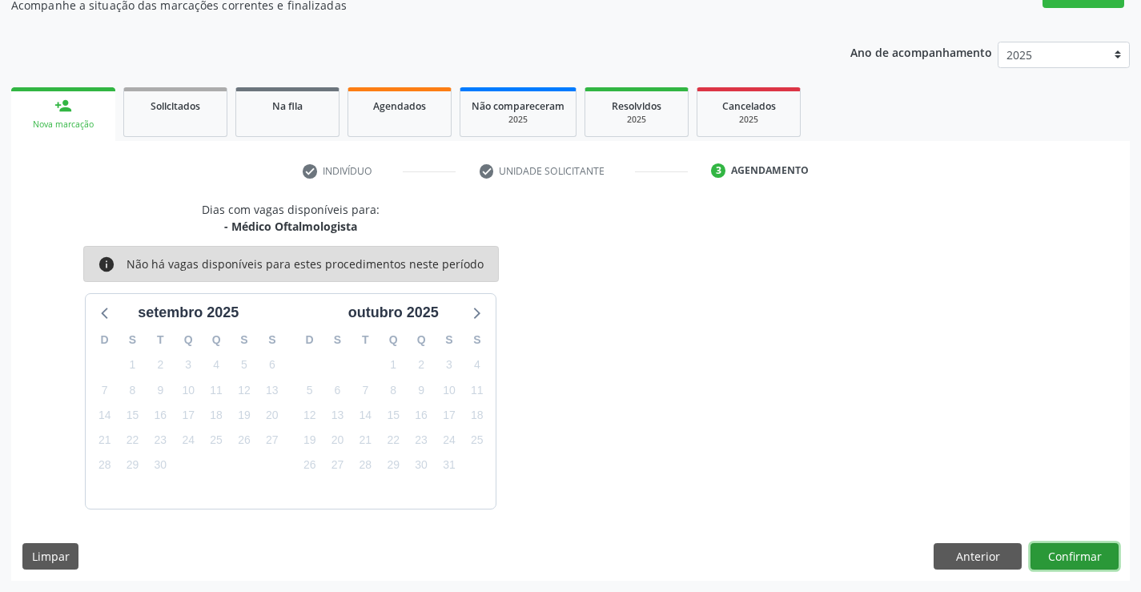
click at [1075, 553] on button "Confirmar" at bounding box center [1075, 556] width 88 height 27
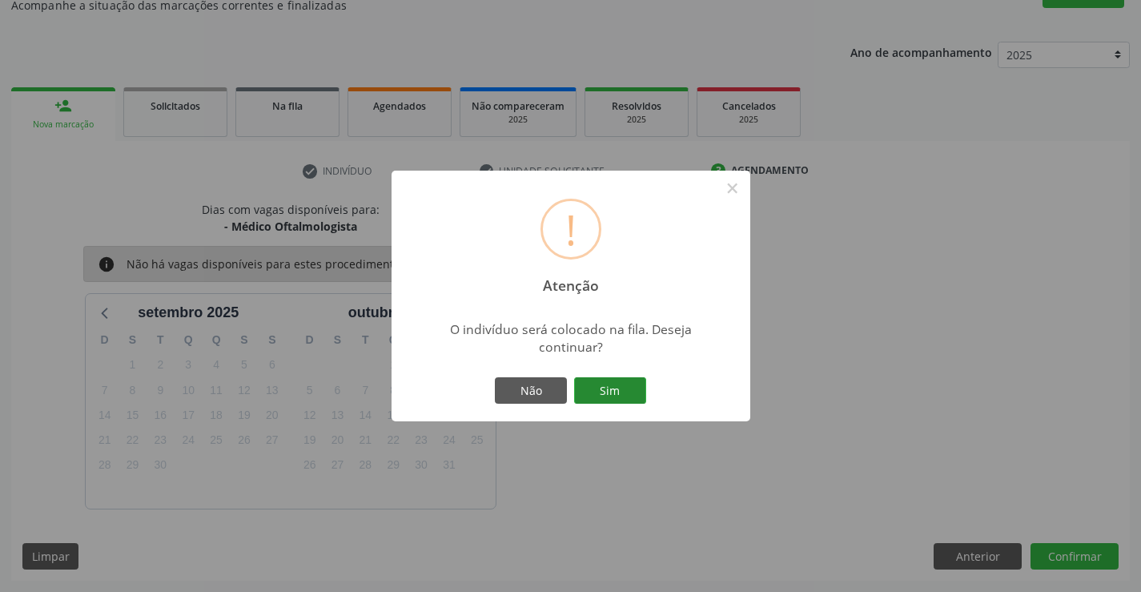
click at [596, 392] on button "Sim" at bounding box center [610, 390] width 72 height 27
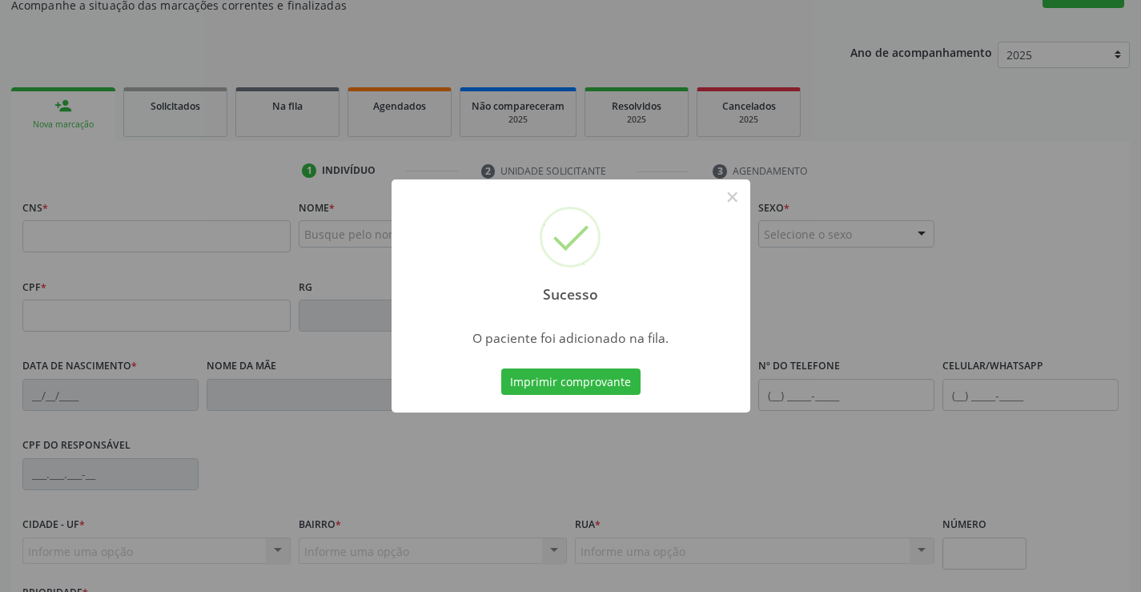
click at [573, 363] on div "Sucesso × O paciente foi adicionado na fila. Imprimir comprovante Cancel" at bounding box center [571, 296] width 359 height 234
click at [577, 380] on button "Imprimir comprovante" at bounding box center [570, 381] width 139 height 27
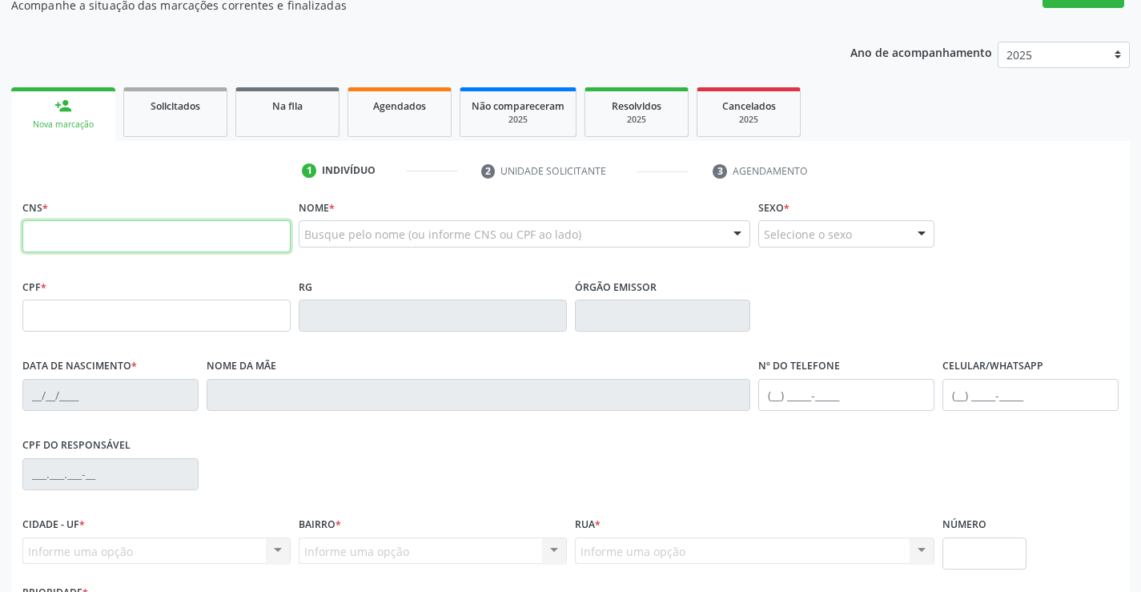
click at [153, 245] on input "text" at bounding box center [156, 236] width 268 height 32
type input "704 7007 9183 9037"
type input "119.788.465-33"
type input "2478020777"
type input "26/04/2020"
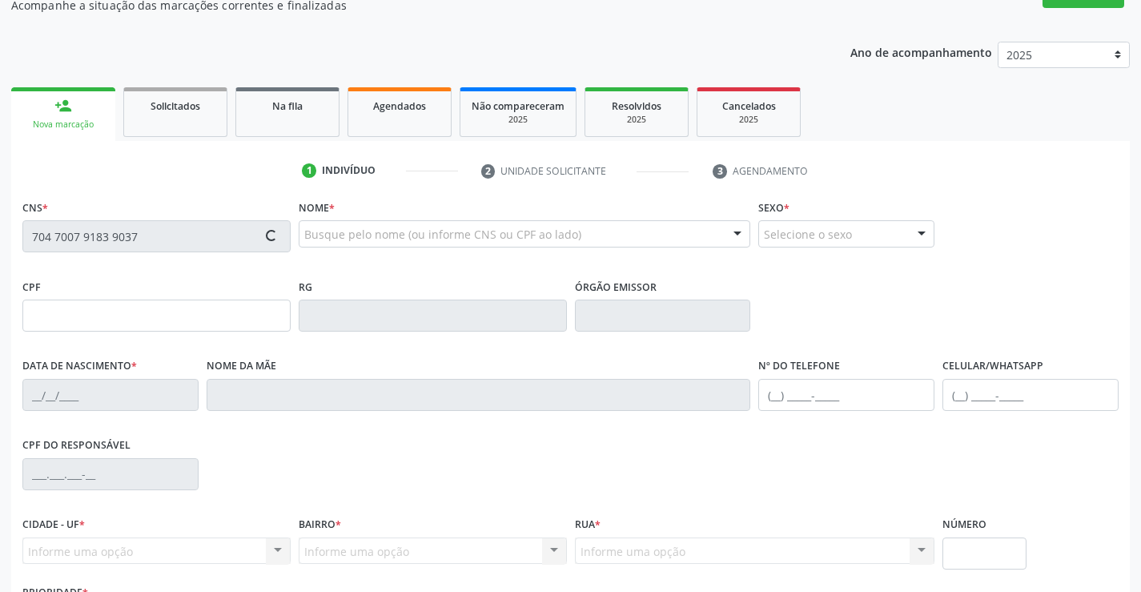
type input "(74) 99121-1198"
type input "sn"
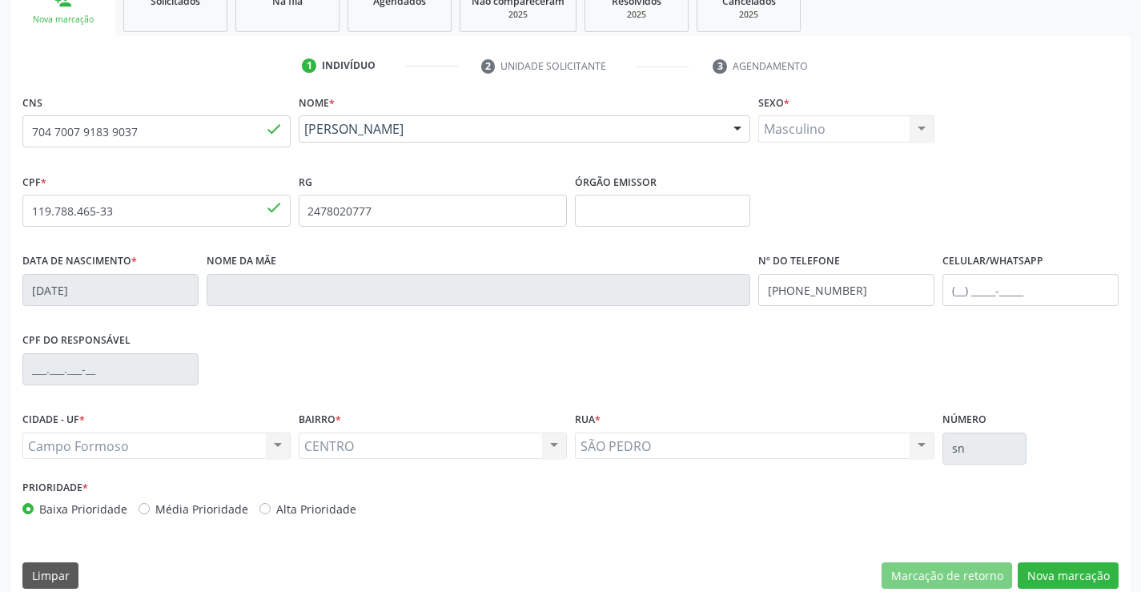
scroll to position [276, 0]
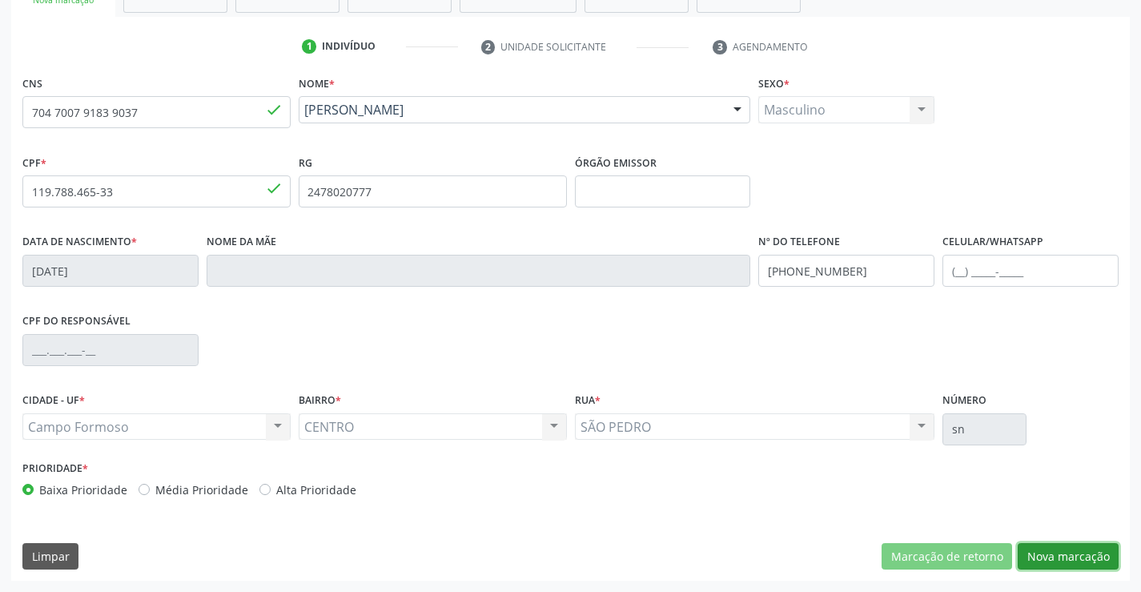
click at [1071, 543] on button "Nova marcação" at bounding box center [1068, 556] width 101 height 27
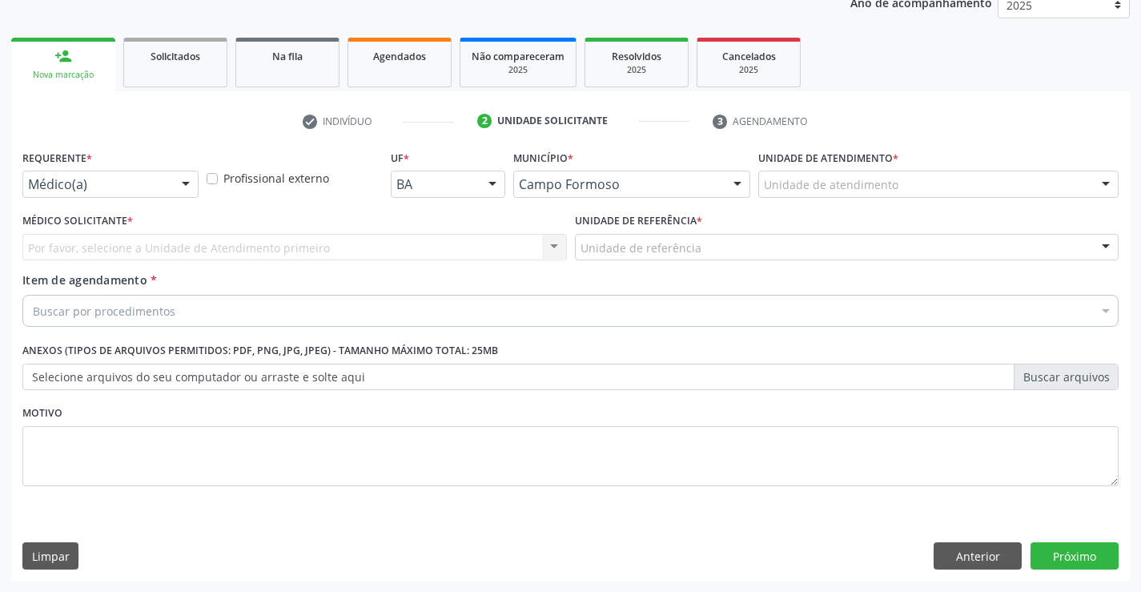
scroll to position [202, 0]
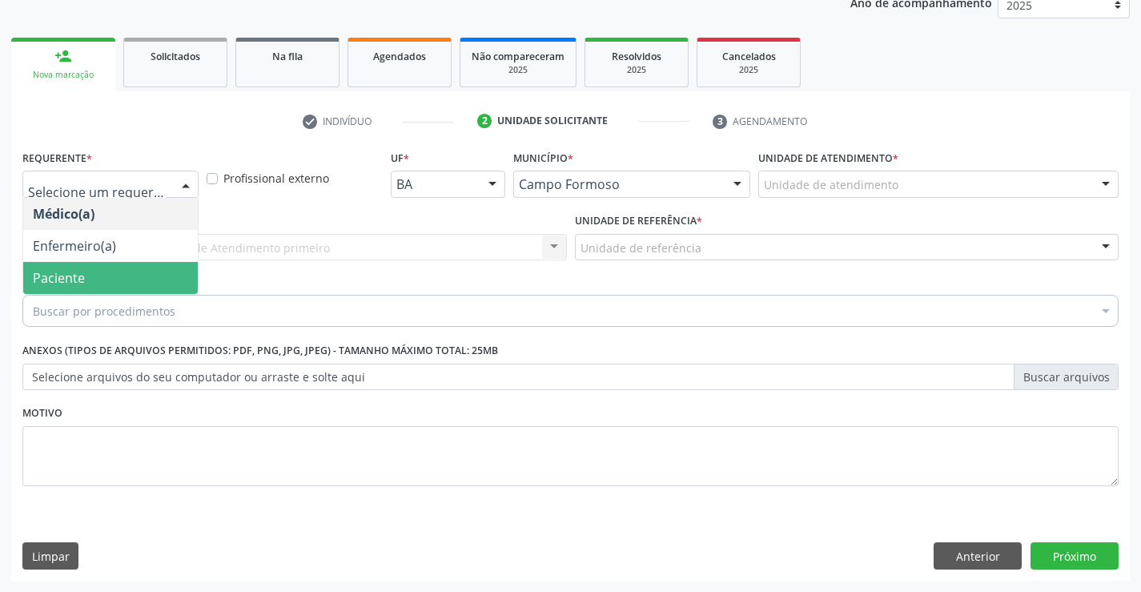
click at [96, 275] on span "Paciente" at bounding box center [110, 278] width 175 height 32
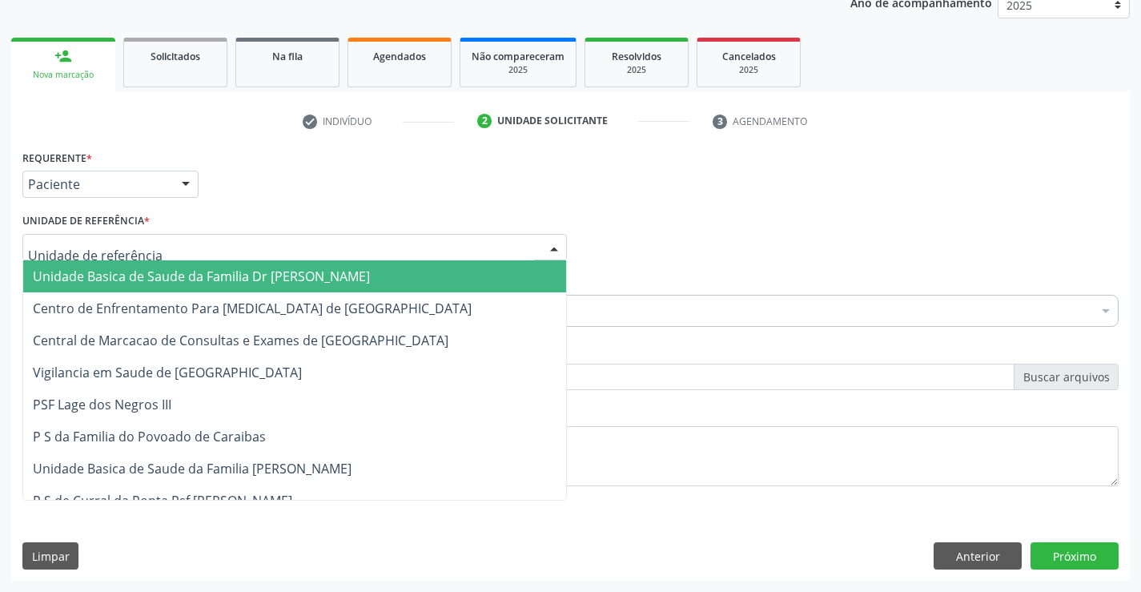
click at [138, 274] on span "Unidade Basica de Saude da Familia Dr [PERSON_NAME]" at bounding box center [201, 276] width 337 height 18
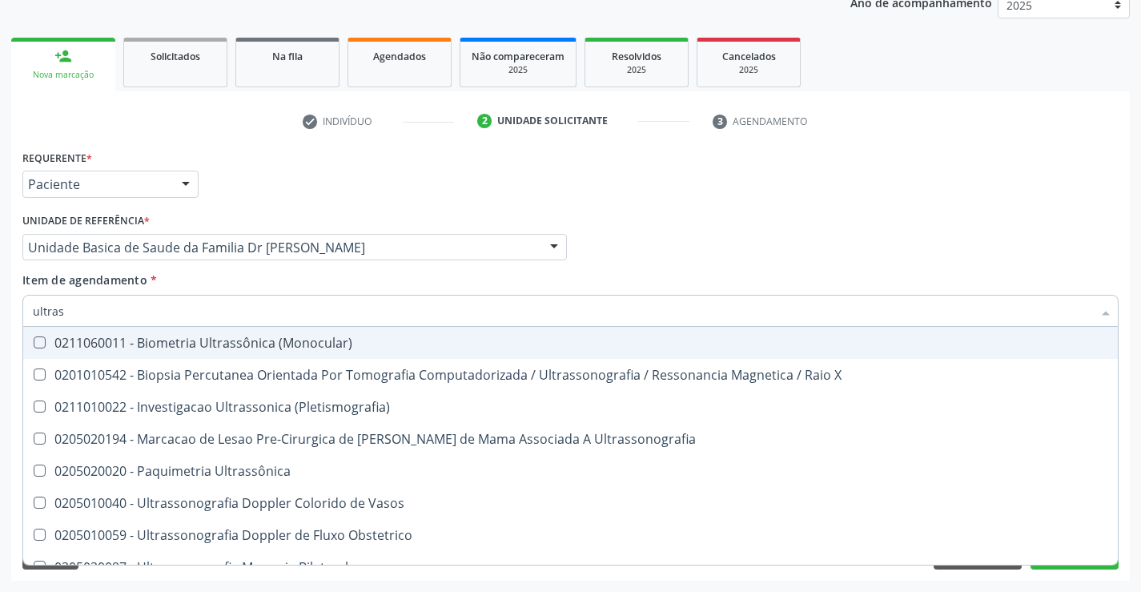
type input "ultrass"
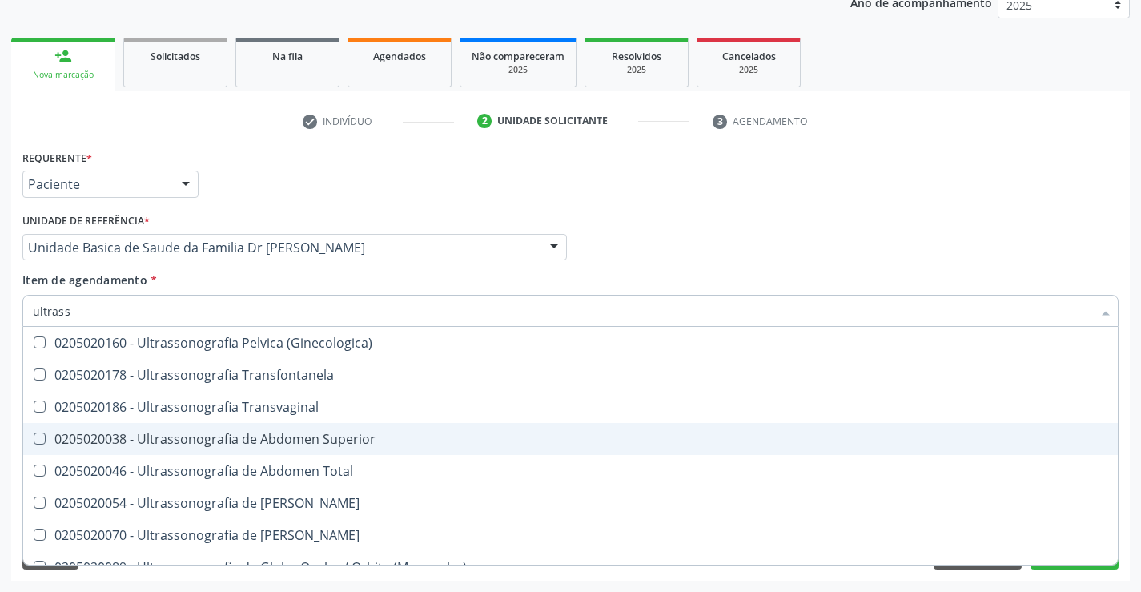
scroll to position [400, 0]
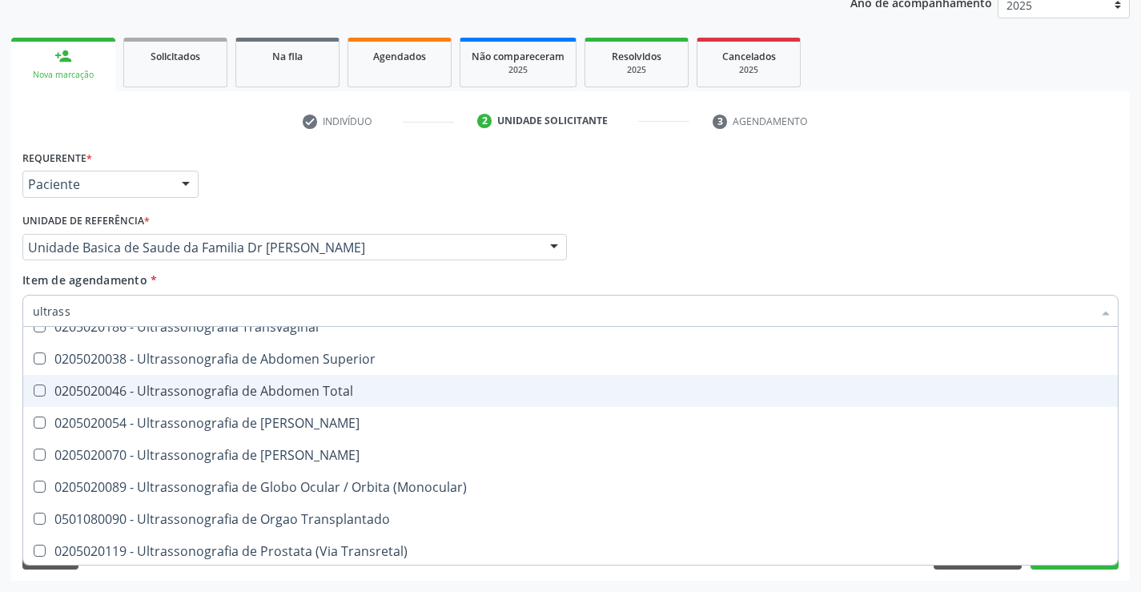
click at [379, 384] on span "0205020046 - Ultrassonografia de Abdomen Total" at bounding box center [570, 391] width 1095 height 32
checkbox Total "true"
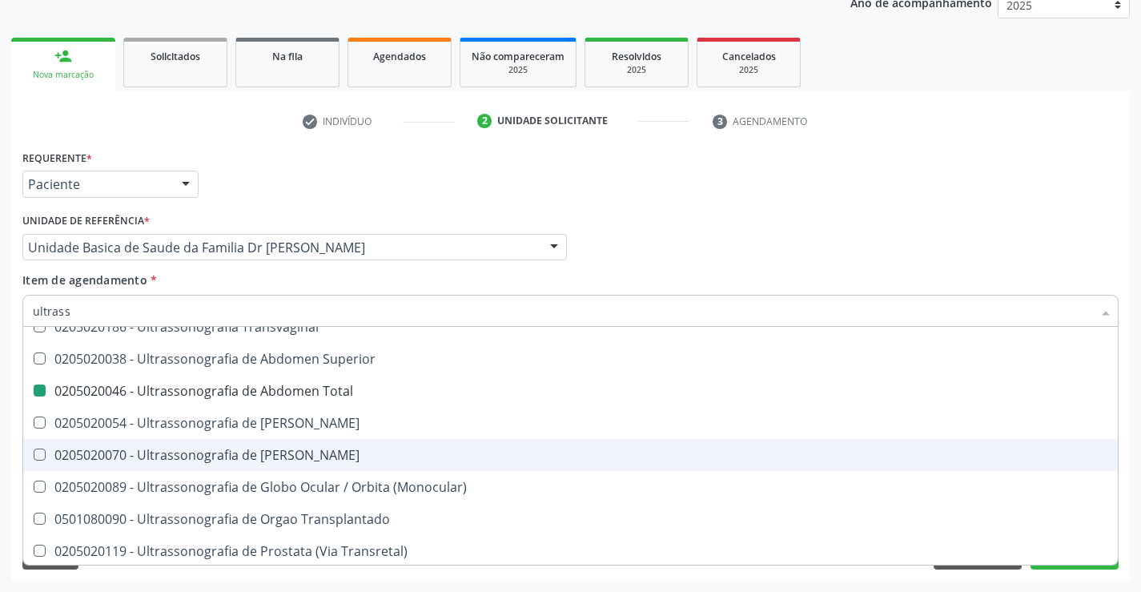
click at [1131, 436] on div "Acompanhamento Acompanhe a situação das marcações correntes e finalizadas Relat…" at bounding box center [570, 238] width 1141 height 705
checkbox X "true"
checkbox Total "false"
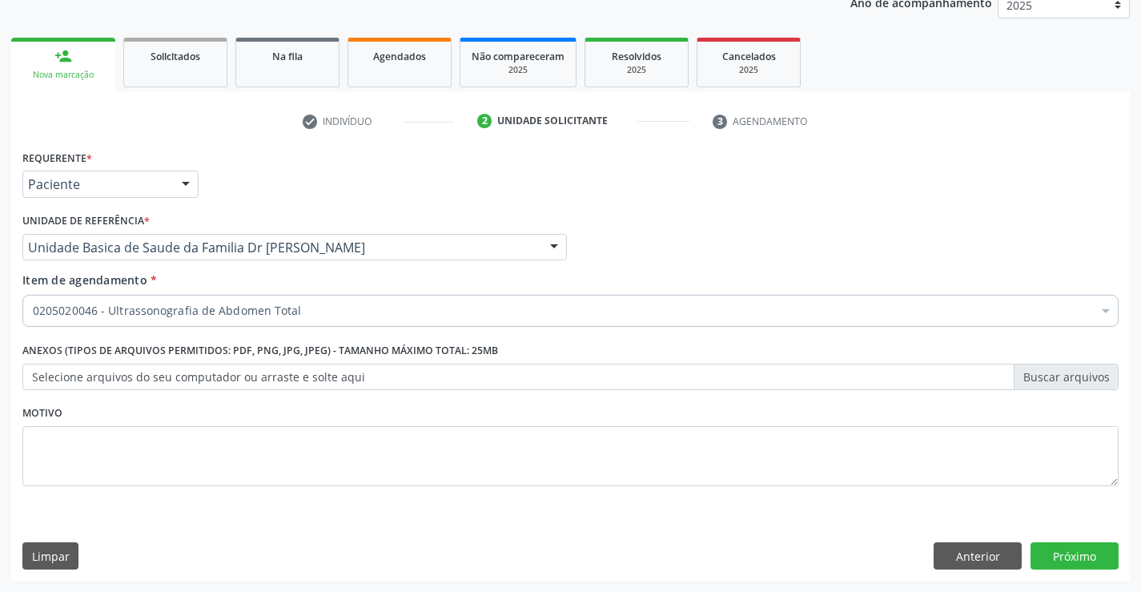
scroll to position [0, 0]
click at [1075, 550] on button "Próximo" at bounding box center [1075, 555] width 88 height 27
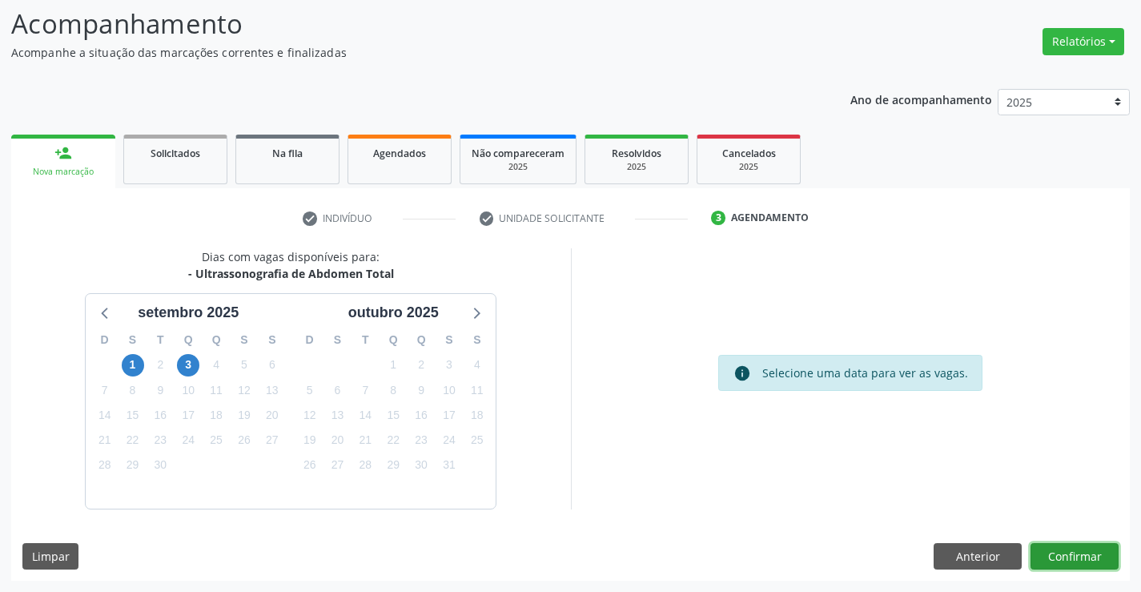
click at [1075, 550] on button "Confirmar" at bounding box center [1075, 556] width 88 height 27
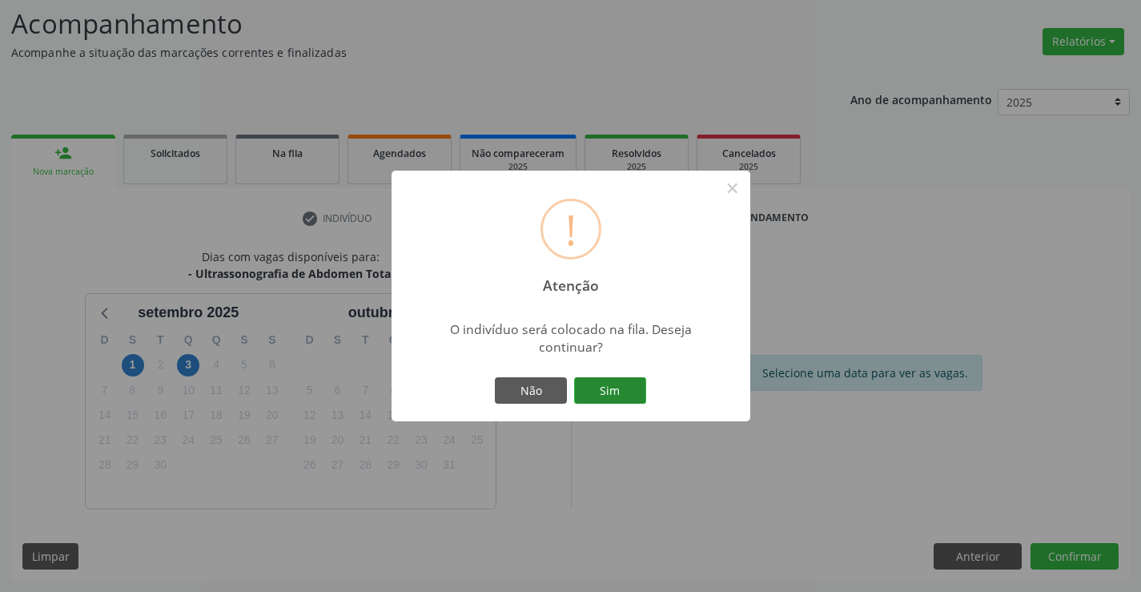
click at [599, 386] on button "Sim" at bounding box center [610, 390] width 72 height 27
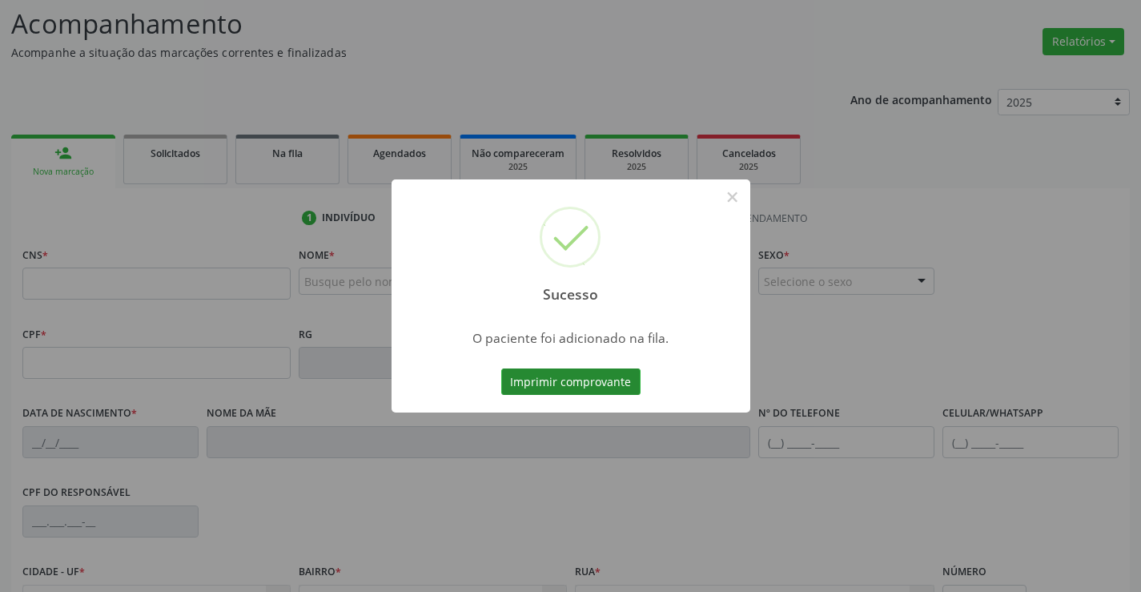
click at [561, 373] on button "Imprimir comprovante" at bounding box center [570, 381] width 139 height 27
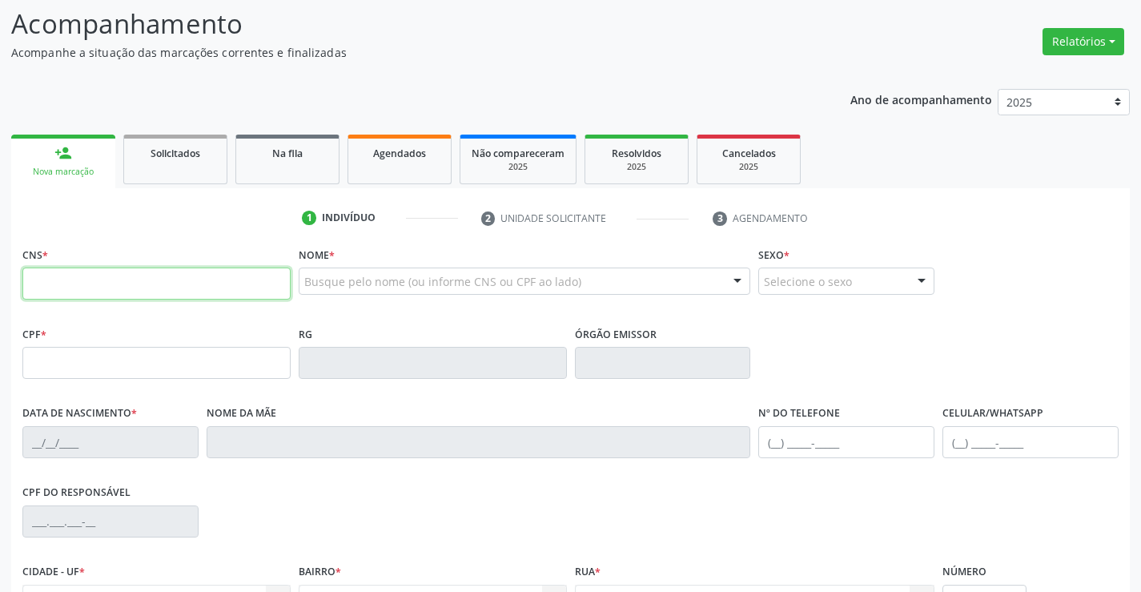
click at [130, 280] on input "text" at bounding box center [156, 283] width 268 height 32
click at [72, 277] on input "text" at bounding box center [156, 283] width 268 height 32
type input "702 3071 1706 4313"
type input "051.329.405-87"
type input "01/06/2024"
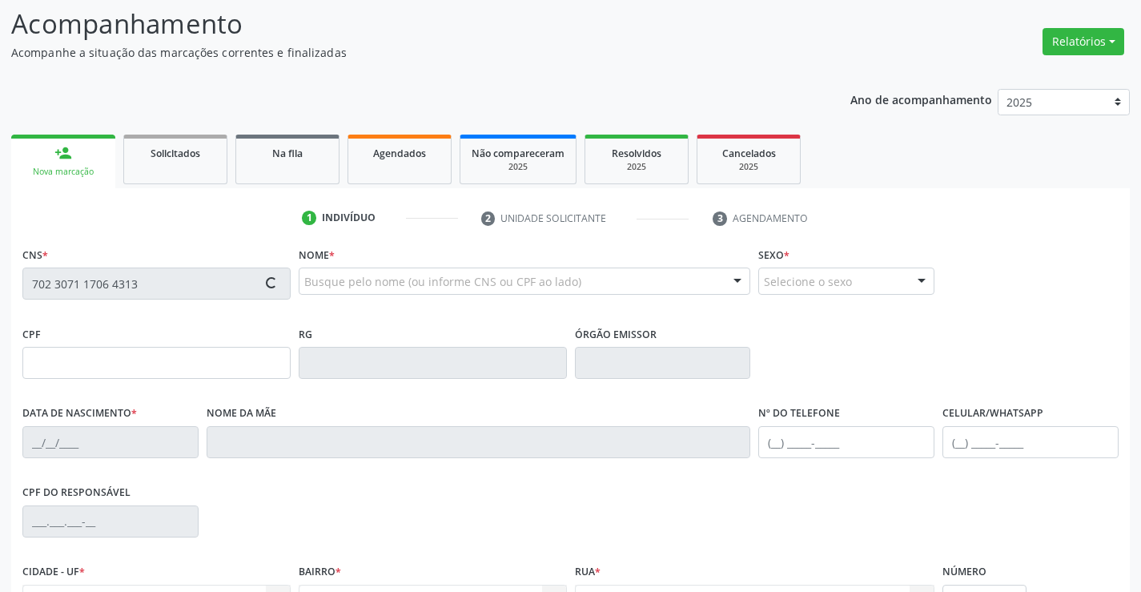
type input "(74) 98862-2076"
type input "S/N"
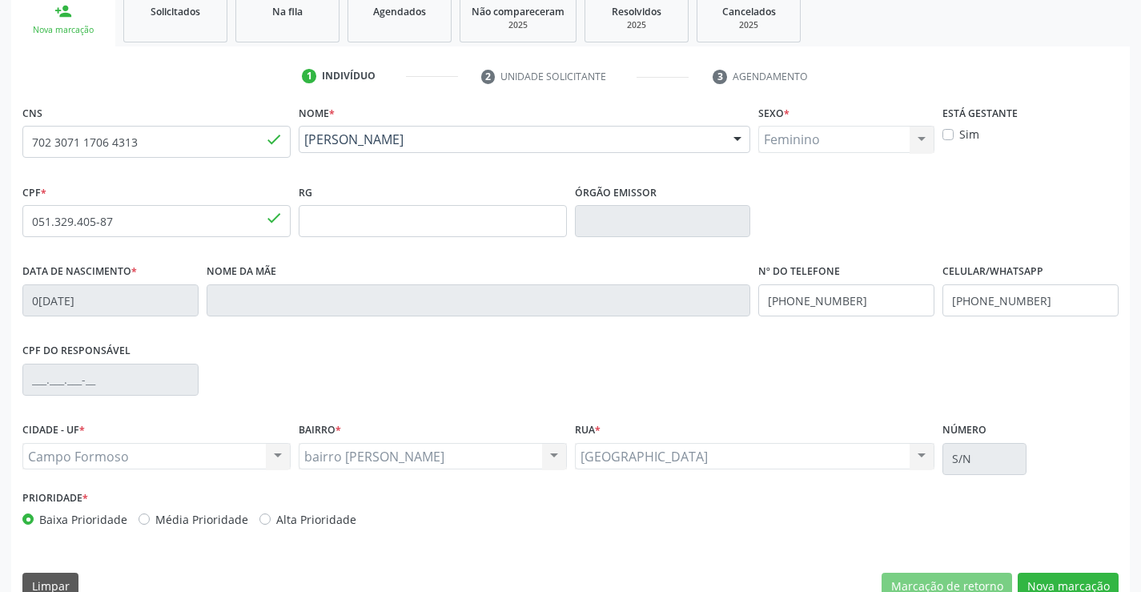
scroll to position [276, 0]
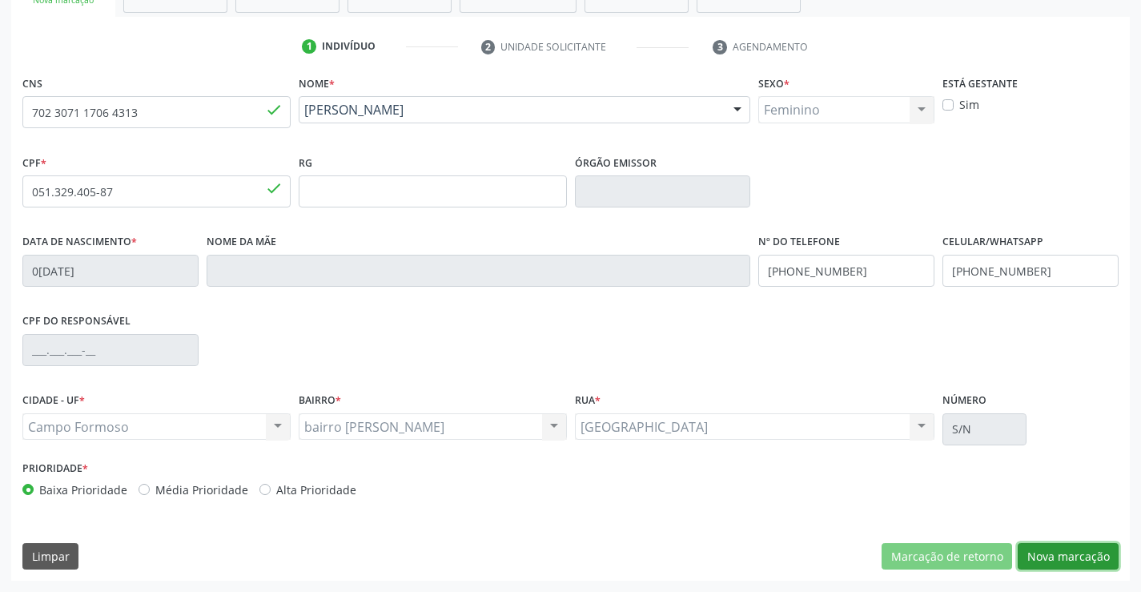
click at [1064, 551] on button "Nova marcação" at bounding box center [1068, 556] width 101 height 27
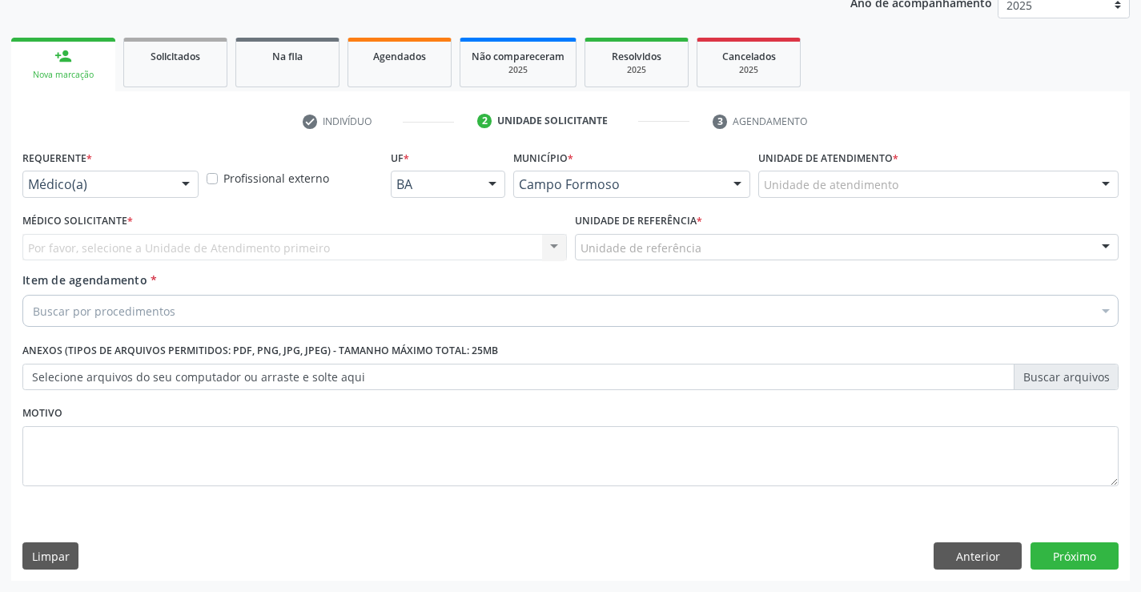
scroll to position [202, 0]
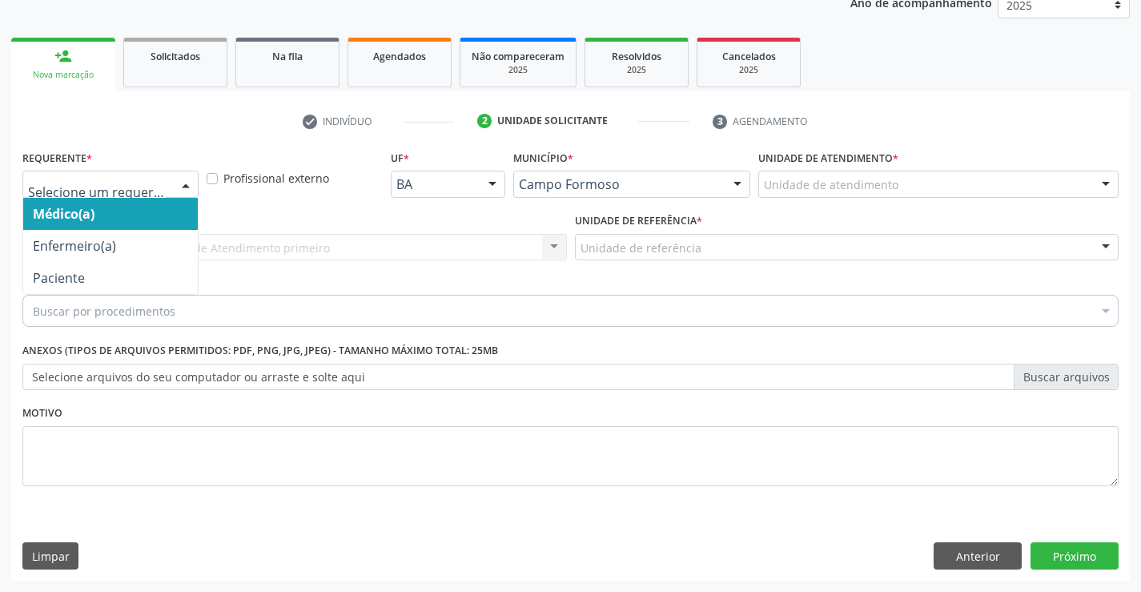
click at [59, 175] on div at bounding box center [110, 184] width 176 height 27
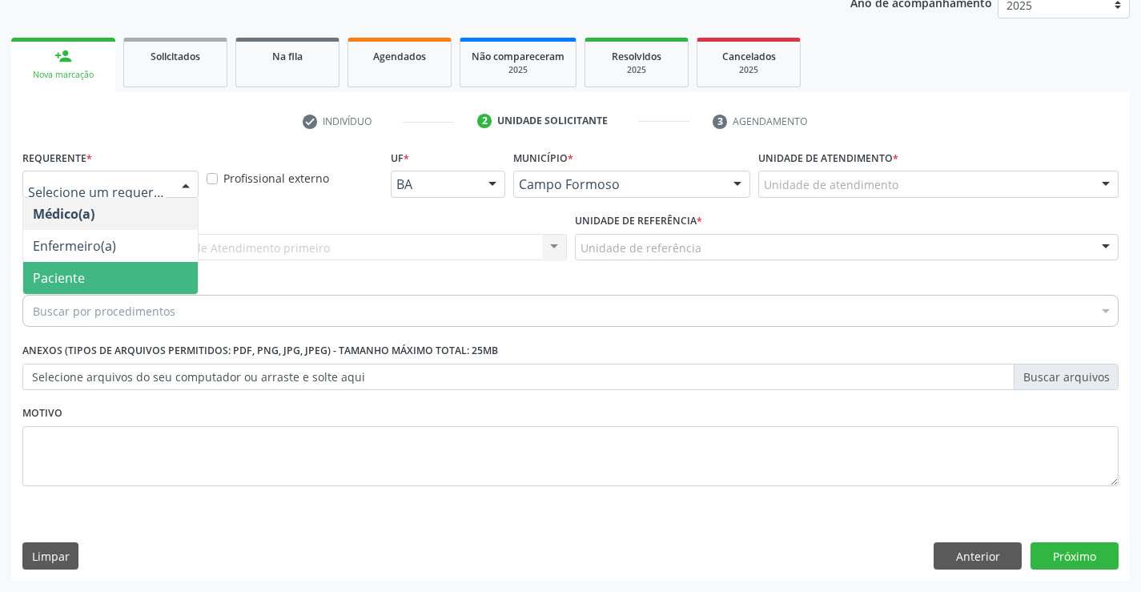
click at [85, 275] on span "Paciente" at bounding box center [110, 278] width 175 height 32
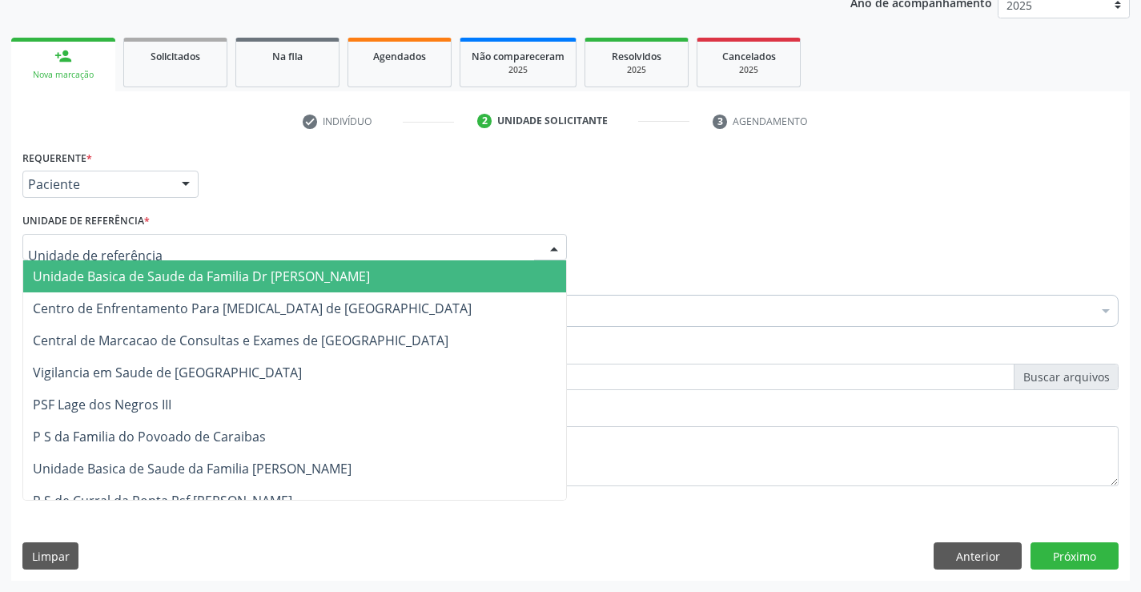
click at [148, 247] on div at bounding box center [294, 247] width 544 height 27
click at [197, 275] on span "Unidade Basica de Saude da Familia Dr [PERSON_NAME]" at bounding box center [201, 276] width 337 height 18
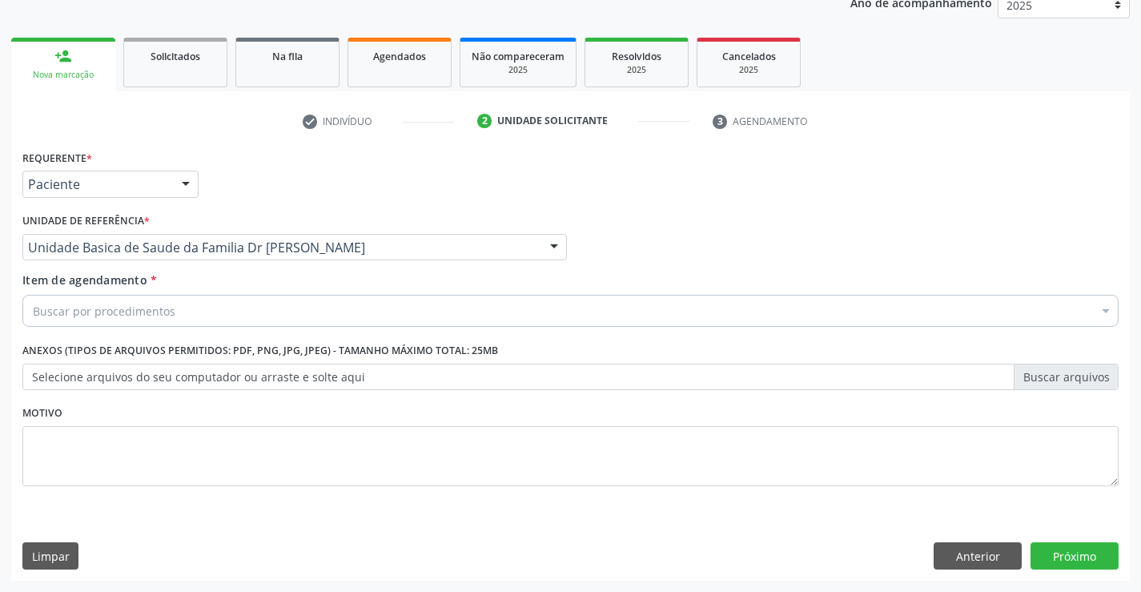
click at [189, 310] on div "Buscar por procedimentos" at bounding box center [570, 311] width 1096 height 32
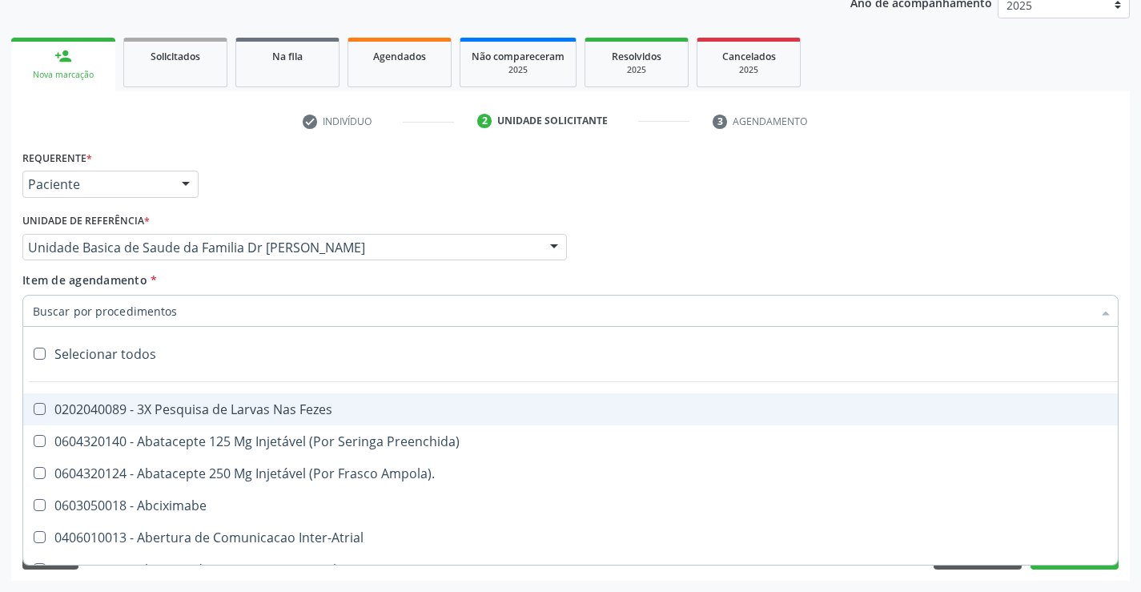
click at [189, 310] on input "Item de agendamento *" at bounding box center [562, 311] width 1059 height 32
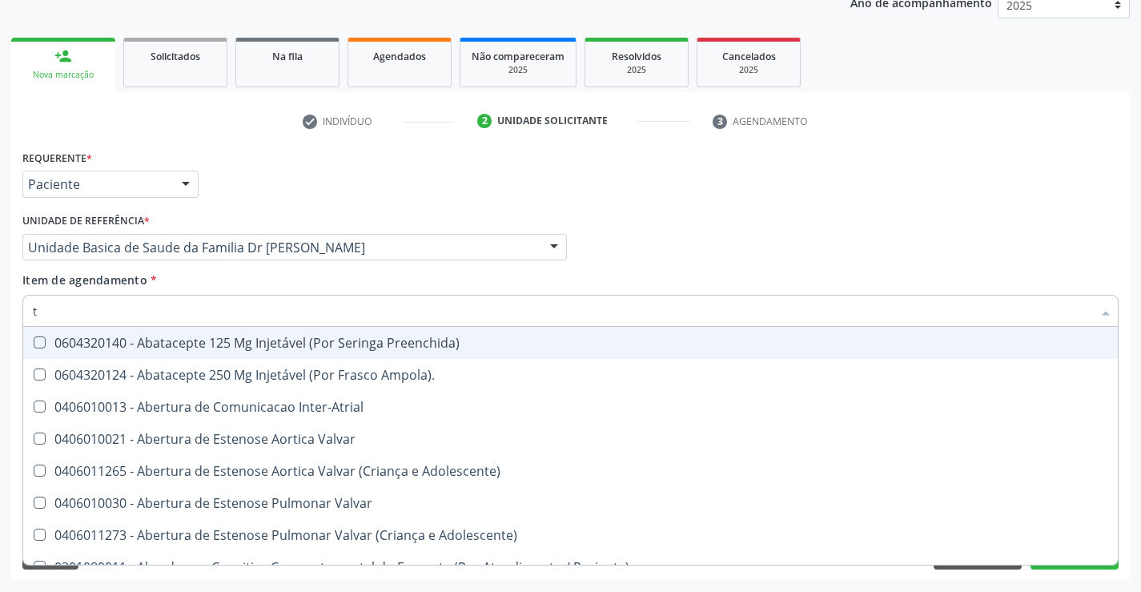
type input "tg"
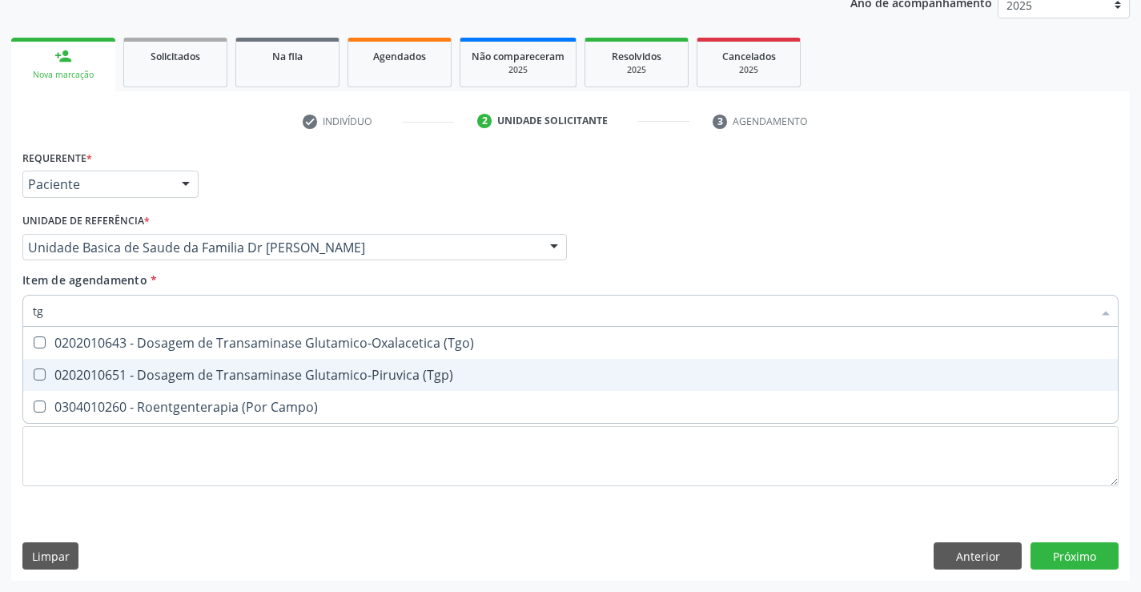
click at [301, 376] on div "0202010651 - Dosagem de Transaminase Glutamico-Piruvica (Tgp)" at bounding box center [570, 374] width 1075 height 13
checkbox \(Tgp\) "true"
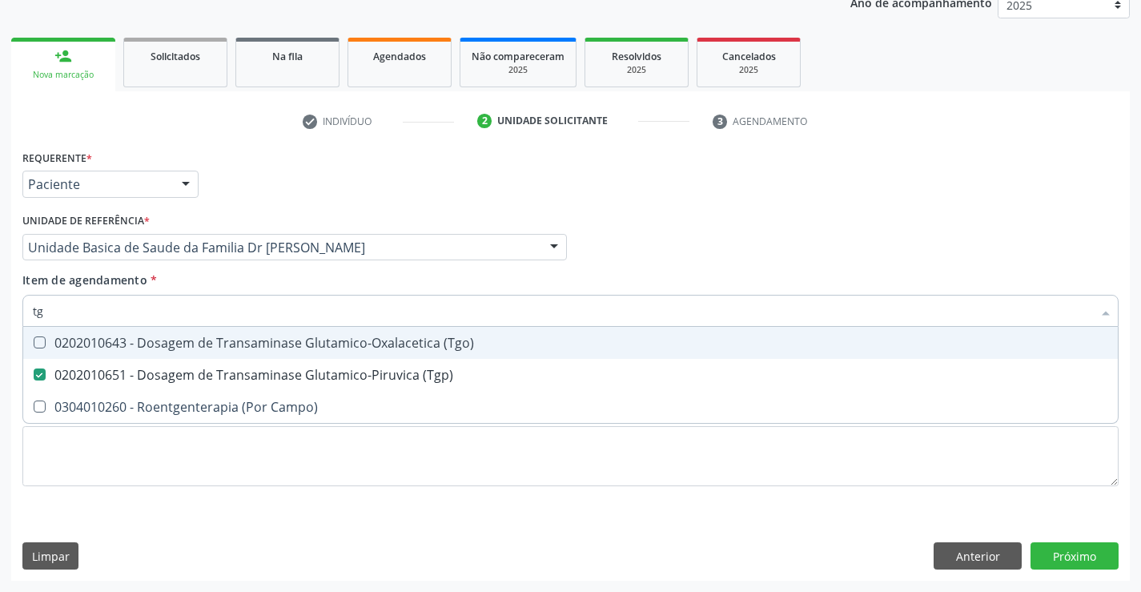
click at [301, 352] on span "0202010643 - Dosagem de Transaminase Glutamico-Oxalacetica (Tgo)" at bounding box center [570, 343] width 1095 height 32
checkbox \(Tgo\) "true"
type input "tg"
click at [277, 282] on div "Item de agendamento * tg Desfazer seleção 0202010643 - Dosagem de Transaminase …" at bounding box center [570, 296] width 1096 height 50
checkbox Campo\) "true"
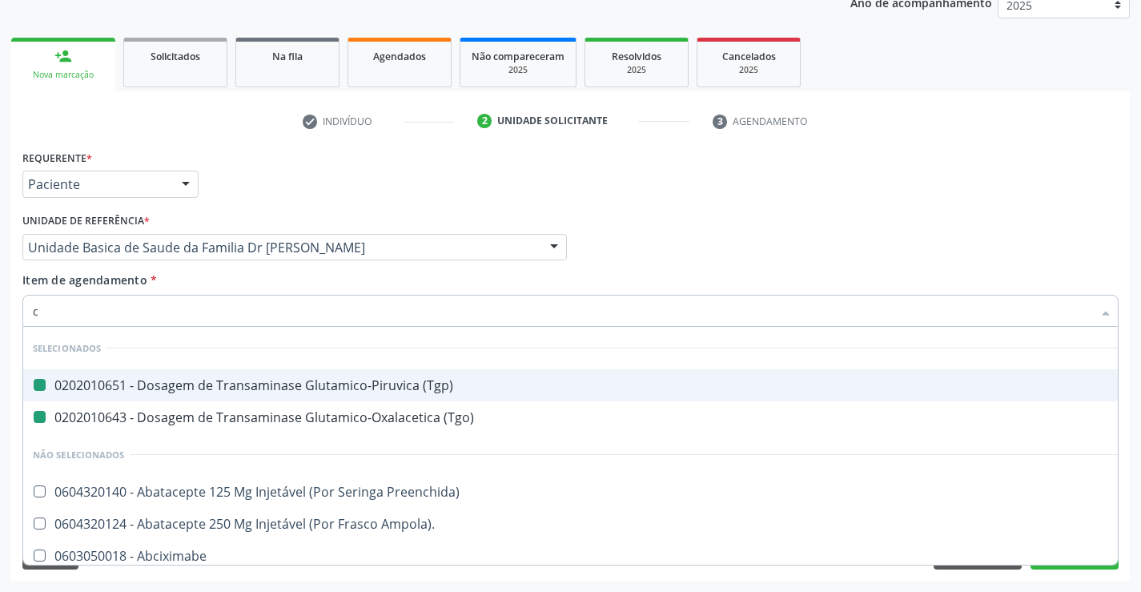
type input "cr"
checkbox \(Tgp\) "false"
checkbox \(Tgo\) "false"
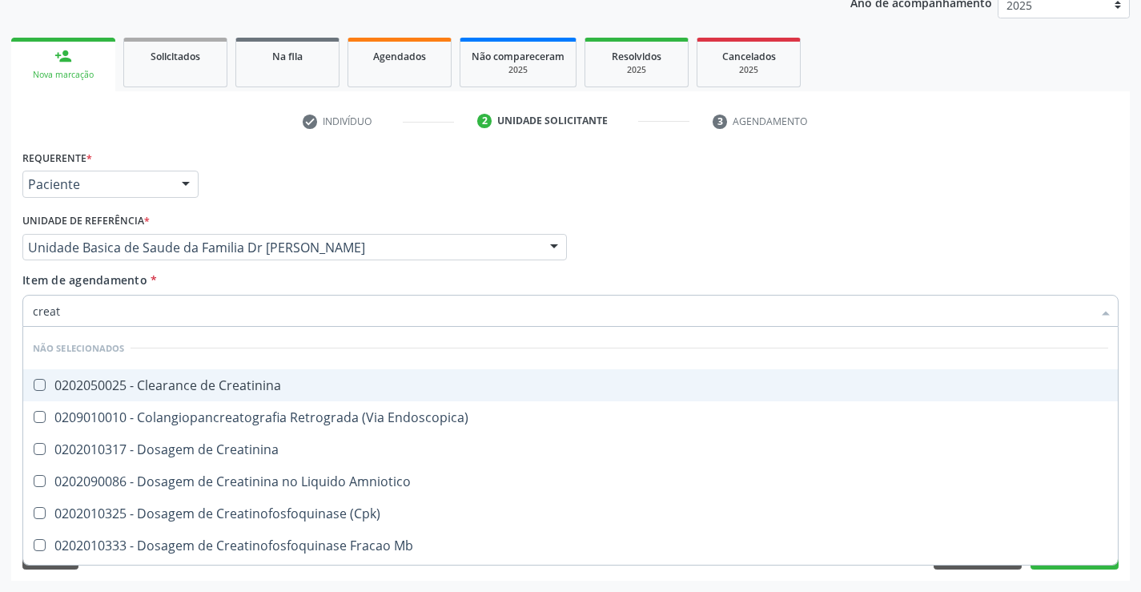
type input "creati"
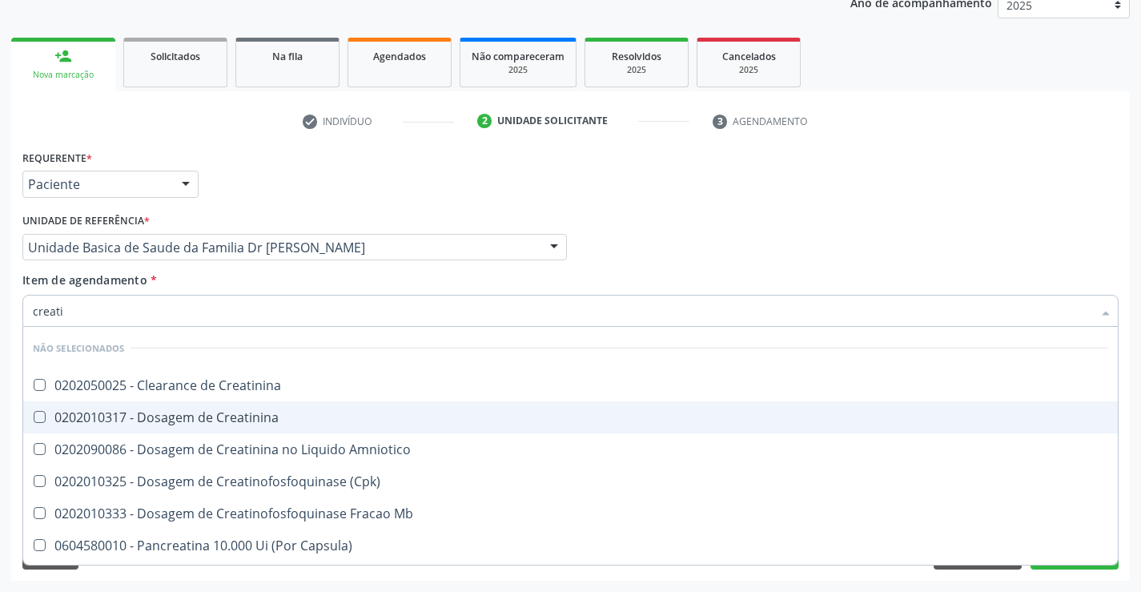
click at [265, 418] on div "0202010317 - Dosagem de Creatinina" at bounding box center [570, 417] width 1075 height 13
checkbox Creatinina "true"
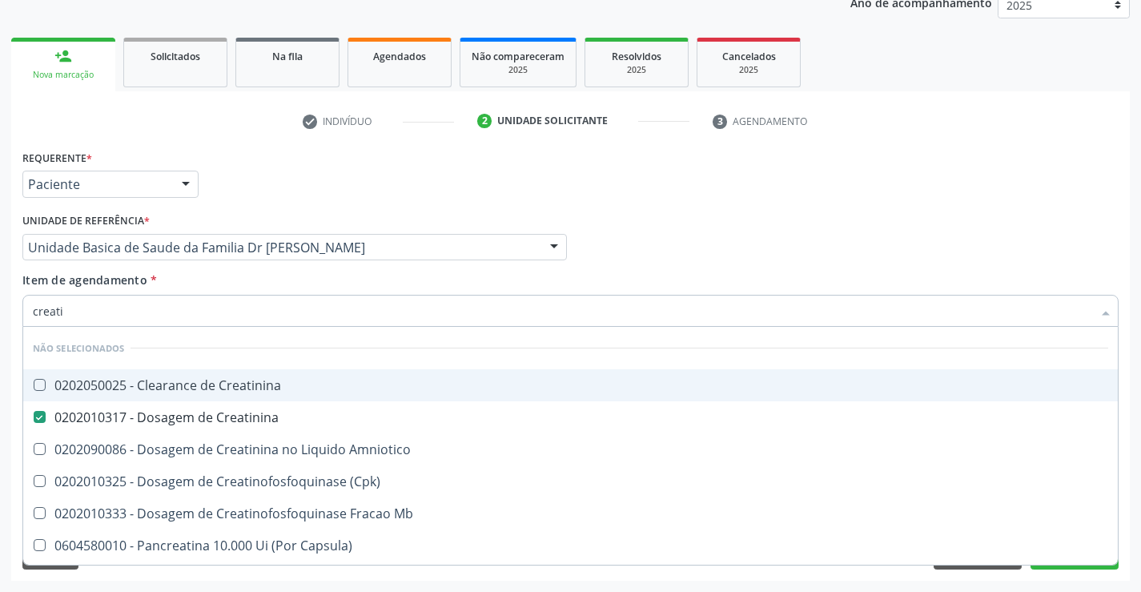
type input "creati"
click at [228, 289] on div "Item de agendamento * creati Desfazer seleção Não selecionados 0202050025 - Cle…" at bounding box center [570, 296] width 1096 height 50
checkbox Creatinina "true"
checkbox Amniotico "true"
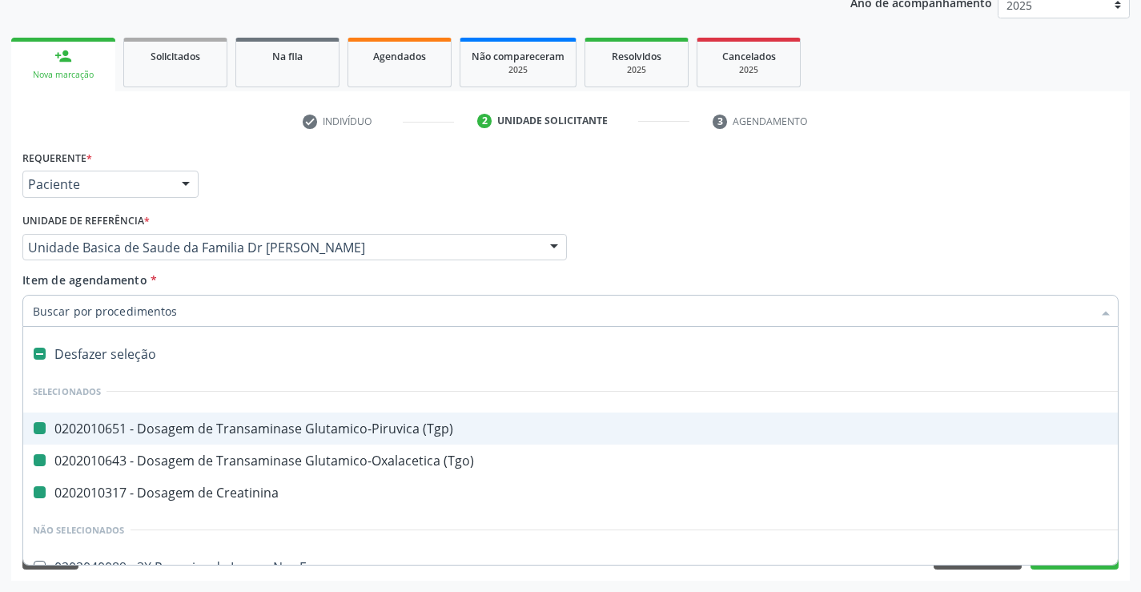
type input "h"
checkbox \(Tgp\) "false"
checkbox \(Tgo\) "false"
checkbox Creatinina "false"
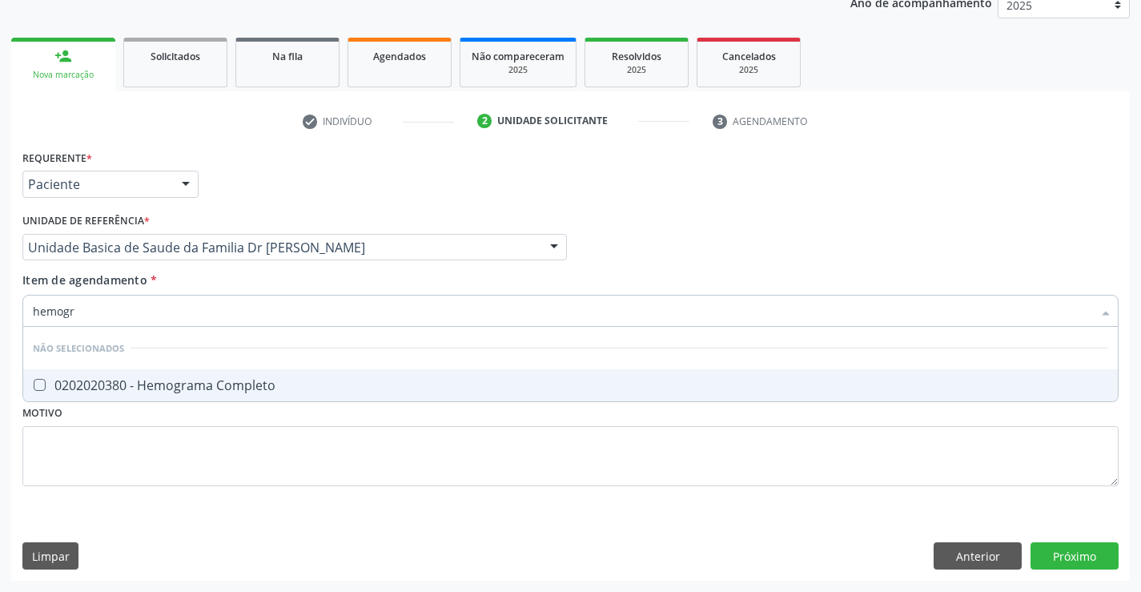
type input "hemogra"
click at [215, 379] on div "0202020380 - Hemograma Completo" at bounding box center [570, 385] width 1075 height 13
checkbox Completo "true"
type input "hemogra"
click at [227, 271] on div "Item de agendamento * hemogra Desfazer seleção Não selecionados 0202020380 - He…" at bounding box center [570, 296] width 1096 height 50
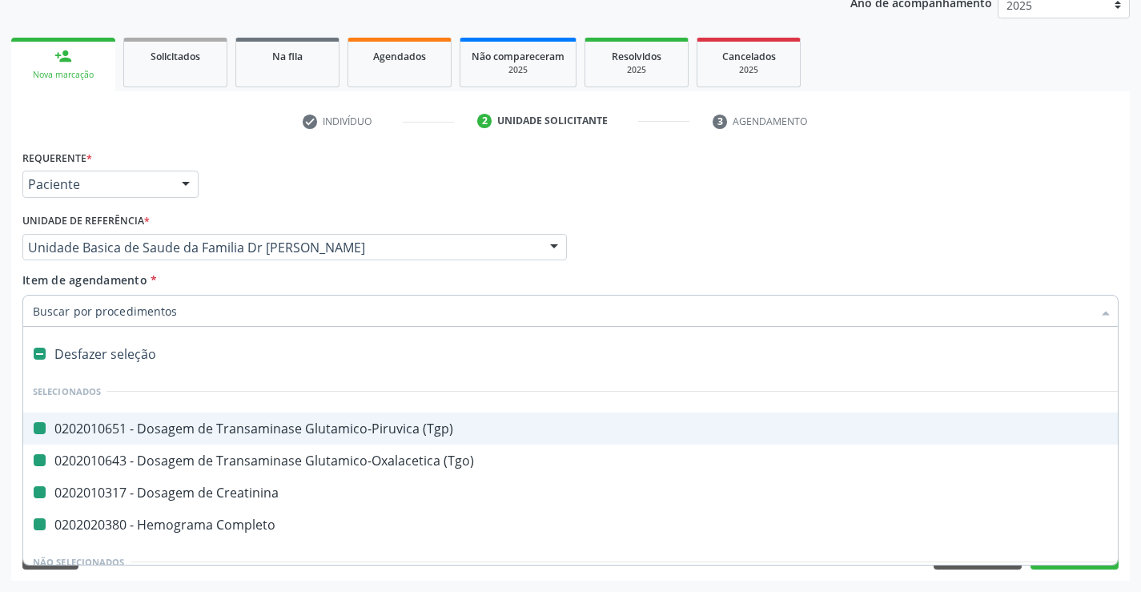
type input "f"
checkbox \(Tgp\) "false"
checkbox \(Tgo\) "false"
checkbox Creatinina "false"
checkbox Completo "false"
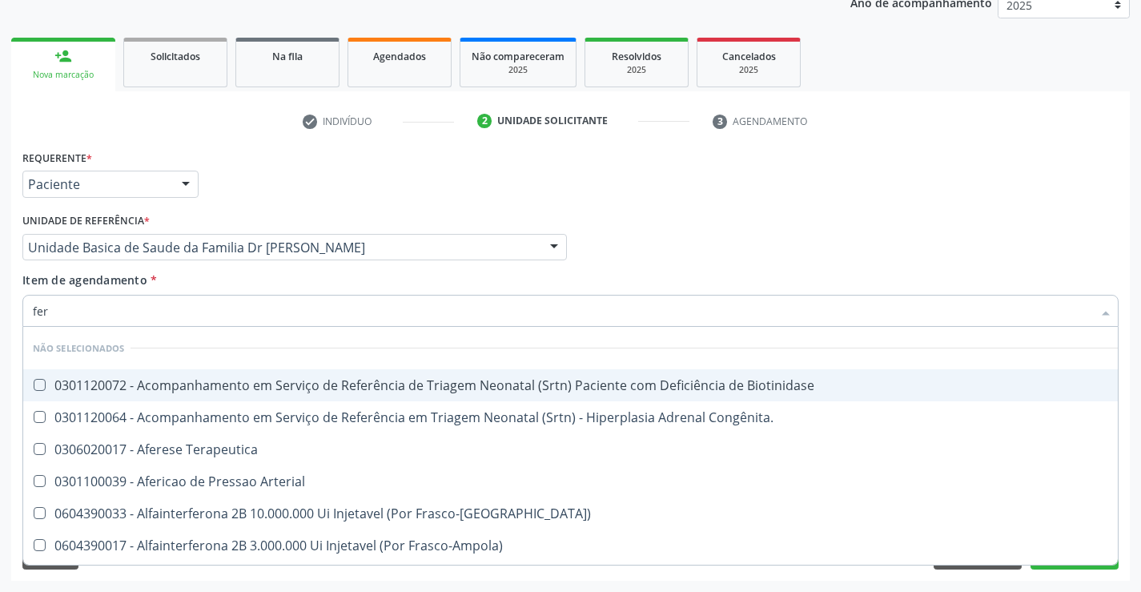
type input "ferr"
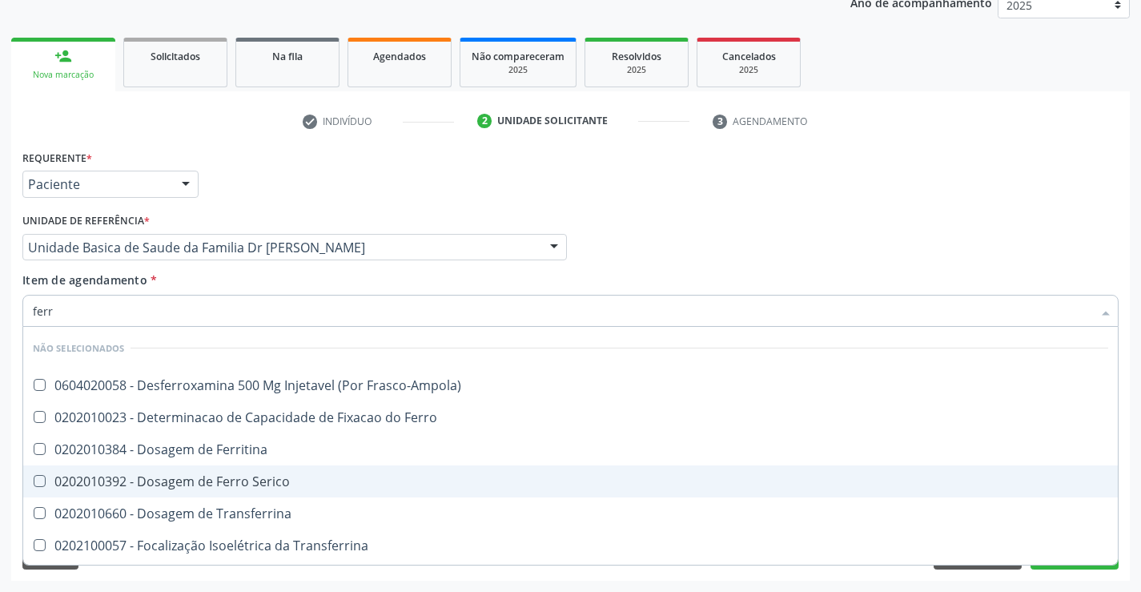
click at [242, 480] on div "0202010392 - Dosagem de Ferro Serico" at bounding box center [570, 481] width 1075 height 13
checkbox Serico "true"
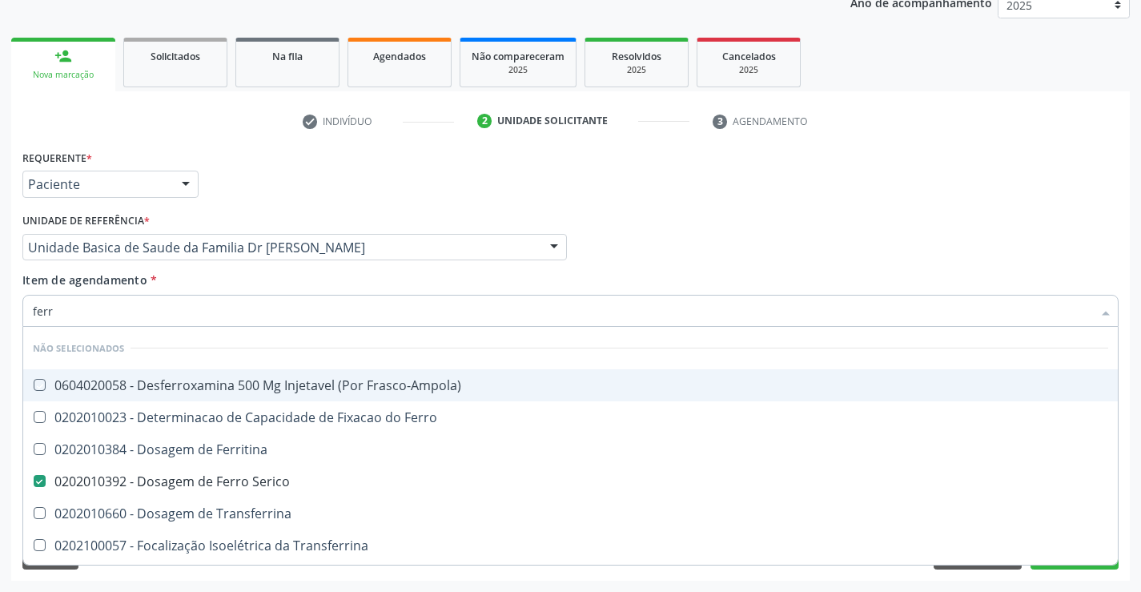
click at [263, 283] on div "Item de agendamento * ferr Desfazer seleção Não selecionados 0604020058 - Desfe…" at bounding box center [570, 296] width 1096 height 50
checkbox Frasco-Ampola\) "true"
checkbox Ferro "true"
checkbox Ferritina "true"
checkbox Transferrina "true"
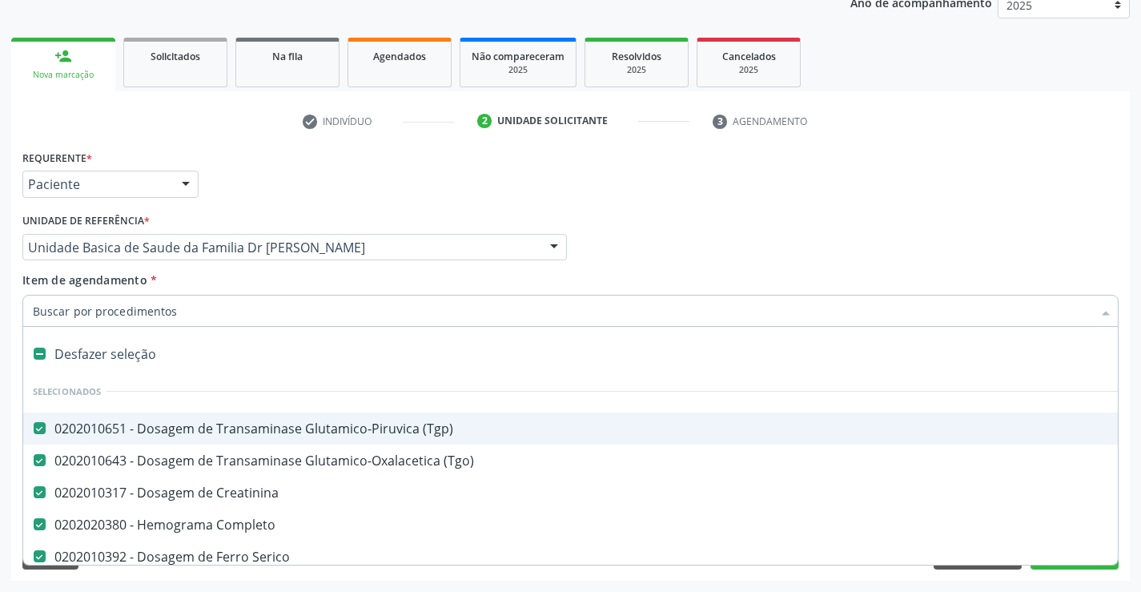
click at [126, 315] on input "Item de agendamento *" at bounding box center [562, 311] width 1059 height 32
type input "u"
checkbox Completo "false"
checkbox Serico "false"
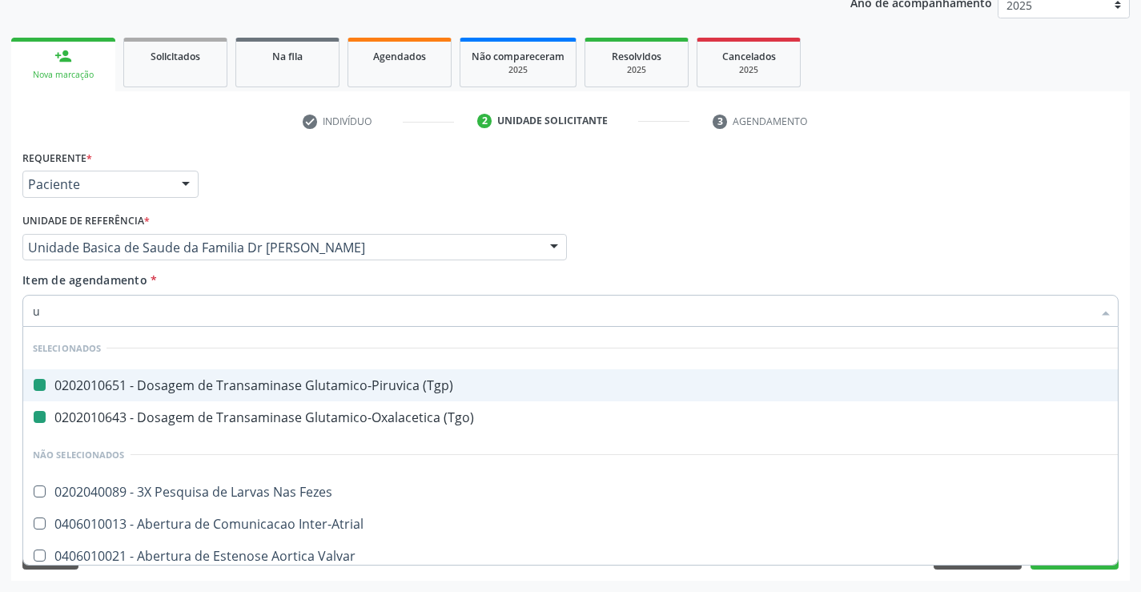
type input "ur"
checkbox \(Tgp\) "false"
checkbox \(Tgo\) "false"
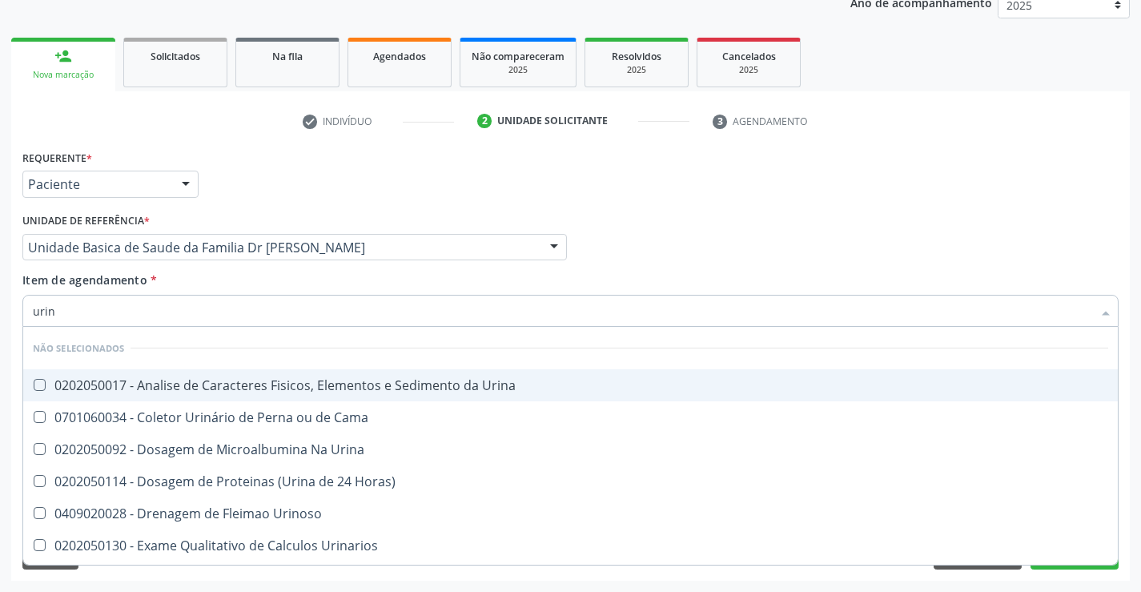
type input "urina"
click at [192, 379] on div "0202050017 - Analise de Caracteres Fisicos, Elementos e Sedimento da Urina" at bounding box center [570, 385] width 1075 height 13
checkbox Urina "true"
click at [197, 277] on div "Item de agendamento * urina Desfazer seleção Não selecionados 0202050017 - Anal…" at bounding box center [570, 296] width 1096 height 50
checkbox Urina "true"
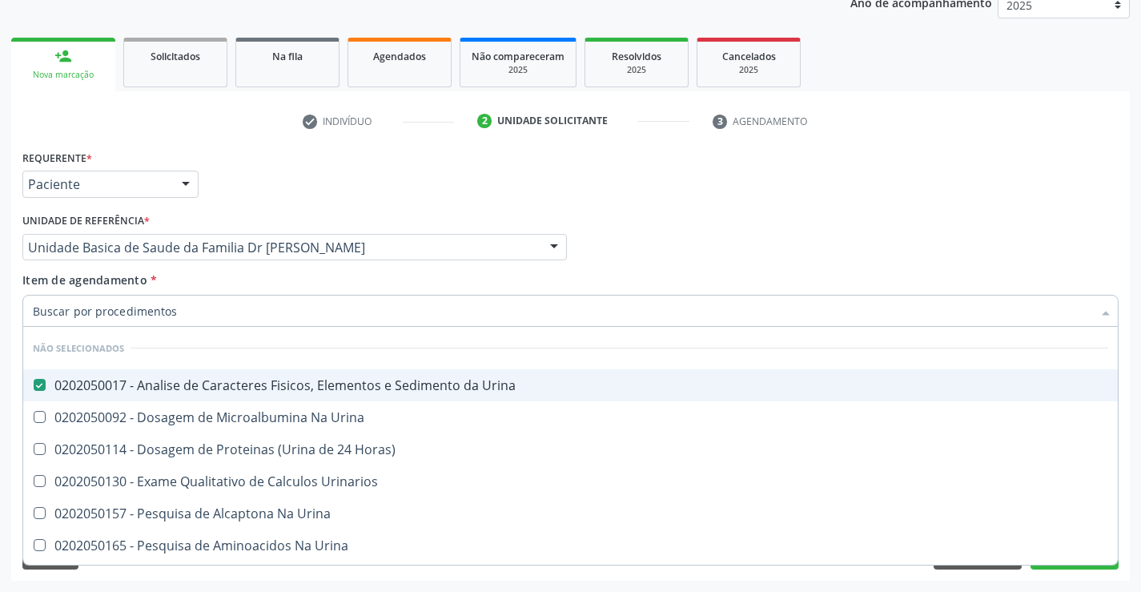
checkbox Urinarios "true"
checkbox Urina "true"
checkbox Horas\) "true"
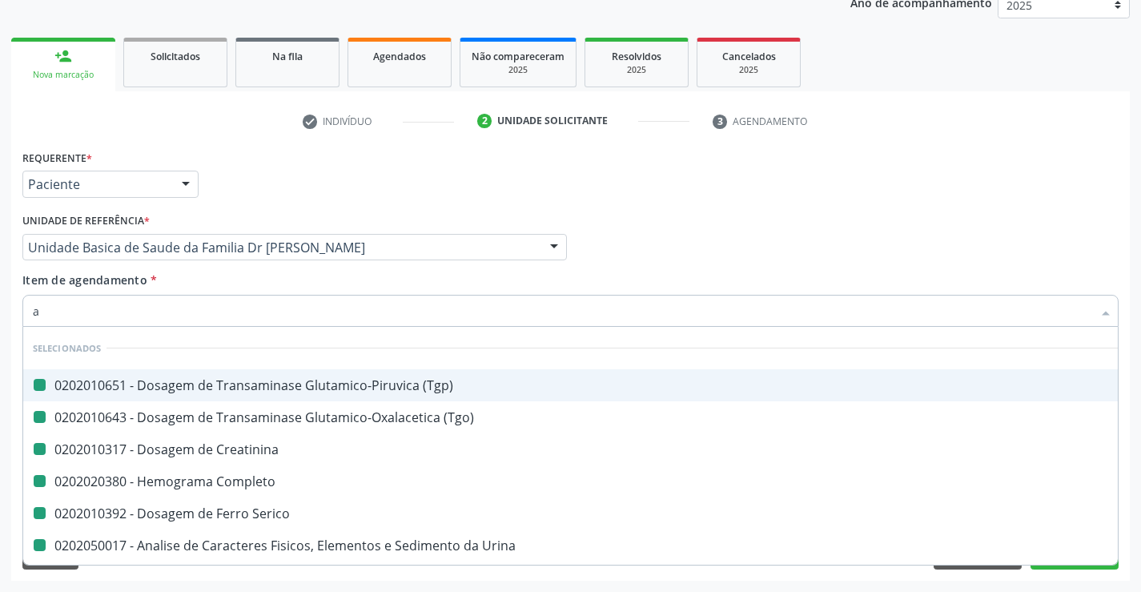
type input "ab"
checkbox \(Tgp\) "false"
checkbox \(Tgo\) "false"
checkbox Completo "false"
checkbox Serico "false"
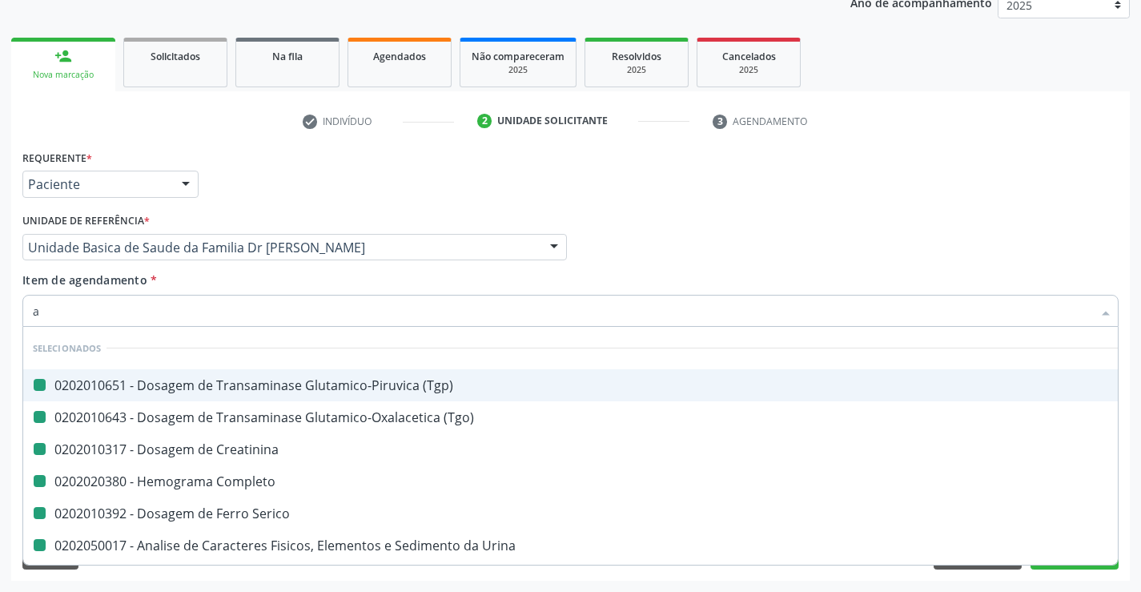
checkbox Urina "false"
checkbox Creatinina "false"
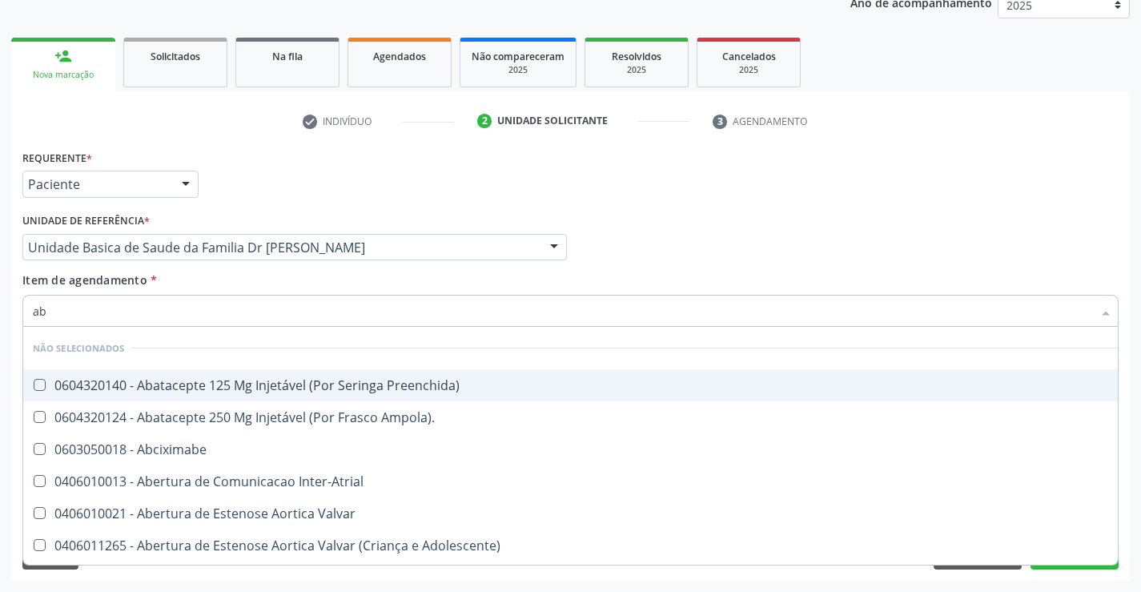
type input "abo"
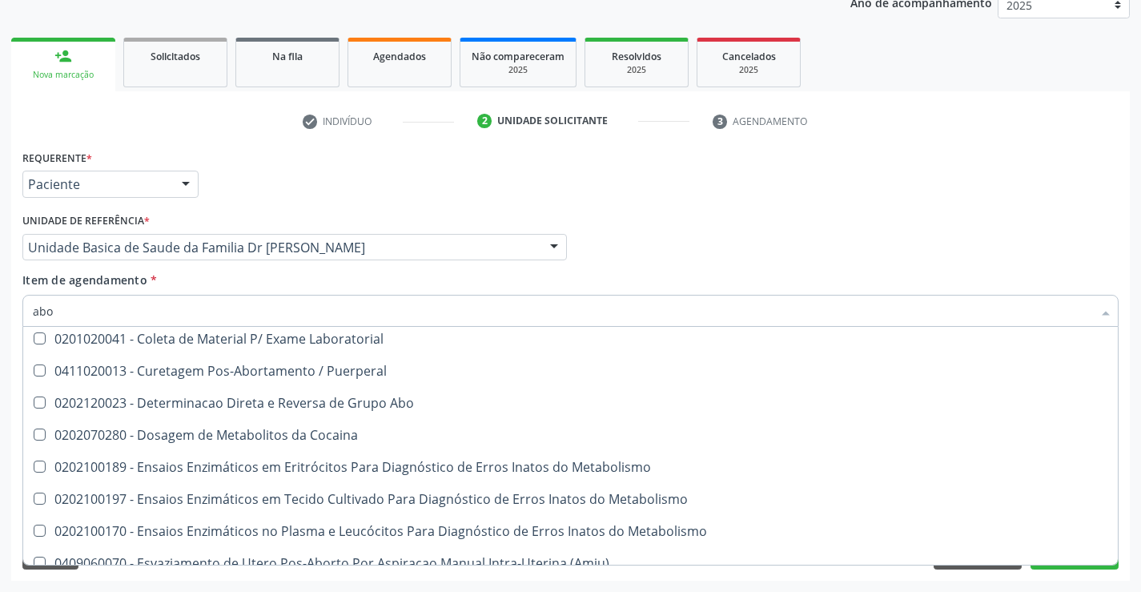
scroll to position [160, 0]
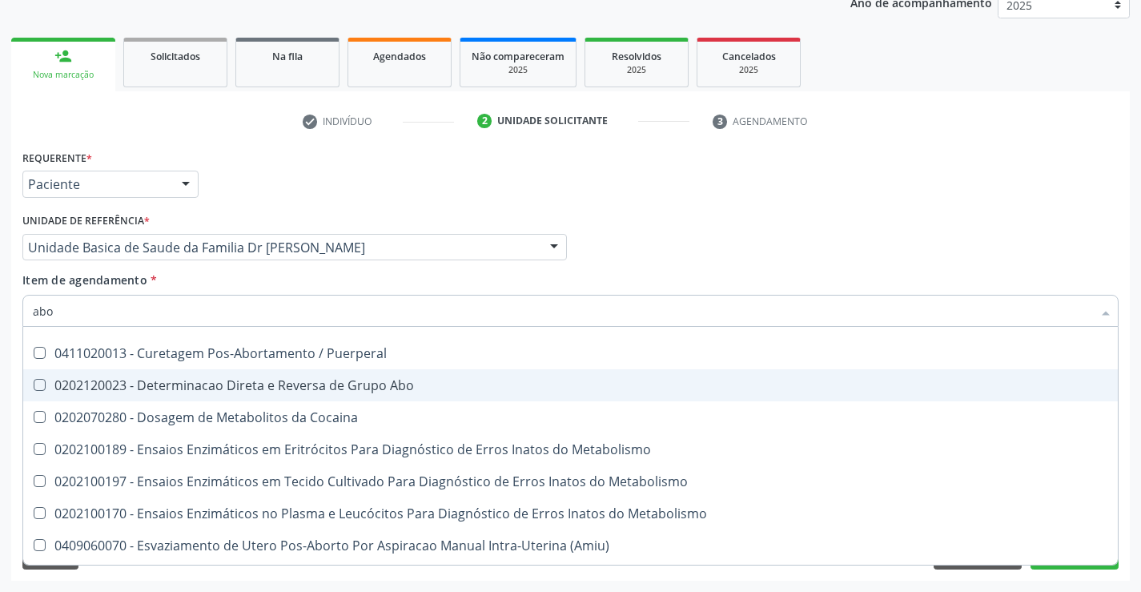
click at [436, 388] on div "0202120023 - Determinacao Direta e Reversa de Grupo Abo" at bounding box center [570, 385] width 1075 height 13
checkbox Abo "true"
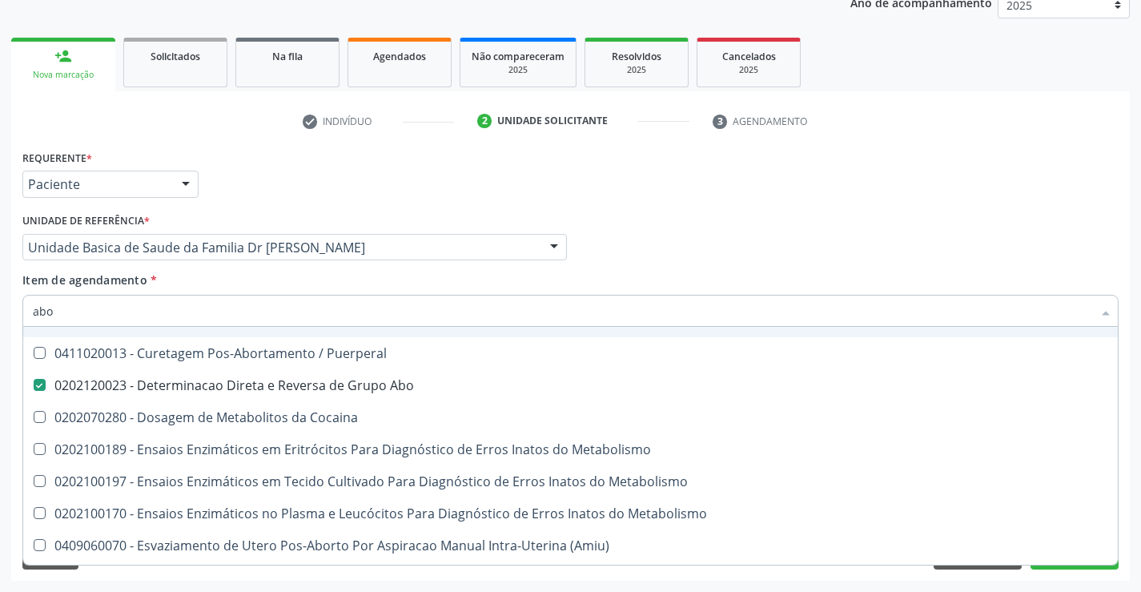
click at [382, 287] on div "Item de agendamento * abo Desfazer seleção Não selecionados 0301080011 - Aborda…" at bounding box center [570, 296] width 1096 height 50
checkbox Paciente\) "true"
checkbox Voz "true"
checkbox Laboratorial "true"
checkbox Puerperal "true"
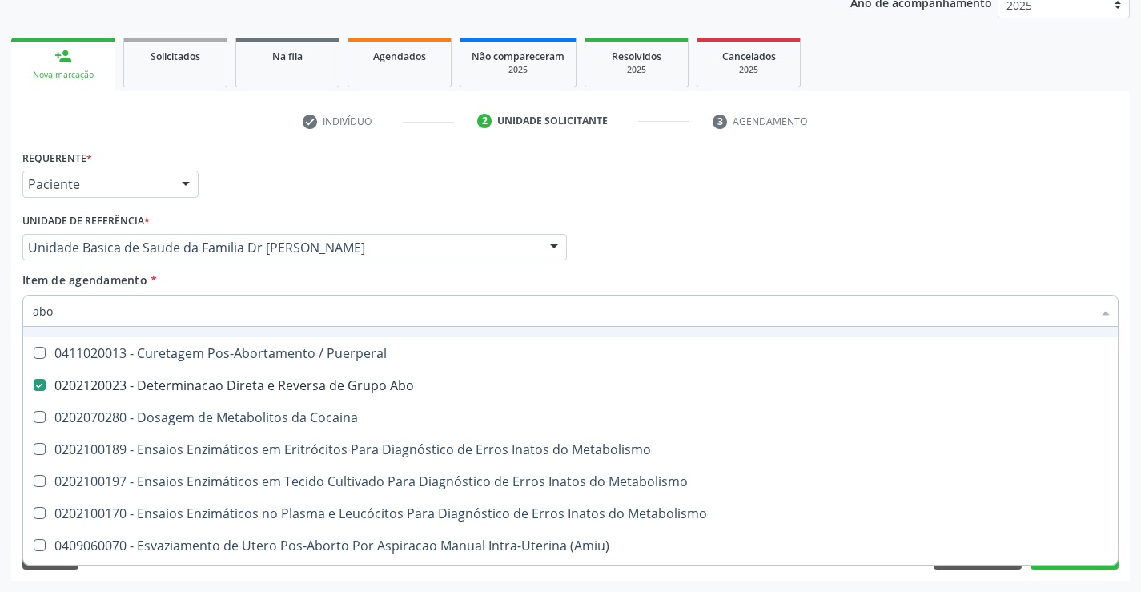
checkbox Metabolissmo "true"
checkbox Cocaina "true"
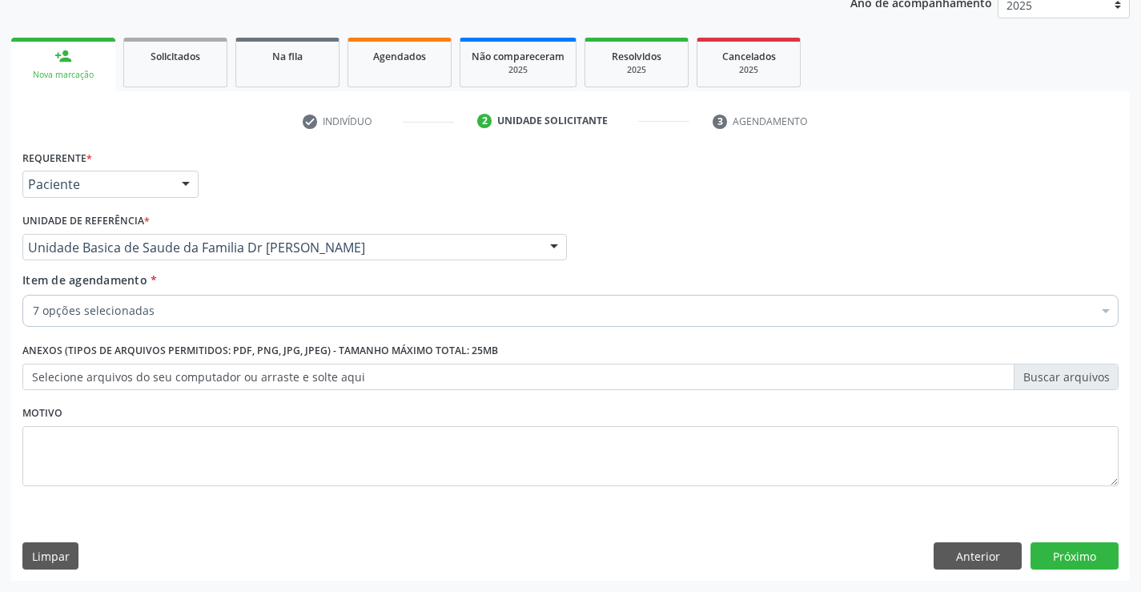
scroll to position [0, 0]
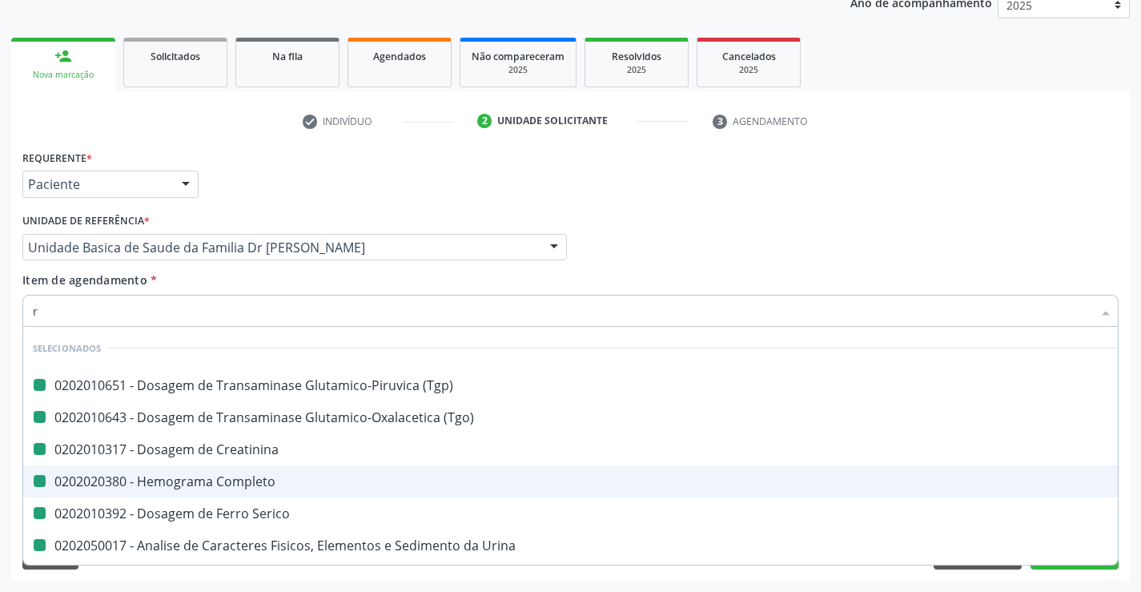
type input "rh"
checkbox \(Tgp\) "false"
checkbox \(Tgo\) "false"
checkbox Completo "false"
checkbox Serico "false"
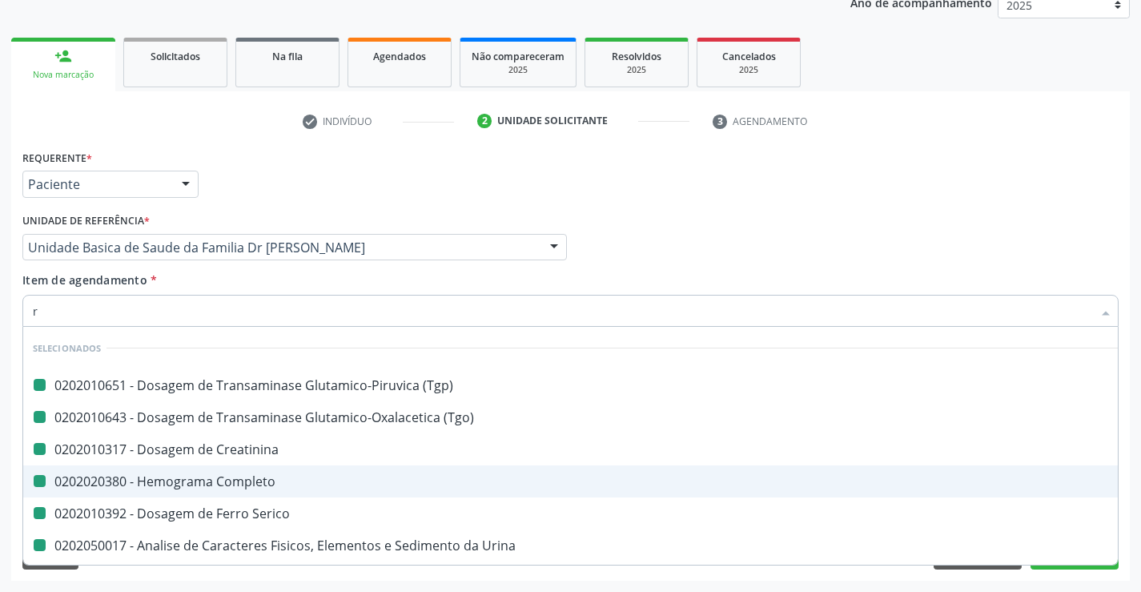
checkbox Urina "false"
checkbox Creatinina "false"
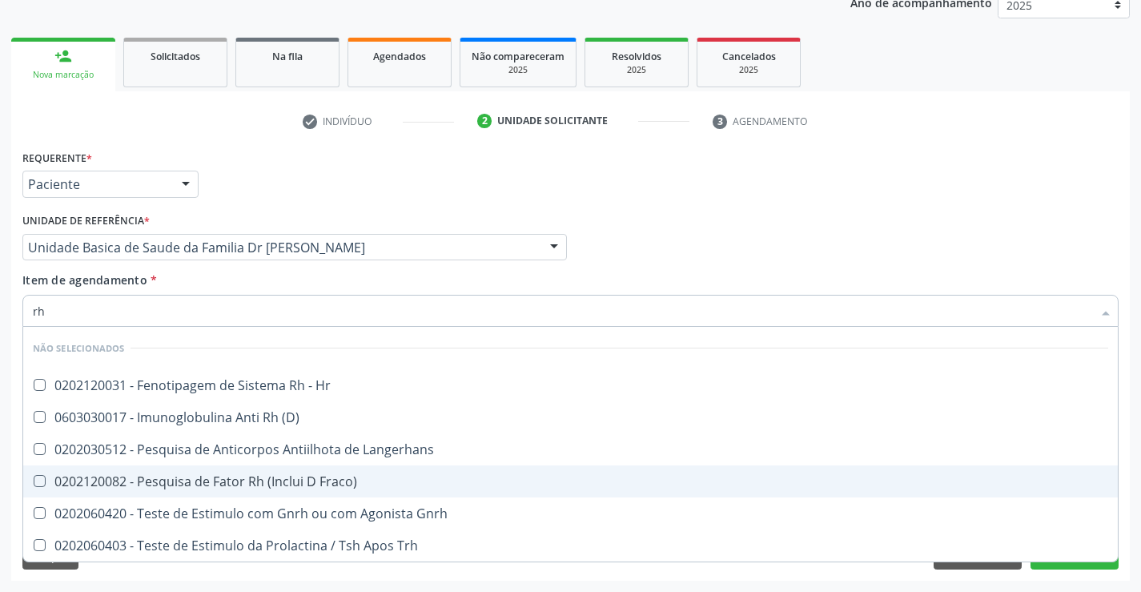
click at [344, 478] on div "0202120082 - Pesquisa de Fator Rh (Inclui D Fraco)" at bounding box center [570, 481] width 1075 height 13
checkbox Fraco\) "true"
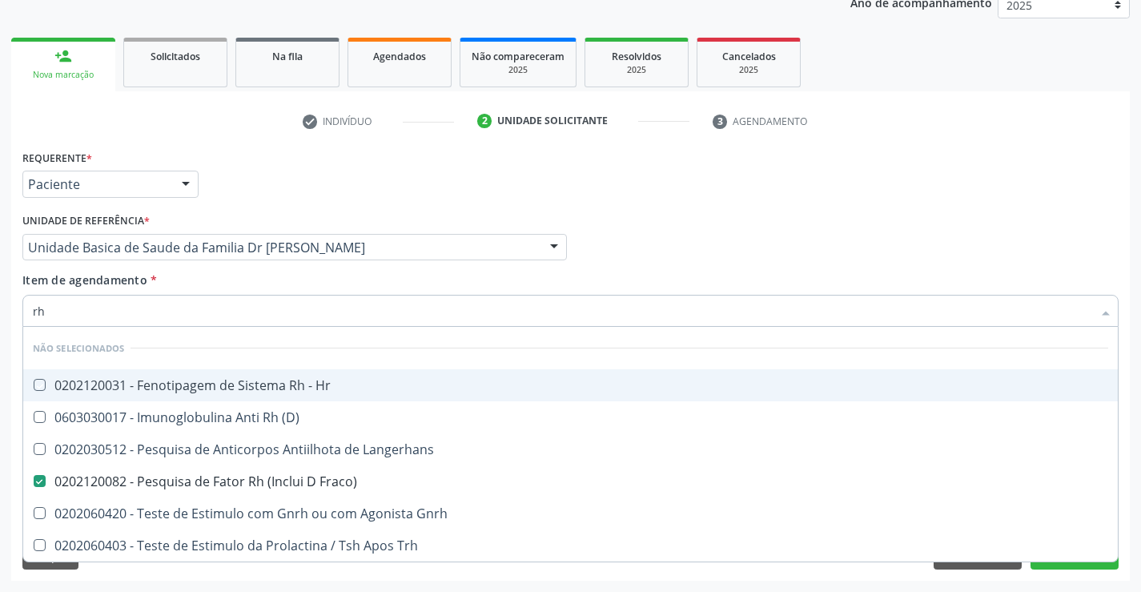
click at [320, 276] on div "Item de agendamento * rh Desfazer seleção Não selecionados 0202120031 - Fenotip…" at bounding box center [570, 296] width 1096 height 50
checkbox Hr "true"
checkbox \(D\) "true"
checkbox Gnrh "true"
checkbox Trh "true"
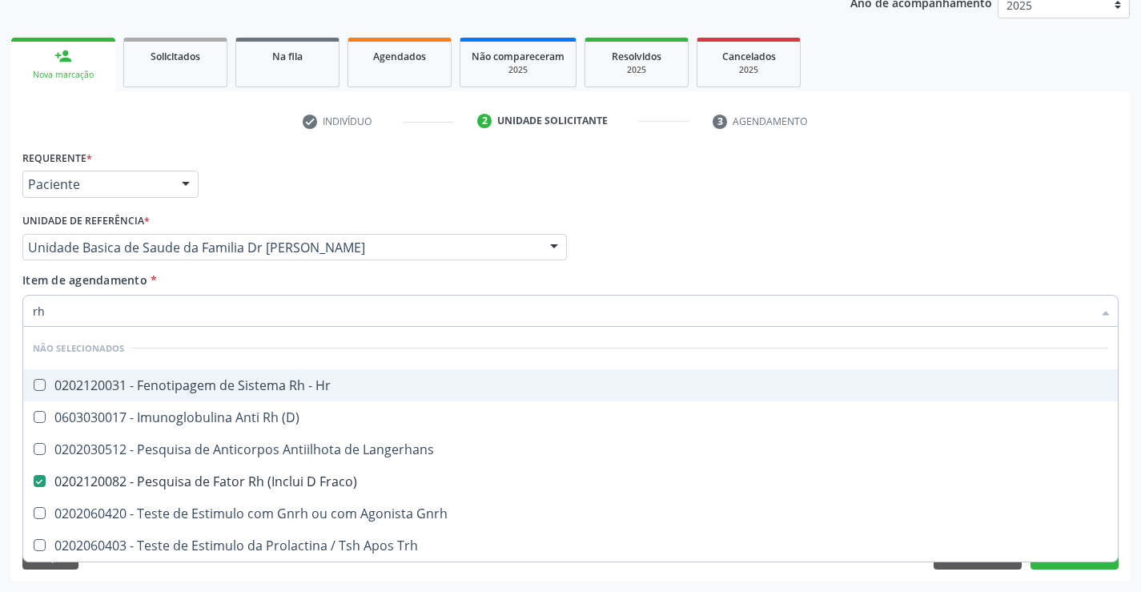
checkbox Langerhans "true"
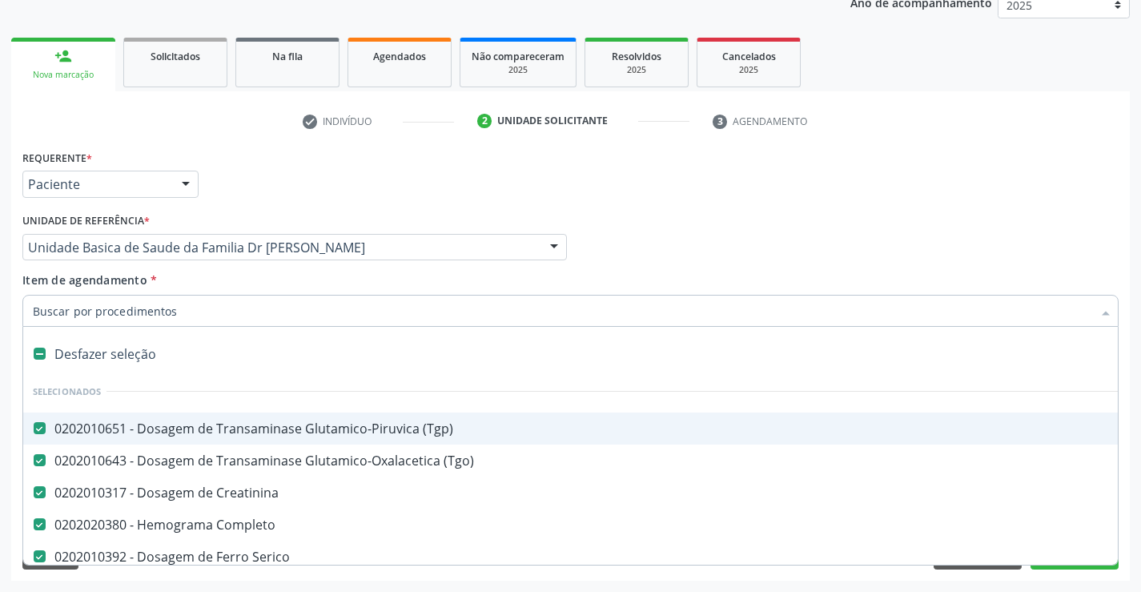
type input "u"
checkbox Abo "false"
checkbox Fraco\) "false"
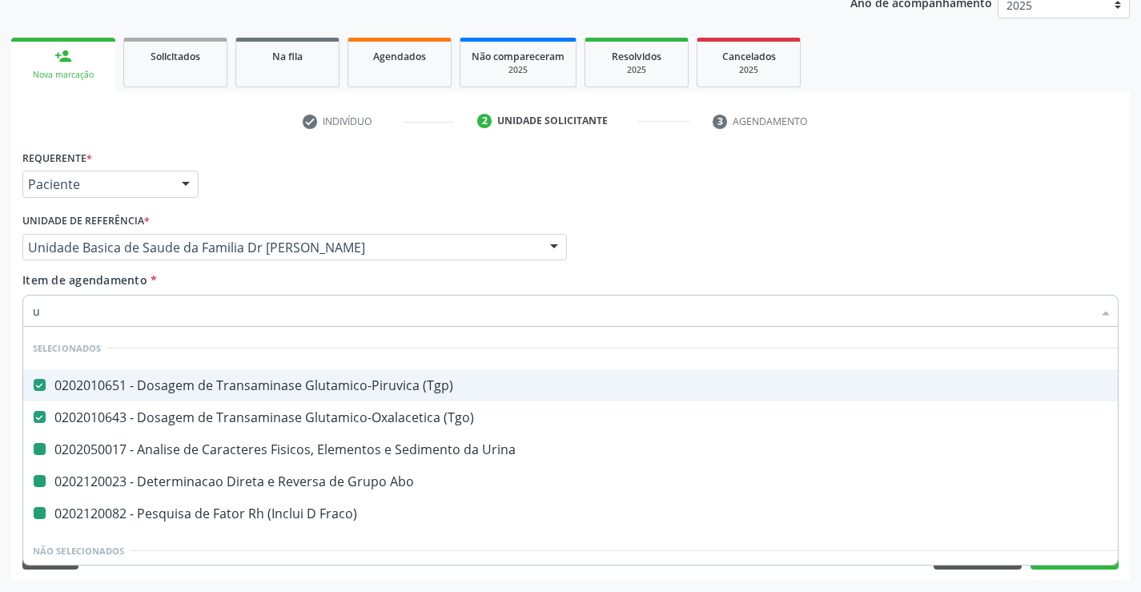
type input "ur"
checkbox Abo "false"
checkbox Fraco\) "false"
checkbox Urina "false"
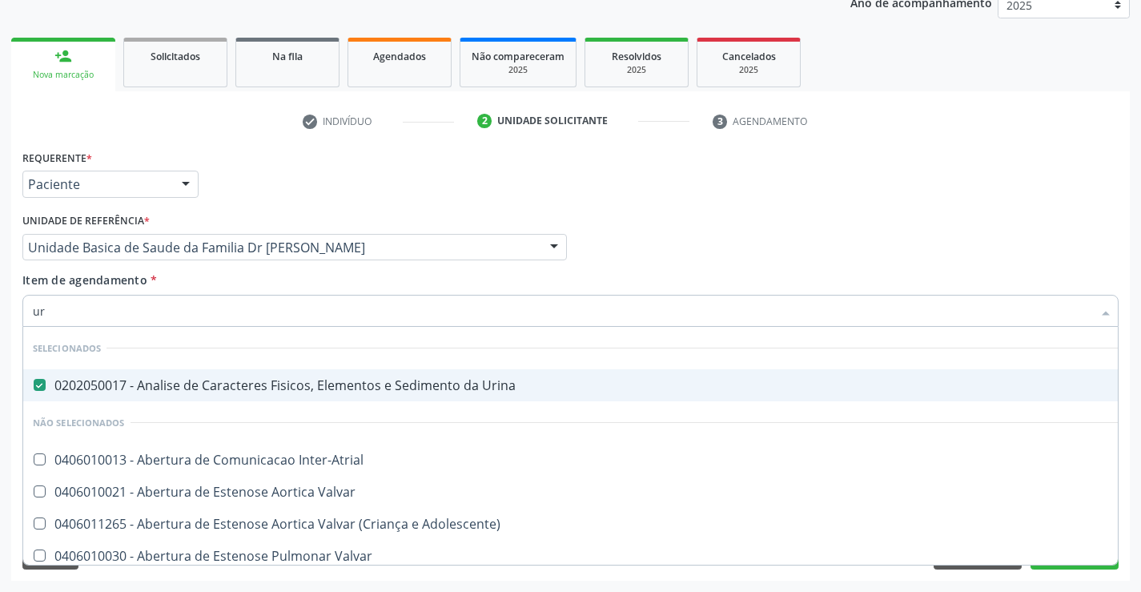
type input "u"
checkbox Valvar "true"
checkbox Adolescente\) "true"
checkbox Inter-Atrial "true"
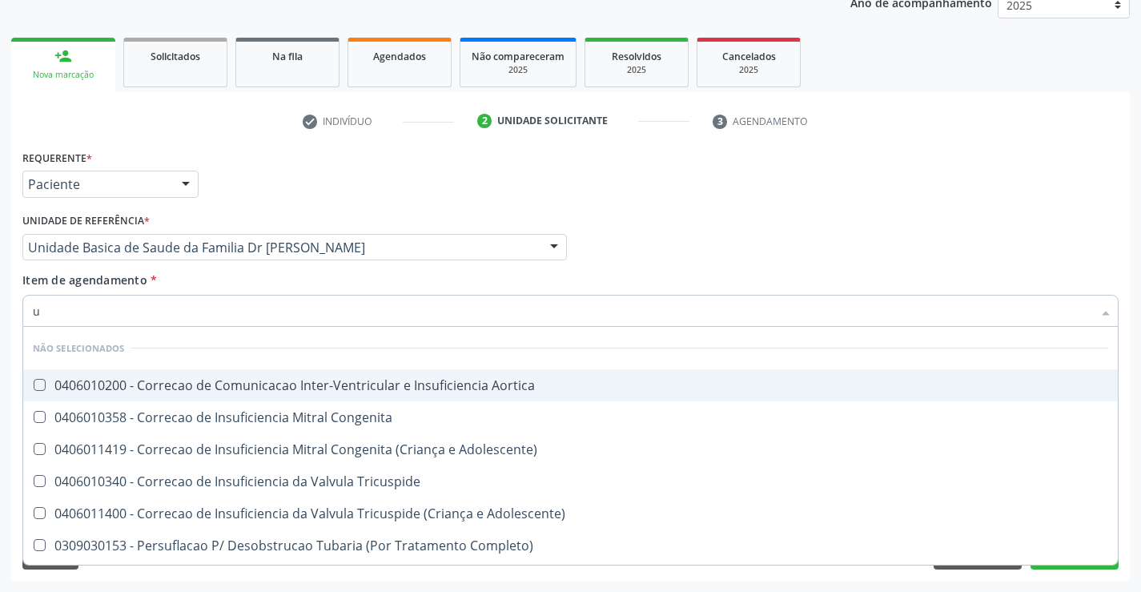
type input "uf"
checkbox Aortica "false"
checkbox Tricuspide "false"
checkbox Adolescente\) "false"
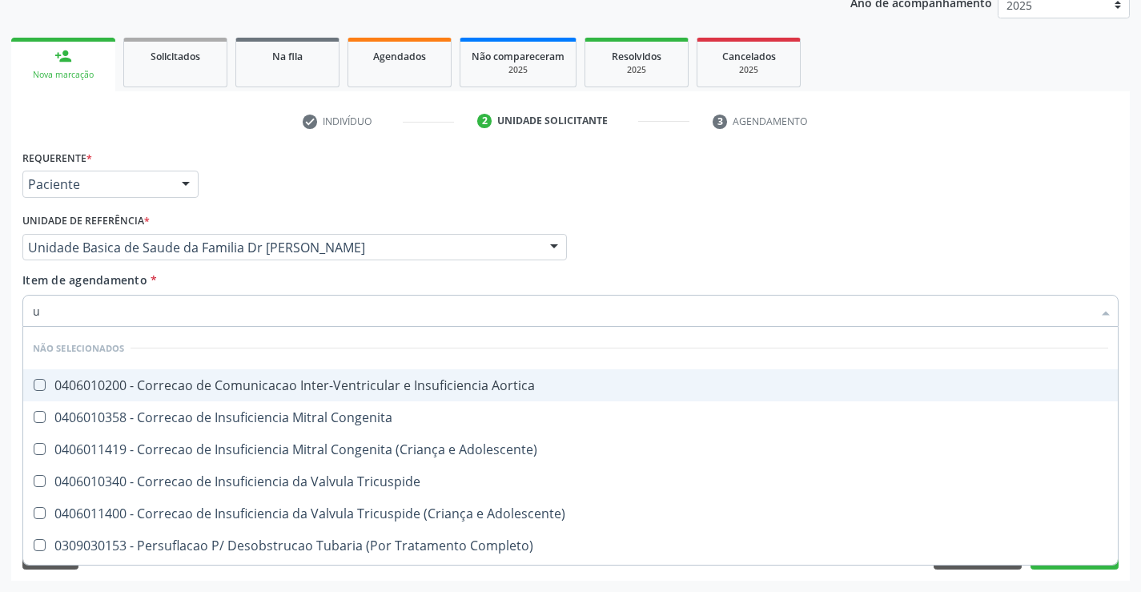
checkbox Congenita "false"
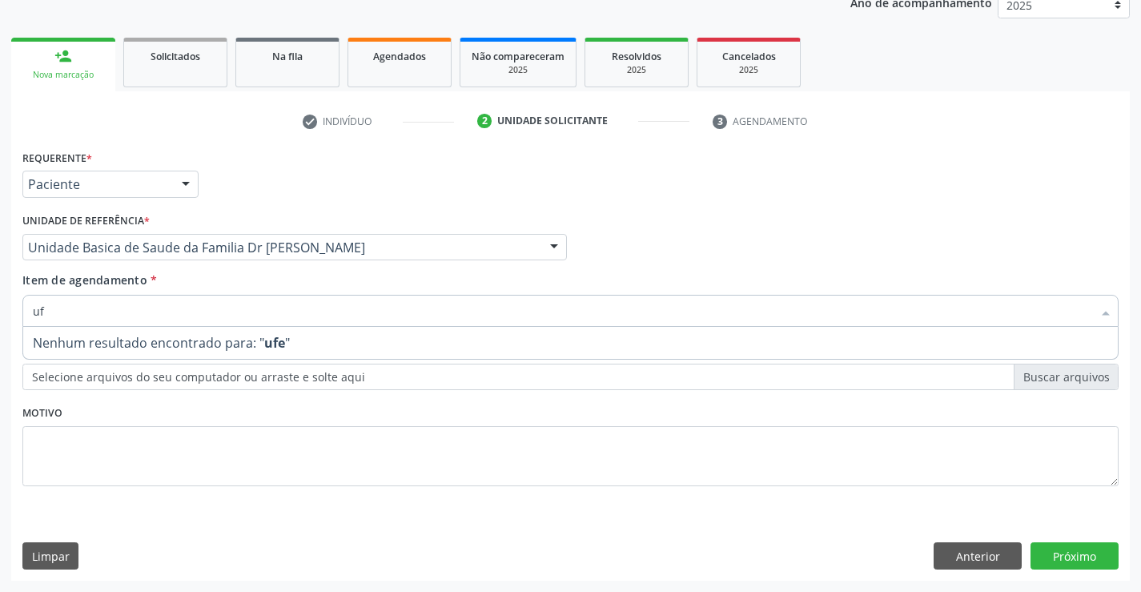
type input "u"
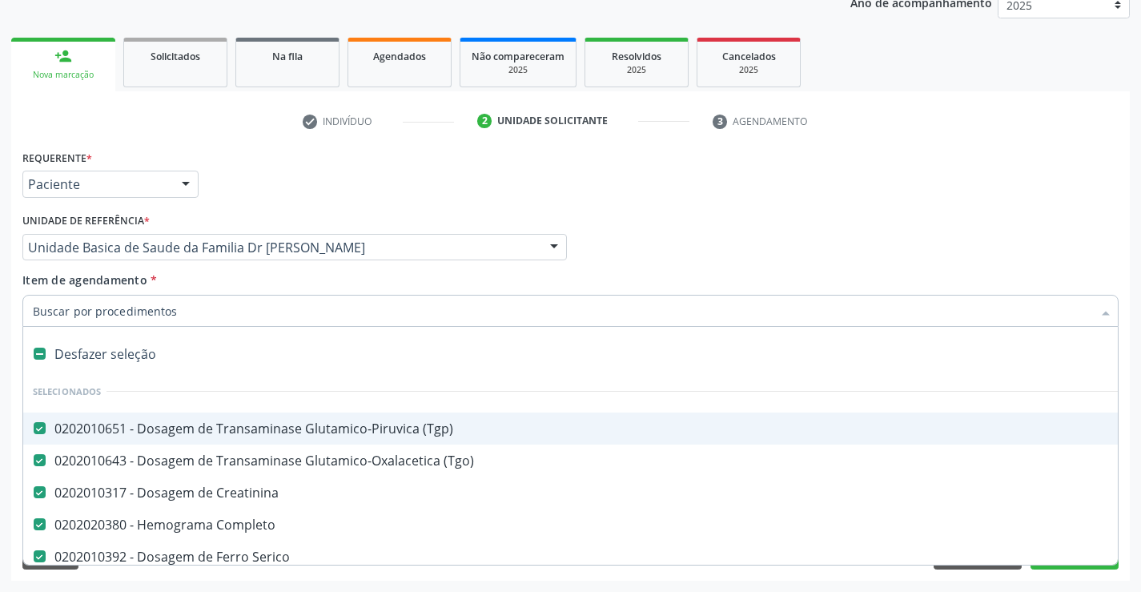
type input "f"
checkbox Serico "false"
checkbox Urina "false"
checkbox Abo "false"
checkbox Fraco\) "false"
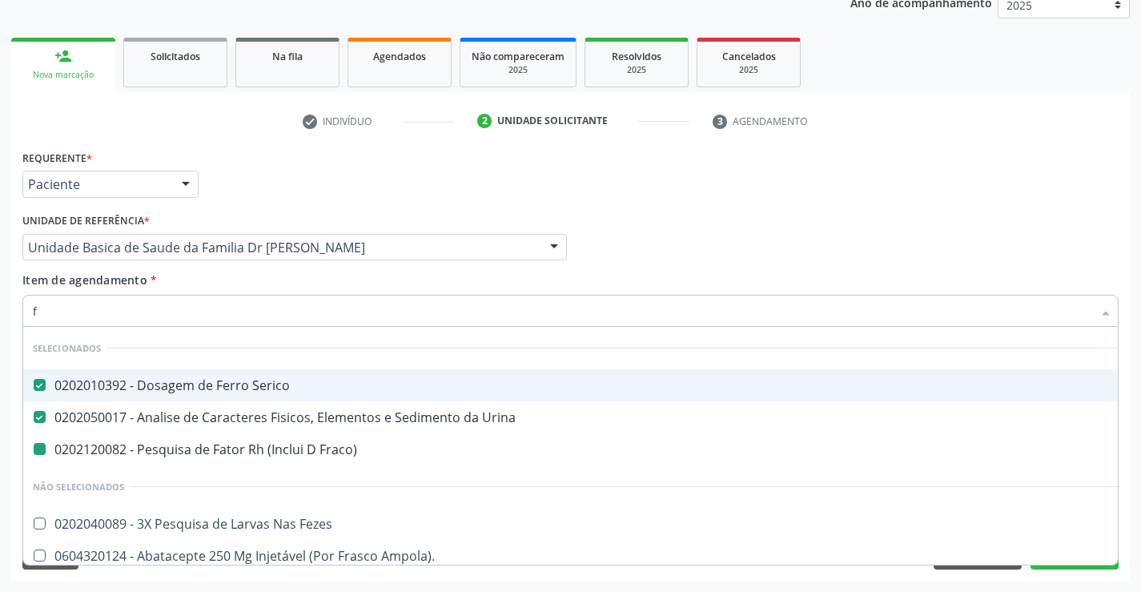
type input "fe"
checkbox Fraco\) "false"
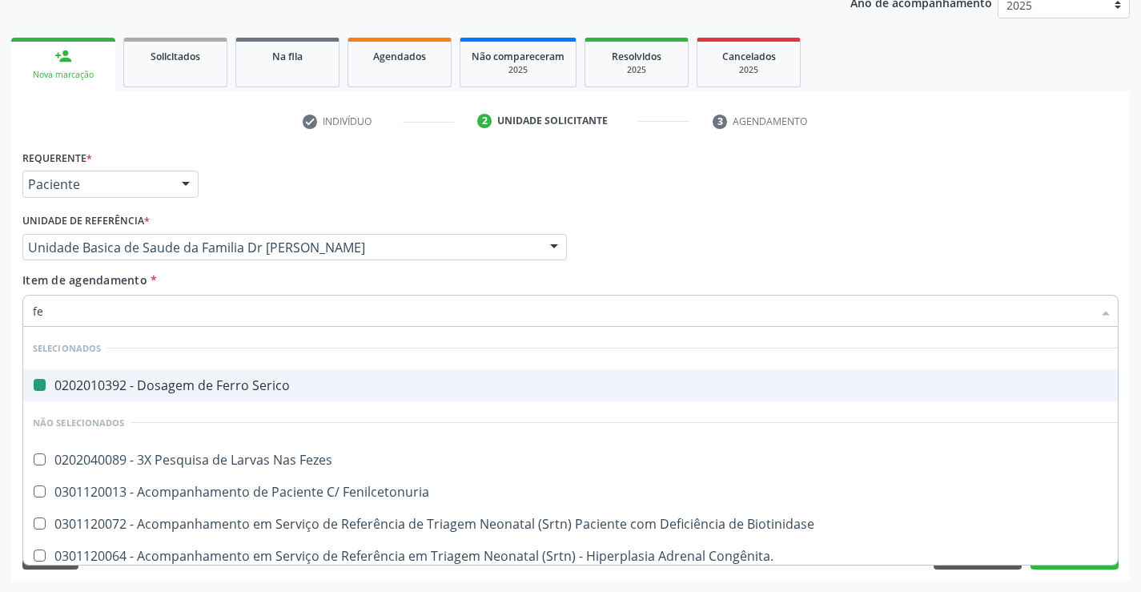
type input "fez"
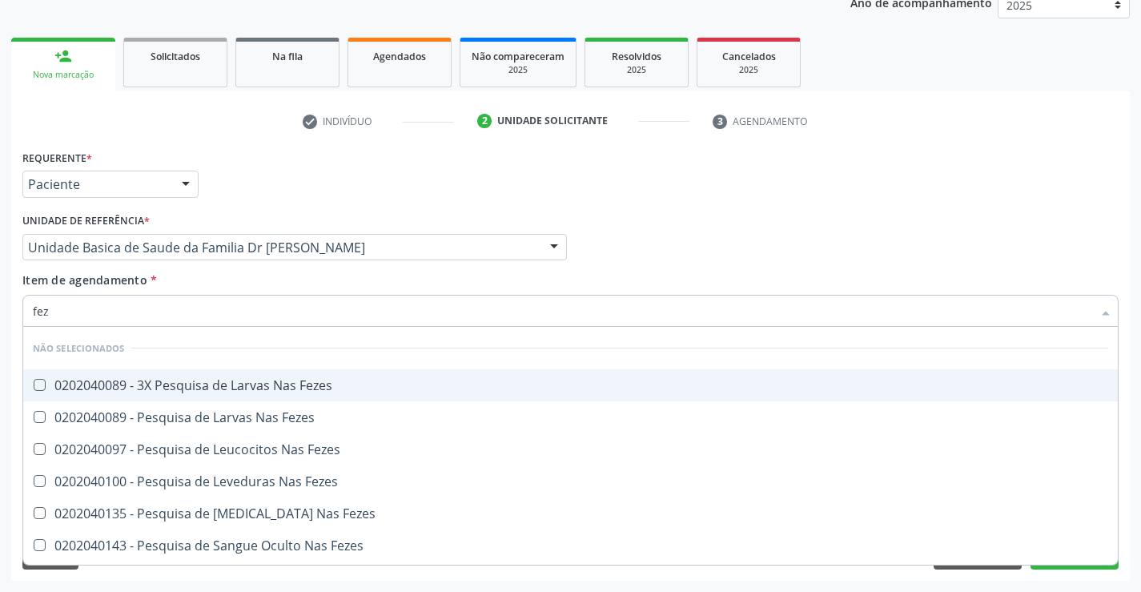
click at [259, 382] on div "0202040089 - 3X Pesquisa de Larvas Nas Fezes" at bounding box center [570, 385] width 1075 height 13
checkbox Fezes "true"
click at [277, 275] on div "Item de agendamento * fez Desfazer seleção Não selecionados 0202040089 - 3X Pes…" at bounding box center [570, 296] width 1096 height 50
checkbox Fezes "true"
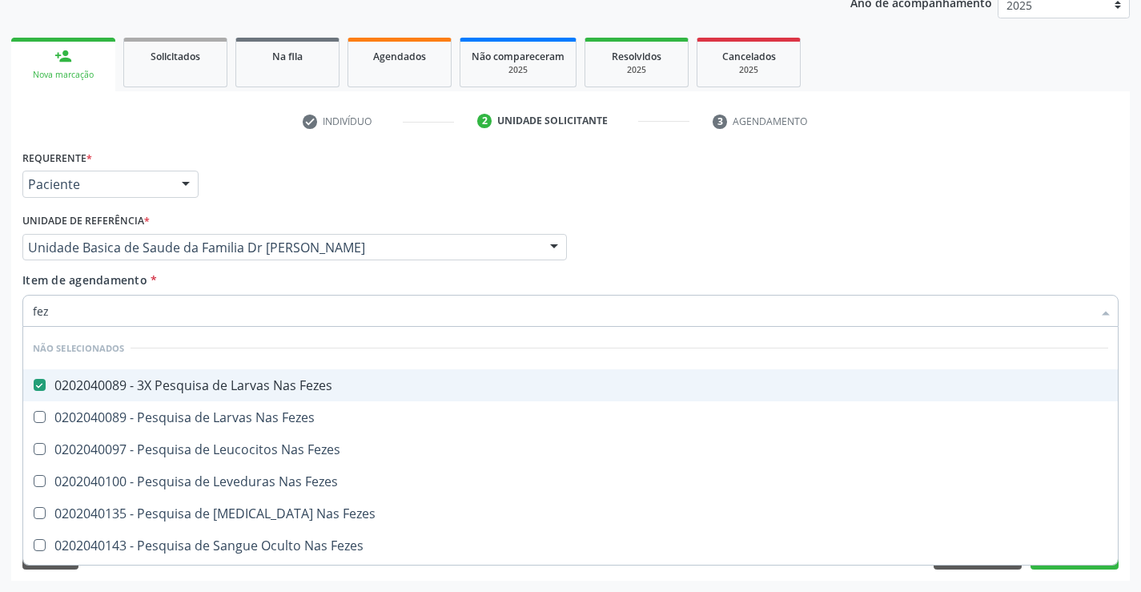
checkbox Fezes "true"
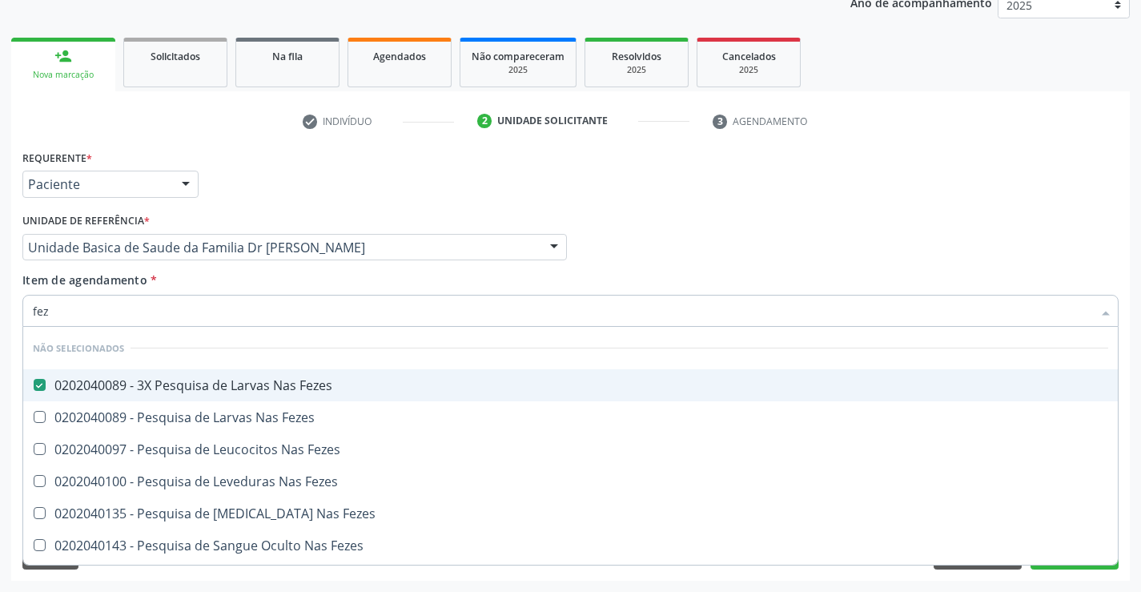
checkbox Fezes "true"
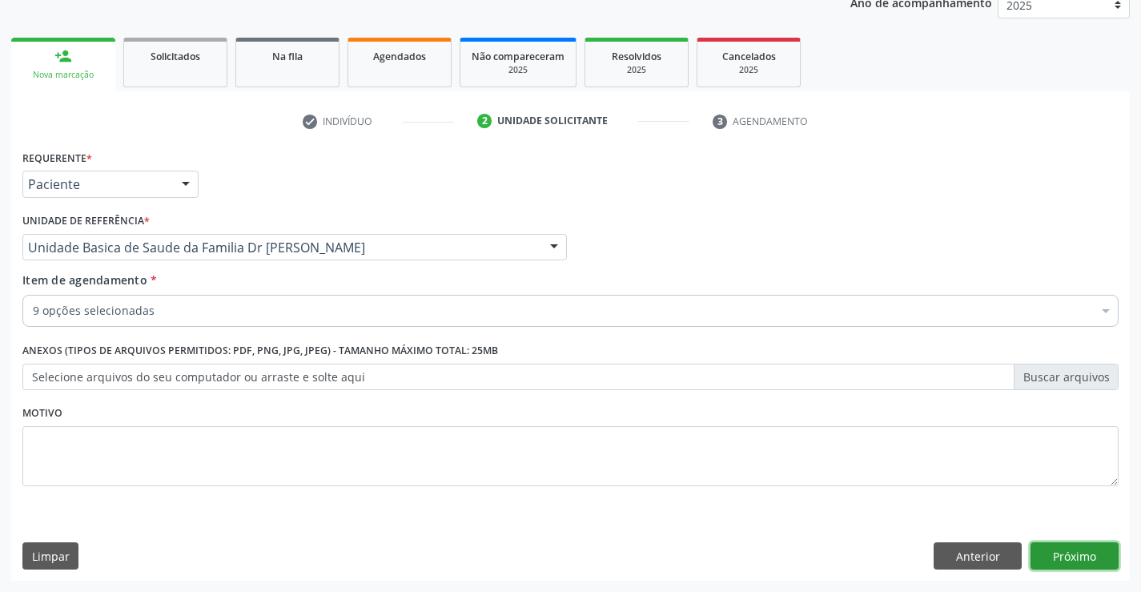
click at [1077, 544] on button "Próximo" at bounding box center [1075, 555] width 88 height 27
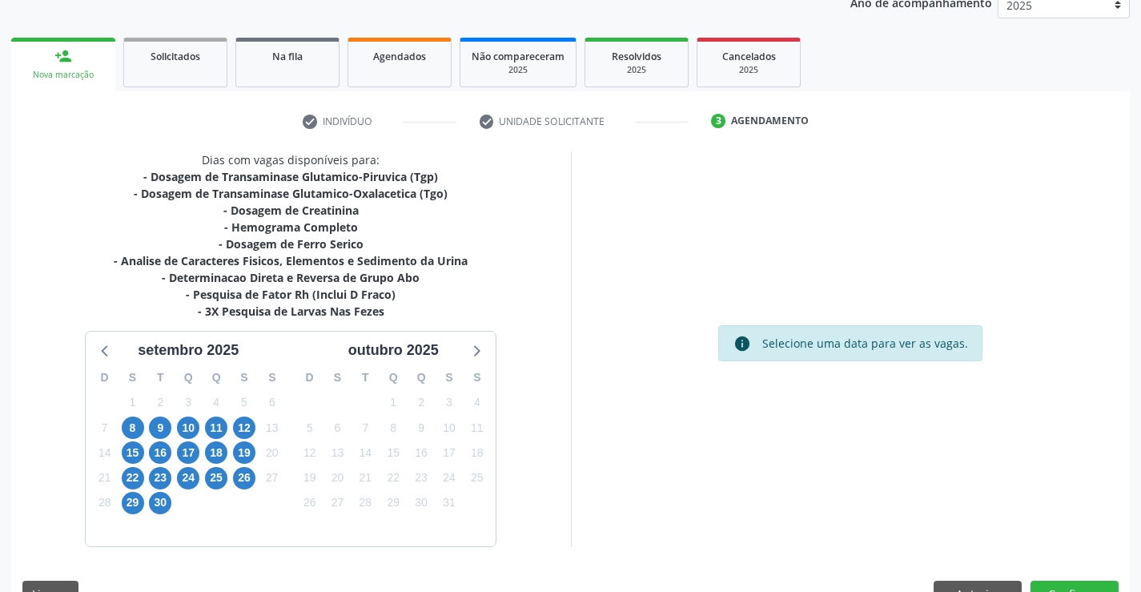
scroll to position [239, 0]
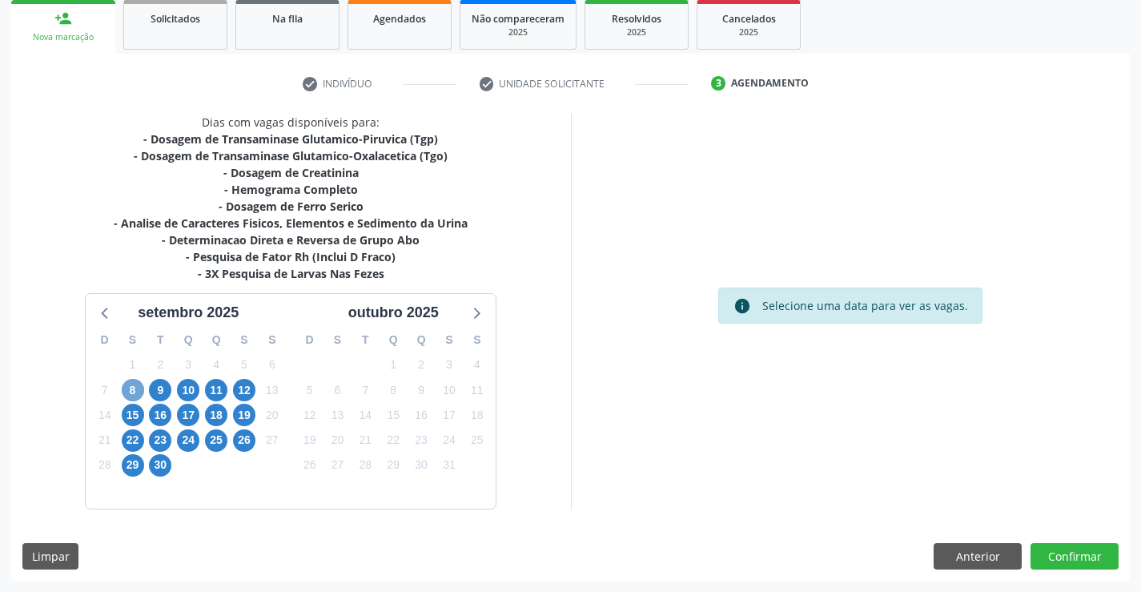
click at [129, 390] on span "8" at bounding box center [133, 390] width 22 height 22
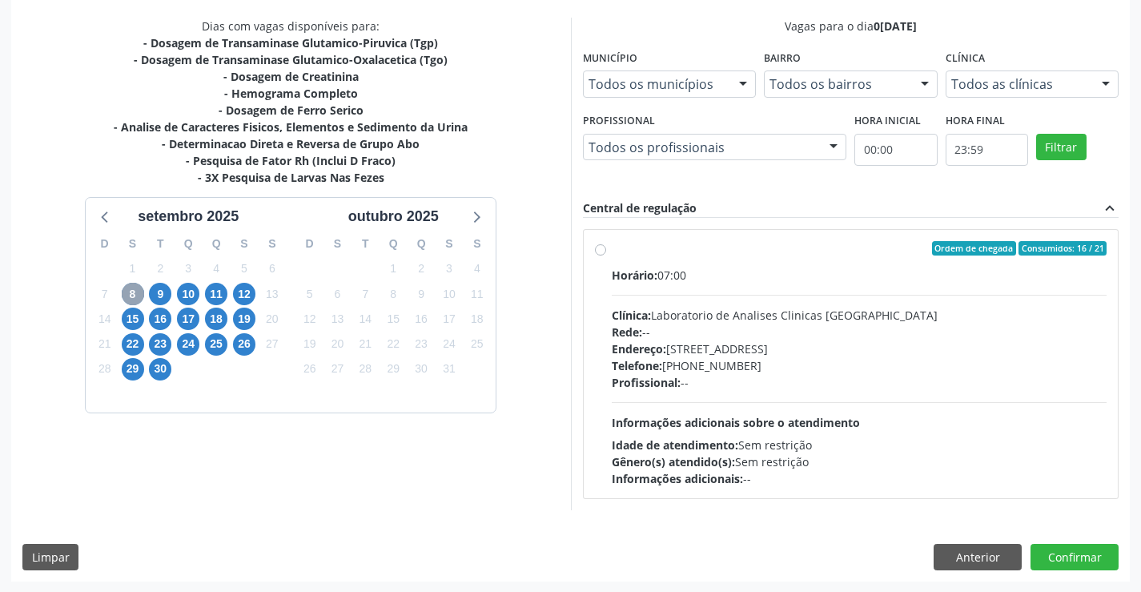
scroll to position [336, 0]
click at [745, 252] on div "Ordem de chegada Consumidos: 16 / 21" at bounding box center [860, 247] width 496 height 14
click at [606, 252] on input "Ordem de chegada Consumidos: 16 / 21 Horário: 07:00 Clínica: Laboratorio de Ana…" at bounding box center [600, 247] width 11 height 14
radio input "true"
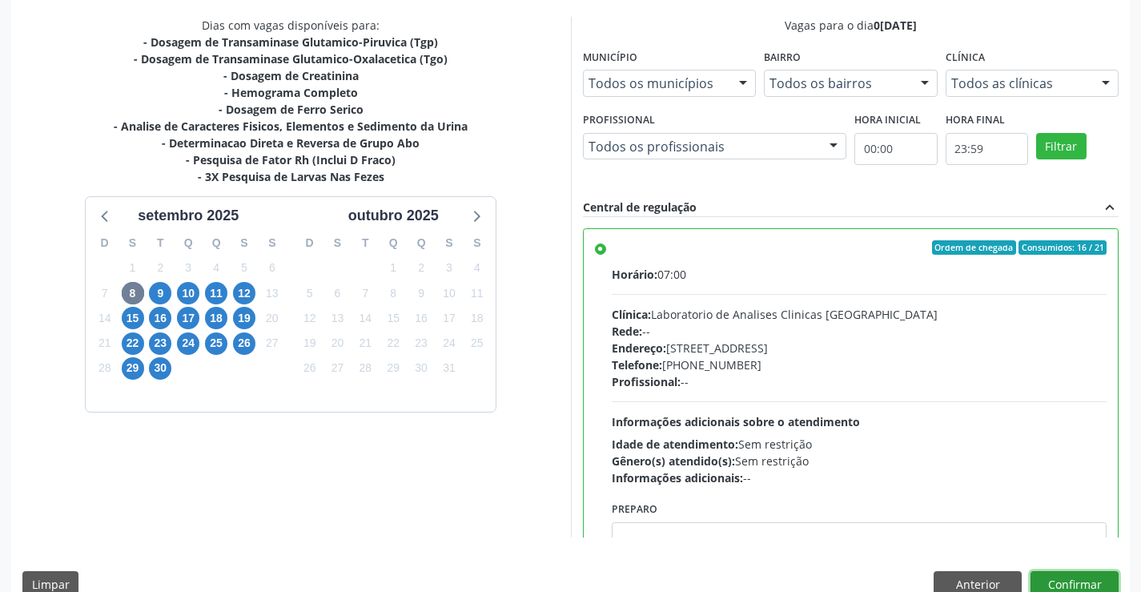
click at [1067, 577] on button "Confirmar" at bounding box center [1075, 584] width 88 height 27
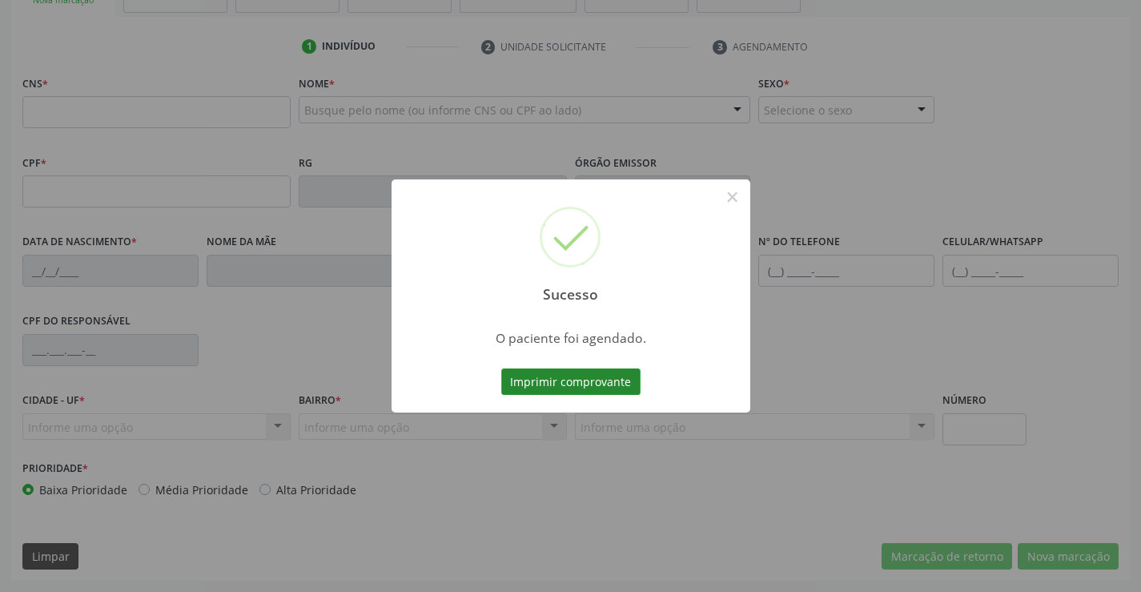
click at [549, 374] on button "Imprimir comprovante" at bounding box center [570, 381] width 139 height 27
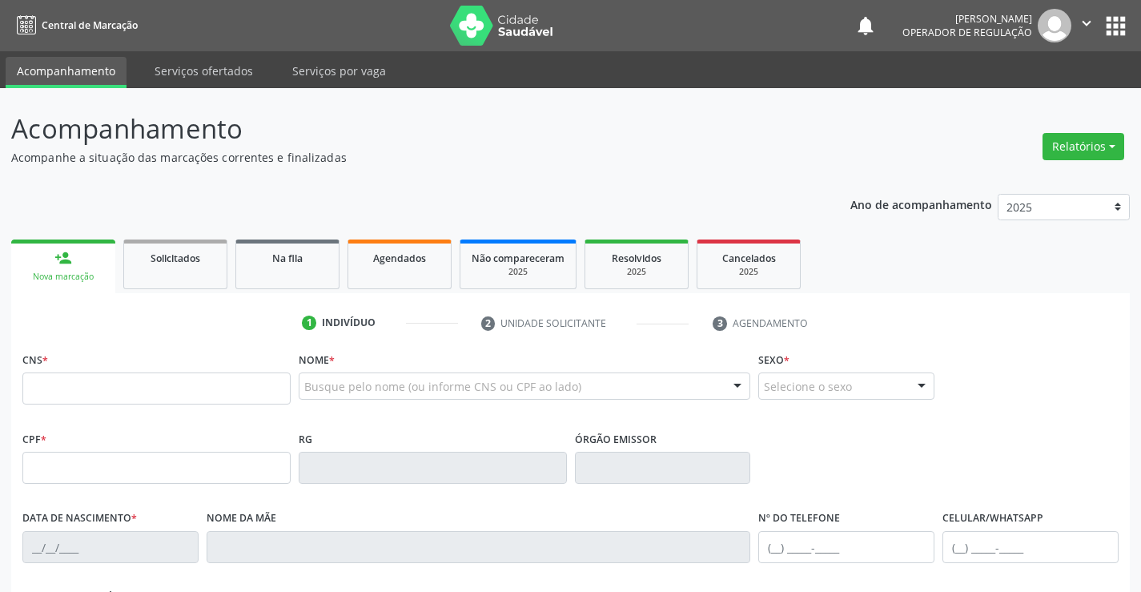
click at [1085, 14] on icon "" at bounding box center [1087, 23] width 18 height 18
click at [1039, 98] on link "Sair" at bounding box center [1045, 97] width 110 height 22
